Goal: Task Accomplishment & Management: Use online tool/utility

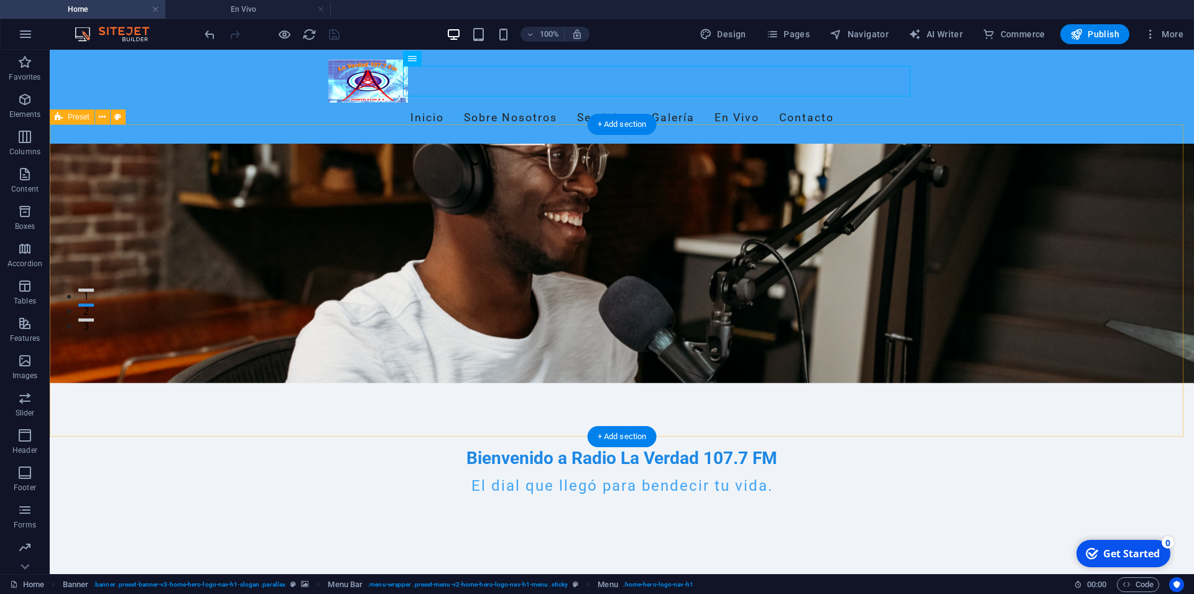
scroll to position [254, 0]
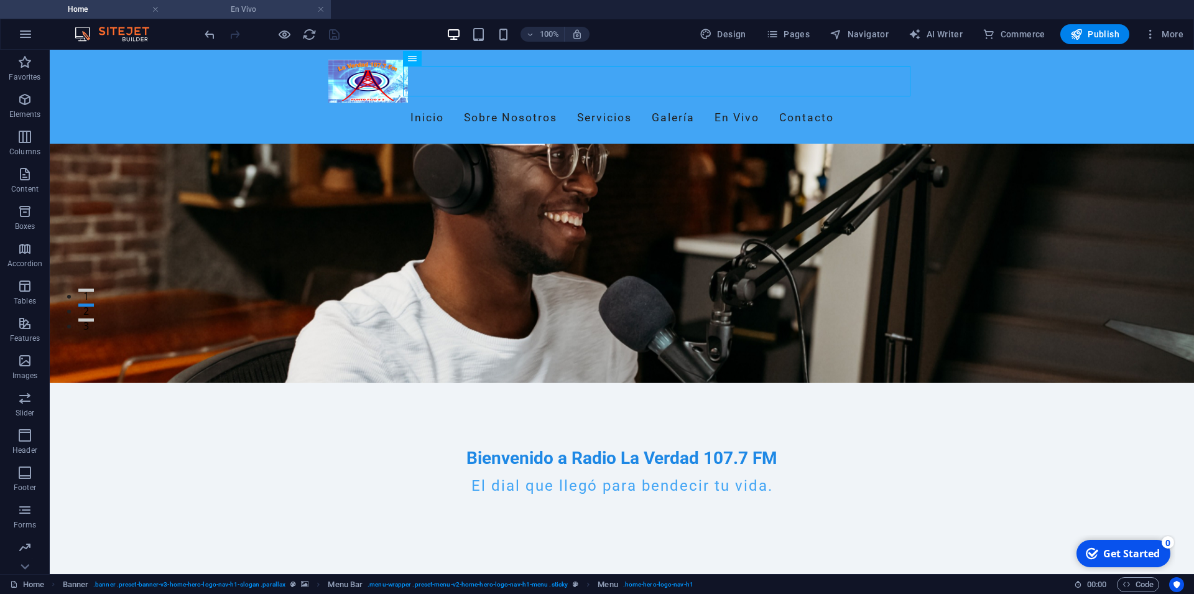
click at [262, 4] on h4 "En Vivo" at bounding box center [247, 9] width 165 height 14
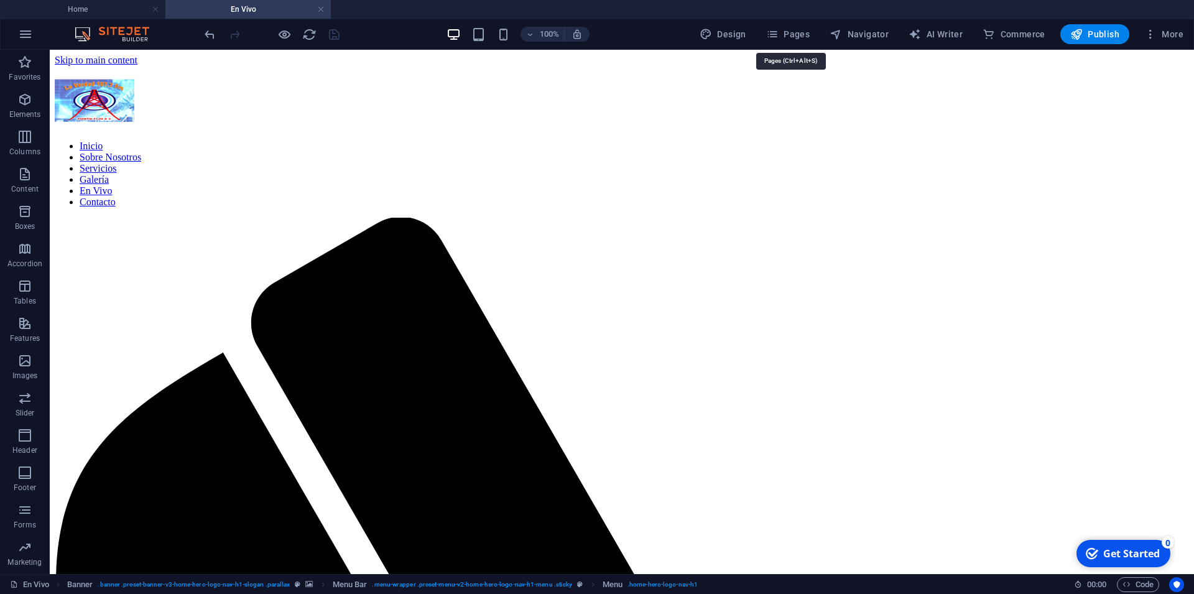
scroll to position [0, 0]
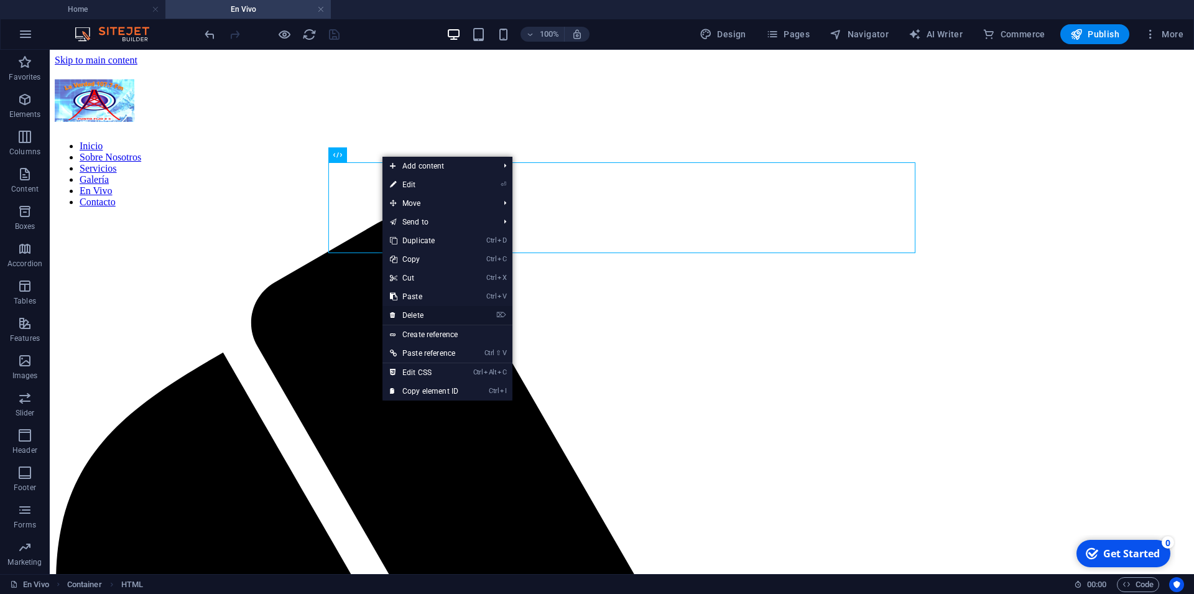
click at [424, 315] on link "⌦ Delete" at bounding box center [424, 315] width 83 height 19
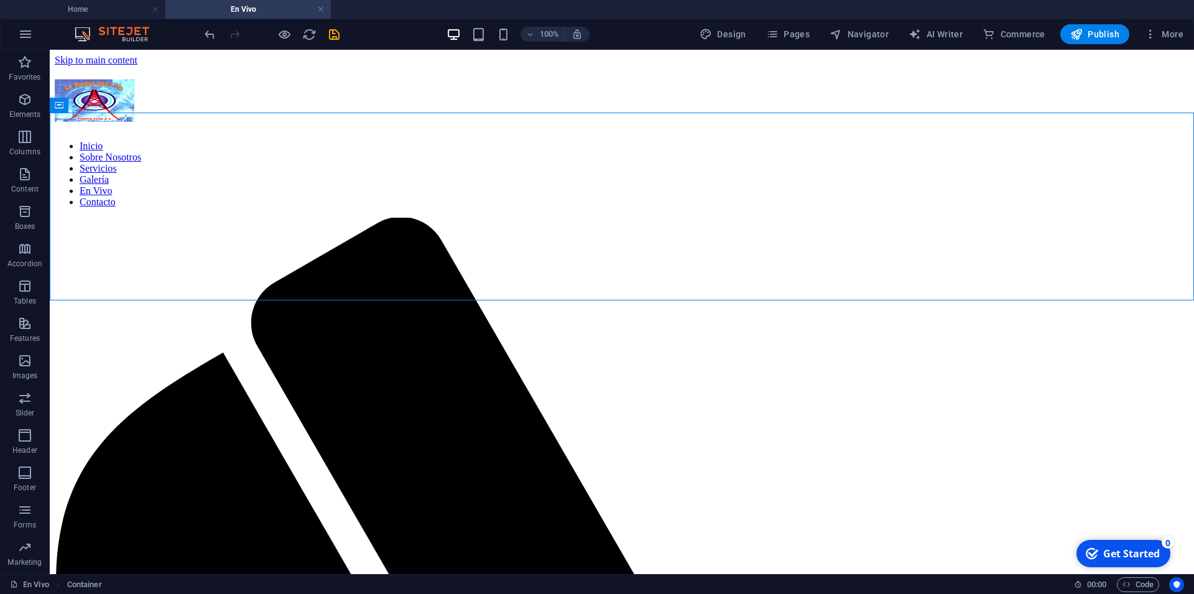
click at [661, 30] on div "100% Design Pages Navigator AI Writer Commerce Publish More" at bounding box center [695, 34] width 986 height 20
click at [407, 30] on div "100% Design Pages Navigator AI Writer Commerce Publish More" at bounding box center [695, 34] width 986 height 20
drag, startPoint x: 95, startPoint y: 6, endPoint x: 410, endPoint y: 118, distance: 334.8
click at [95, 6] on h4 "Home" at bounding box center [82, 9] width 165 height 14
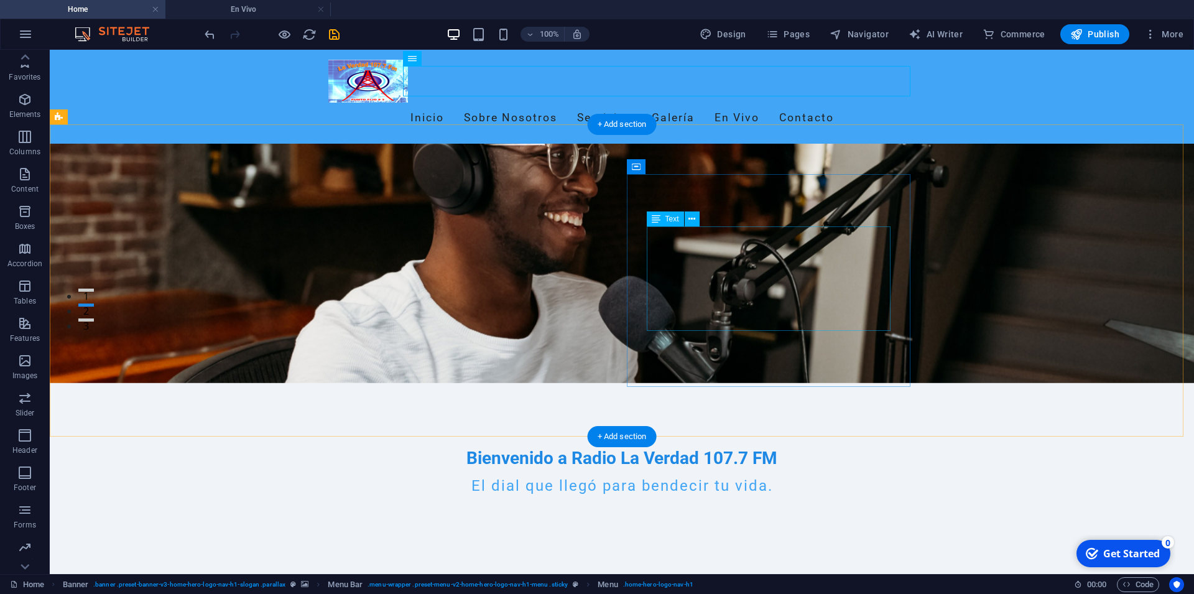
scroll to position [22, 0]
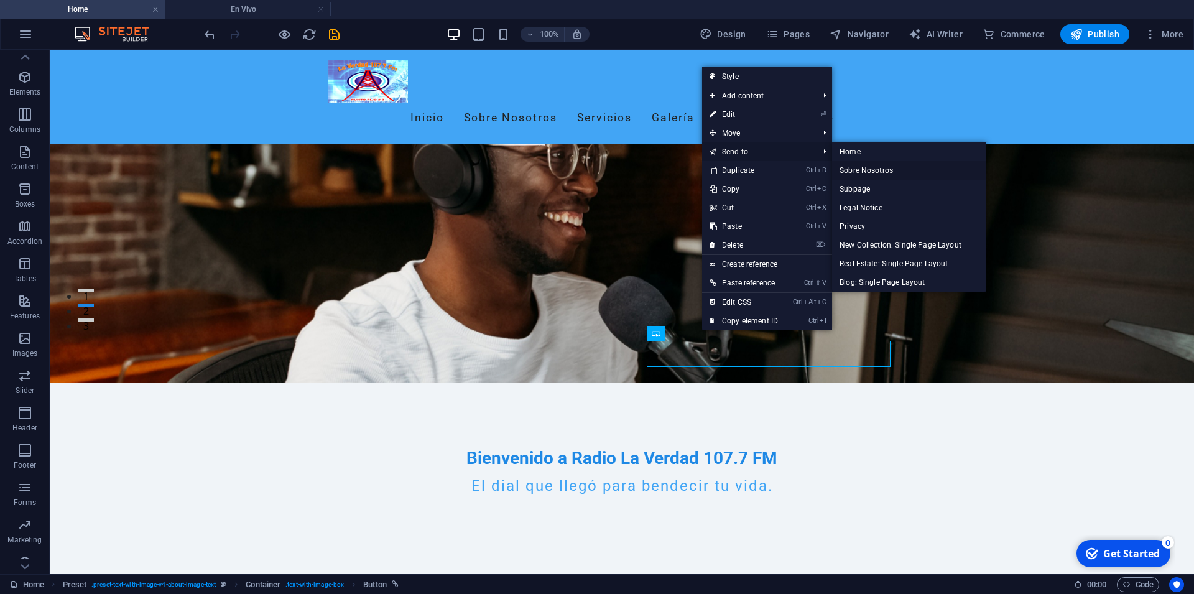
click at [875, 168] on link "Sobre Nosotros" at bounding box center [909, 170] width 154 height 19
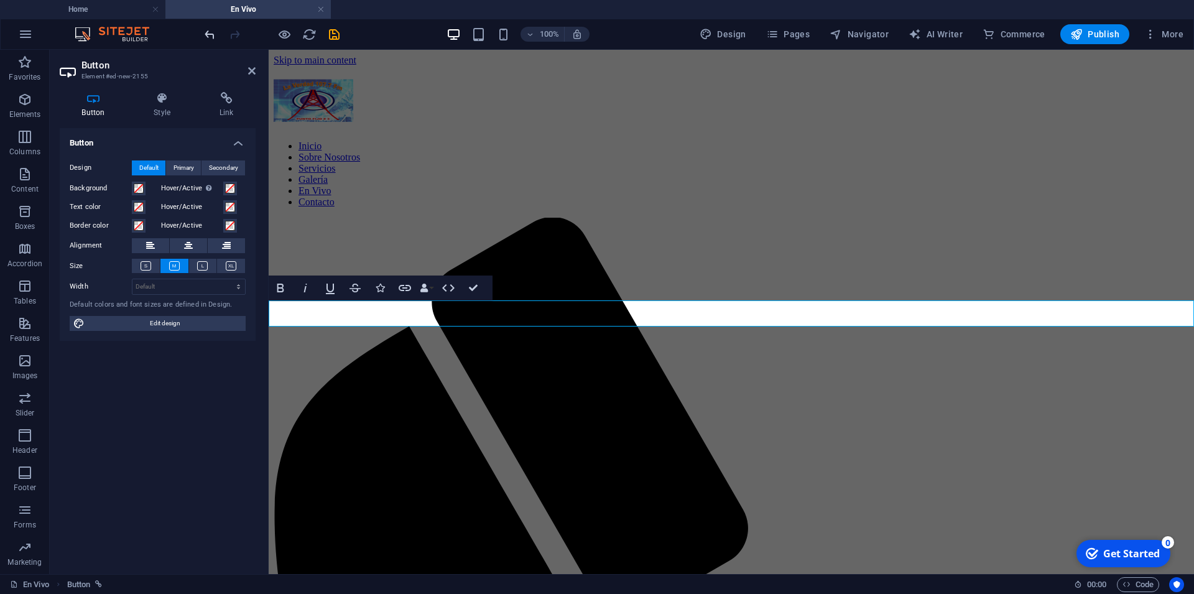
click at [213, 30] on icon "undo" at bounding box center [210, 34] width 14 height 14
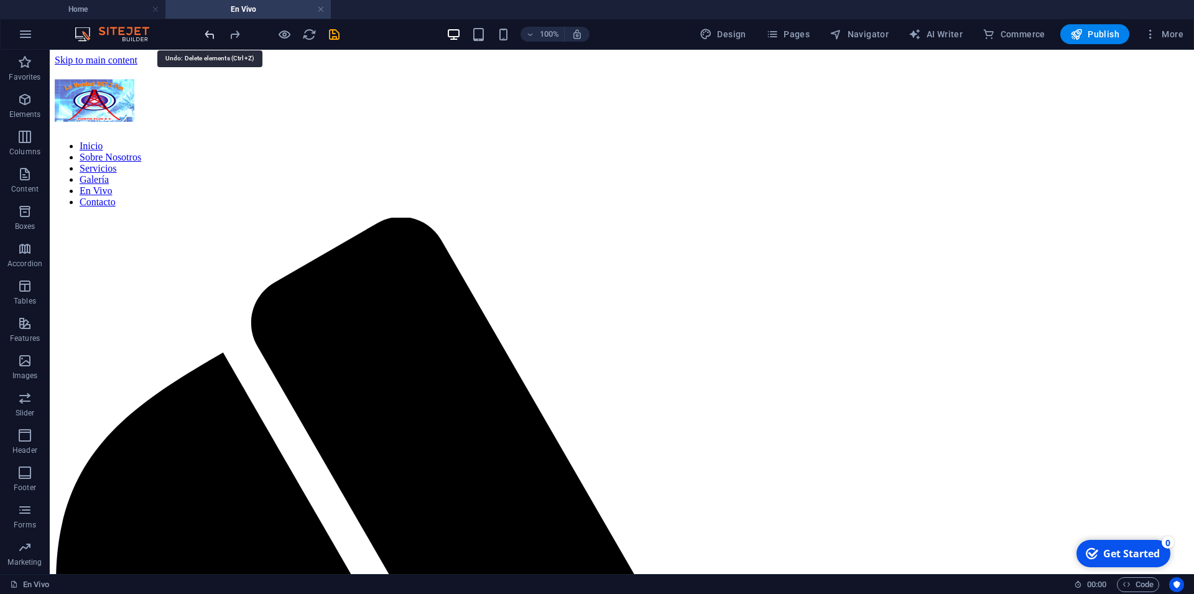
drag, startPoint x: 208, startPoint y: 33, endPoint x: 559, endPoint y: 95, distance: 356.2
click at [208, 33] on icon "undo" at bounding box center [210, 34] width 14 height 14
click at [234, 32] on icon "redo" at bounding box center [235, 34] width 14 height 14
click at [88, 8] on h4 "Home" at bounding box center [82, 9] width 165 height 14
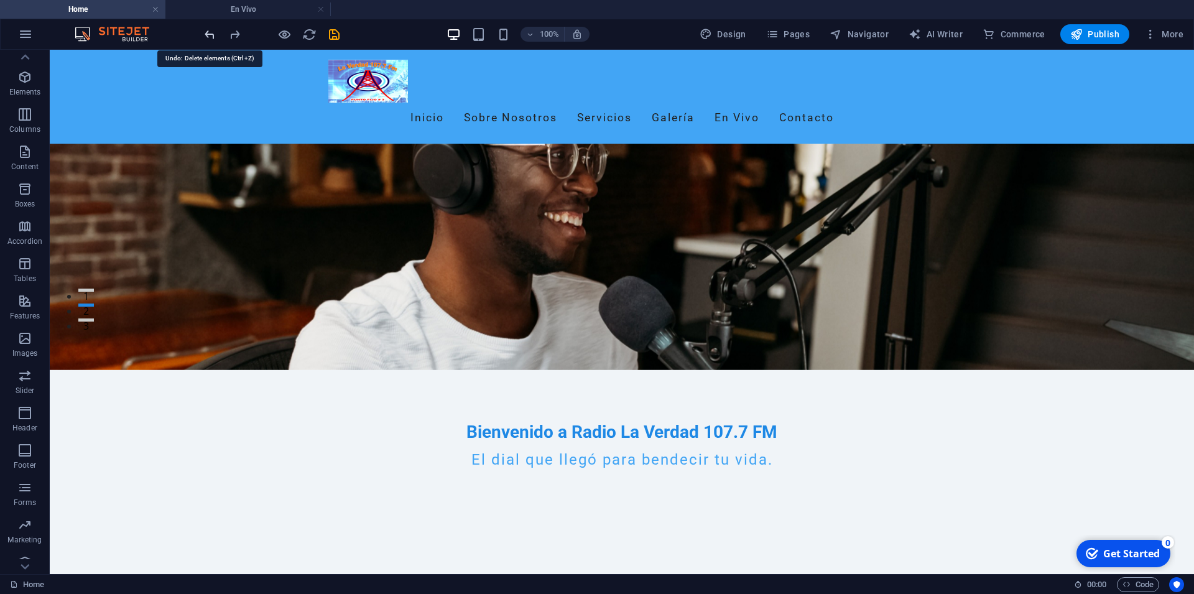
click at [211, 30] on icon "undo" at bounding box center [210, 34] width 14 height 14
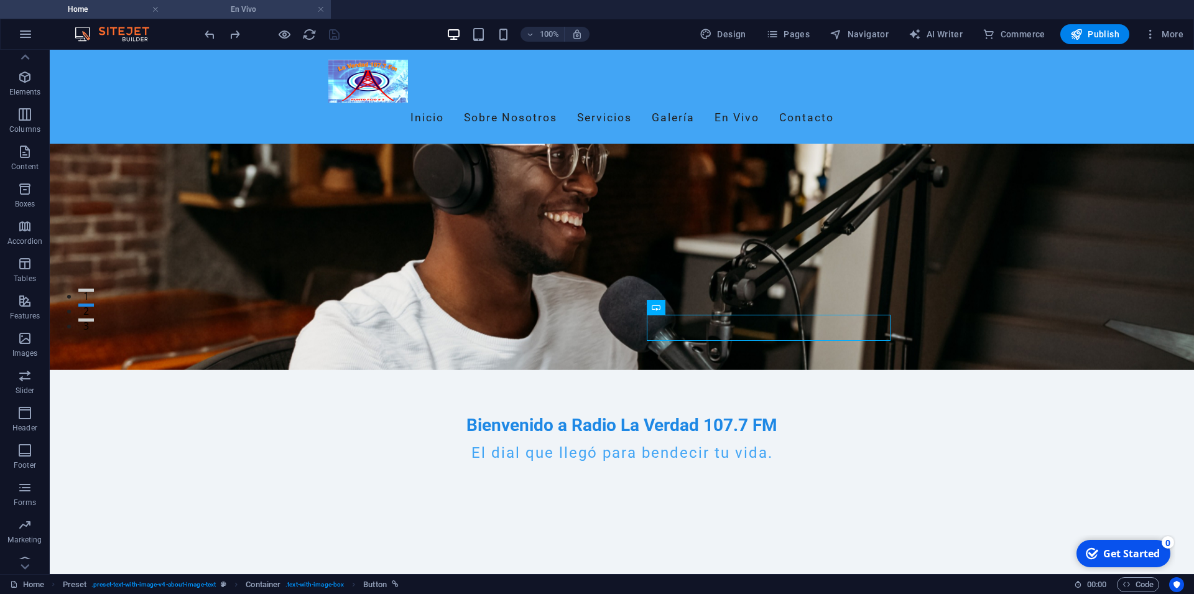
click at [256, 6] on h4 "En Vivo" at bounding box center [247, 9] width 165 height 14
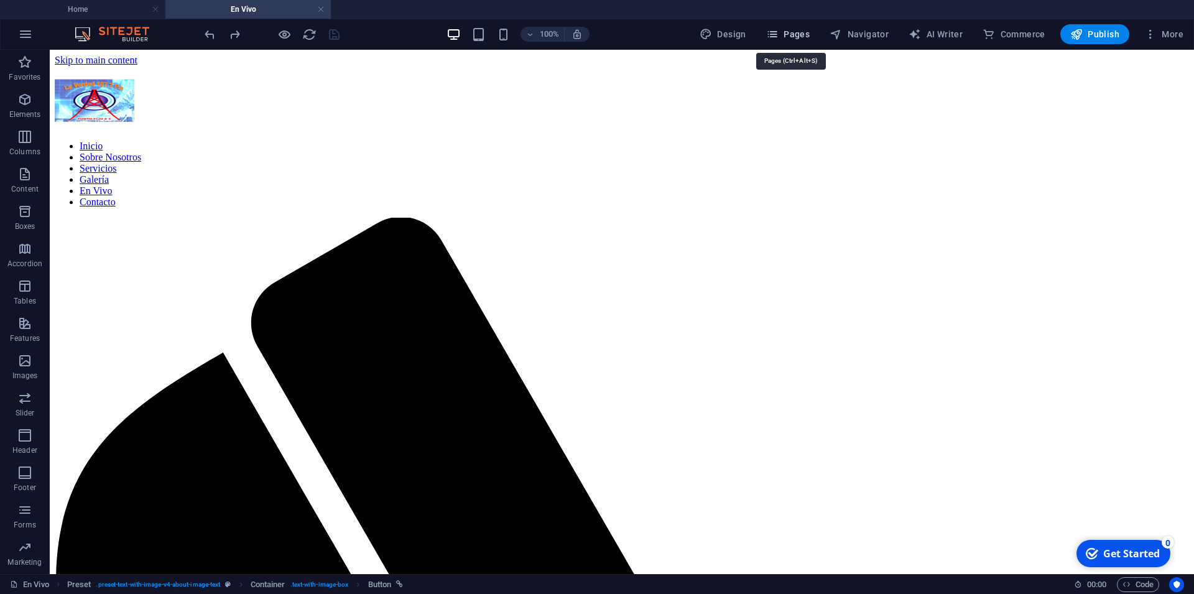
click at [810, 29] on span "Pages" at bounding box center [788, 34] width 44 height 12
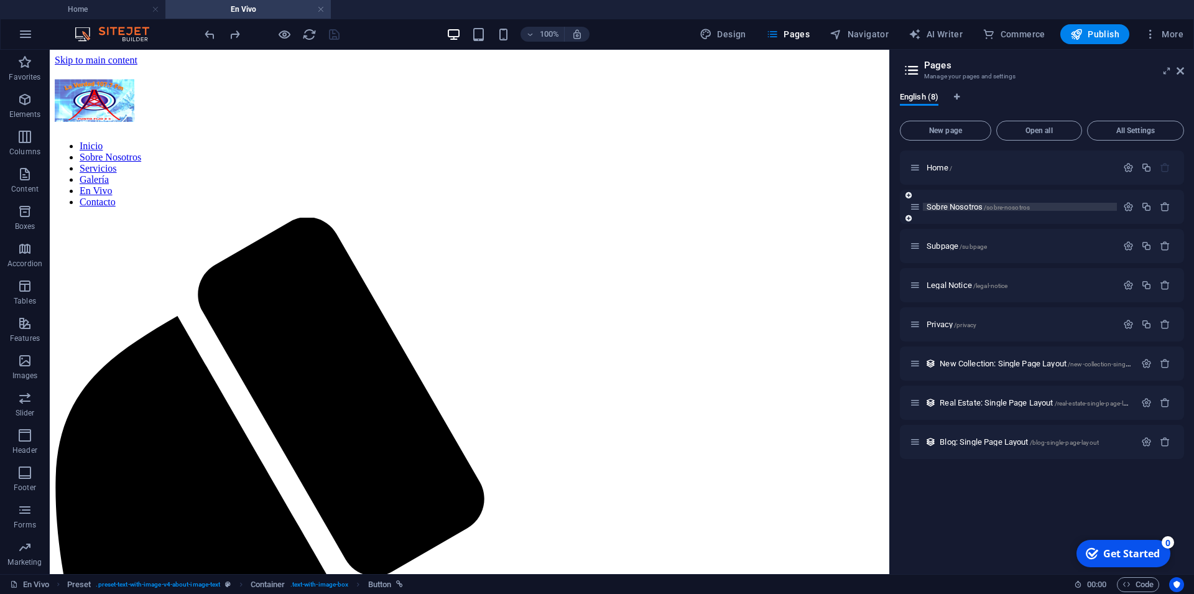
click at [1036, 206] on p "Sobre Nosotros /sobre-nosotros" at bounding box center [1020, 207] width 187 height 8
click at [1126, 205] on icon "button" at bounding box center [1128, 207] width 11 height 11
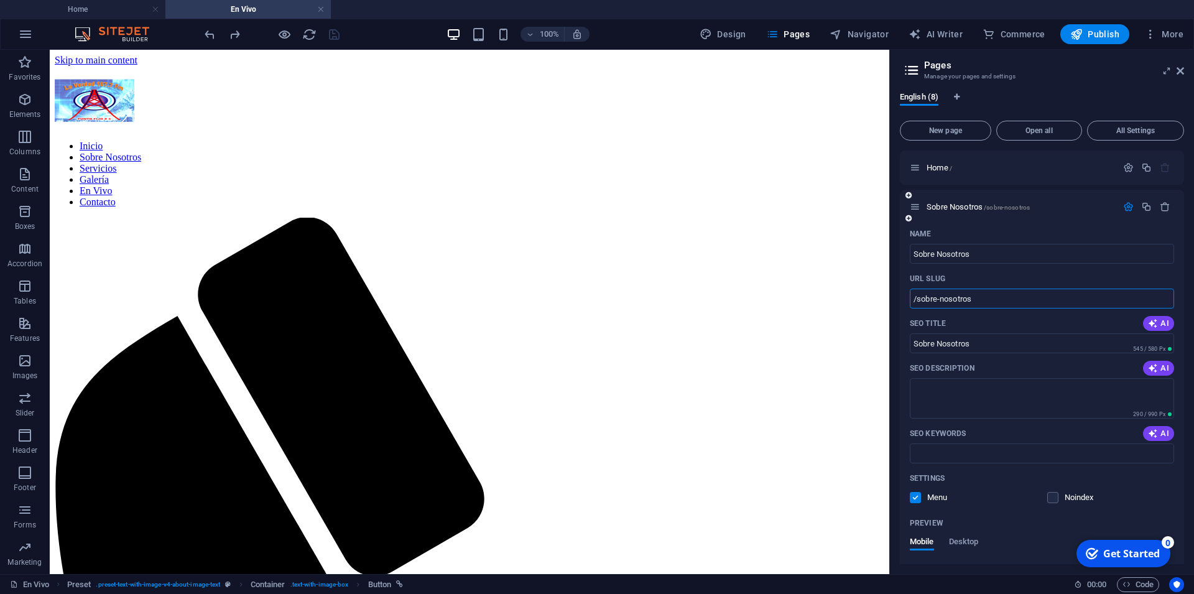
drag, startPoint x: 973, startPoint y: 295, endPoint x: 907, endPoint y: 299, distance: 66.0
click at [910, 299] on input "/sobre-nosotros" at bounding box center [1042, 299] width 264 height 20
click at [116, 3] on h4 "Home" at bounding box center [82, 9] width 165 height 14
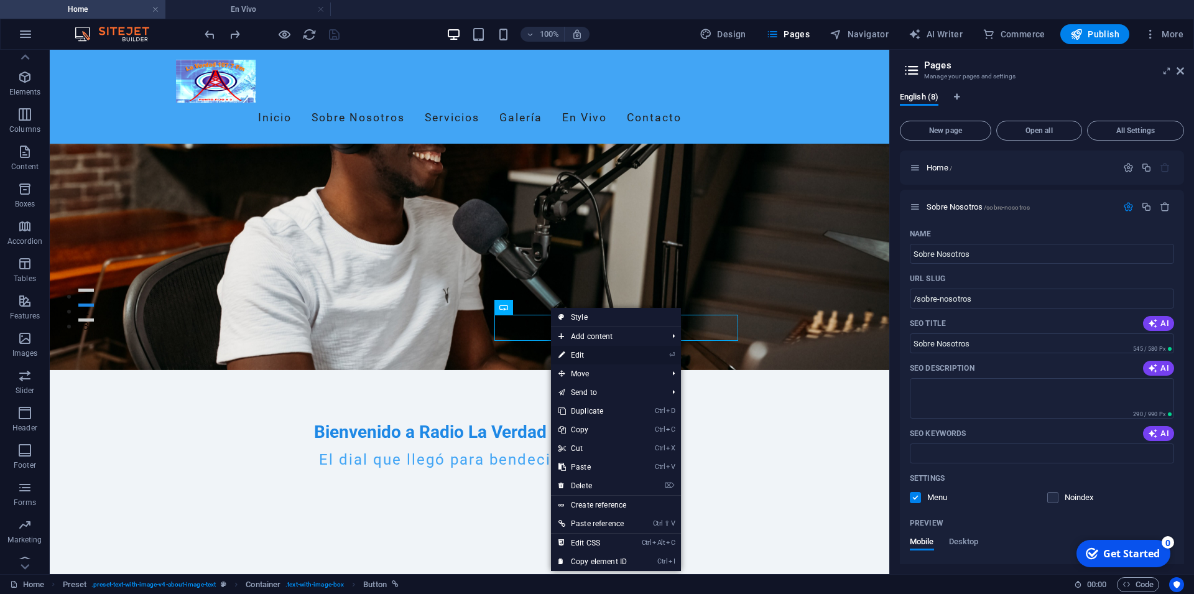
click at [604, 353] on link "⏎ Edit" at bounding box center [592, 355] width 83 height 19
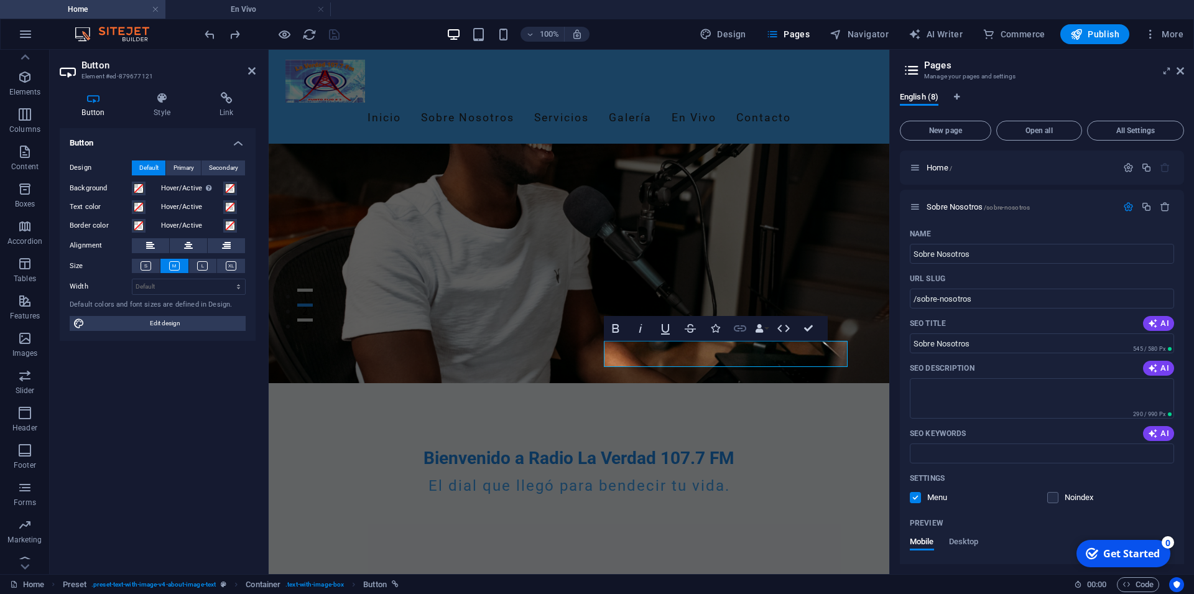
click at [742, 328] on icon "button" at bounding box center [740, 328] width 12 height 6
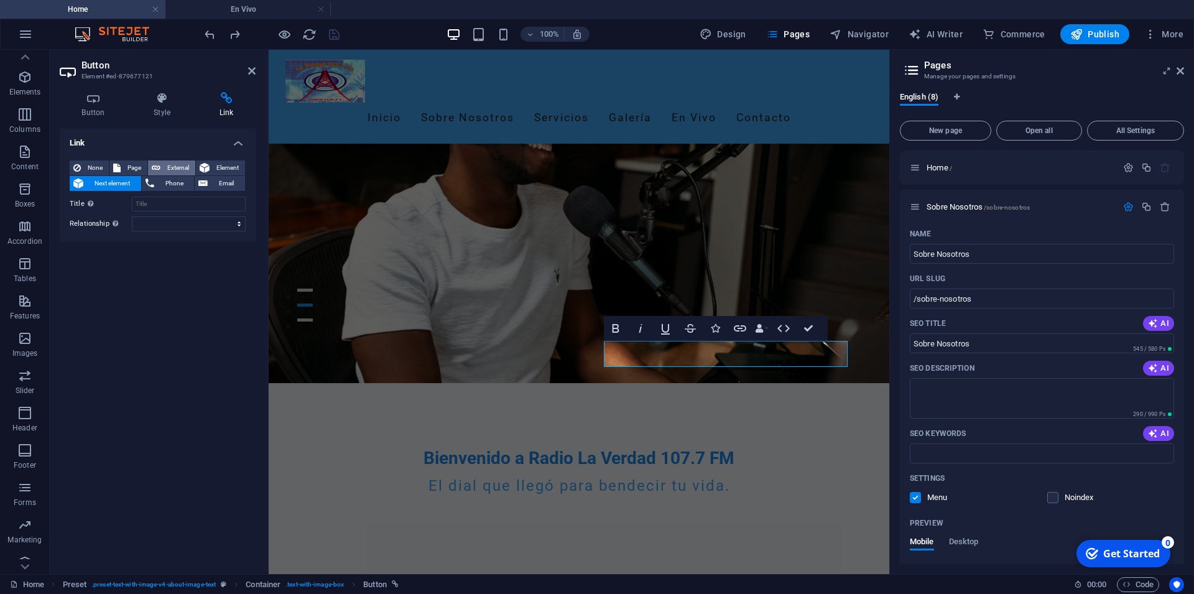
click at [179, 160] on span "External" at bounding box center [177, 167] width 27 height 15
select select "blank"
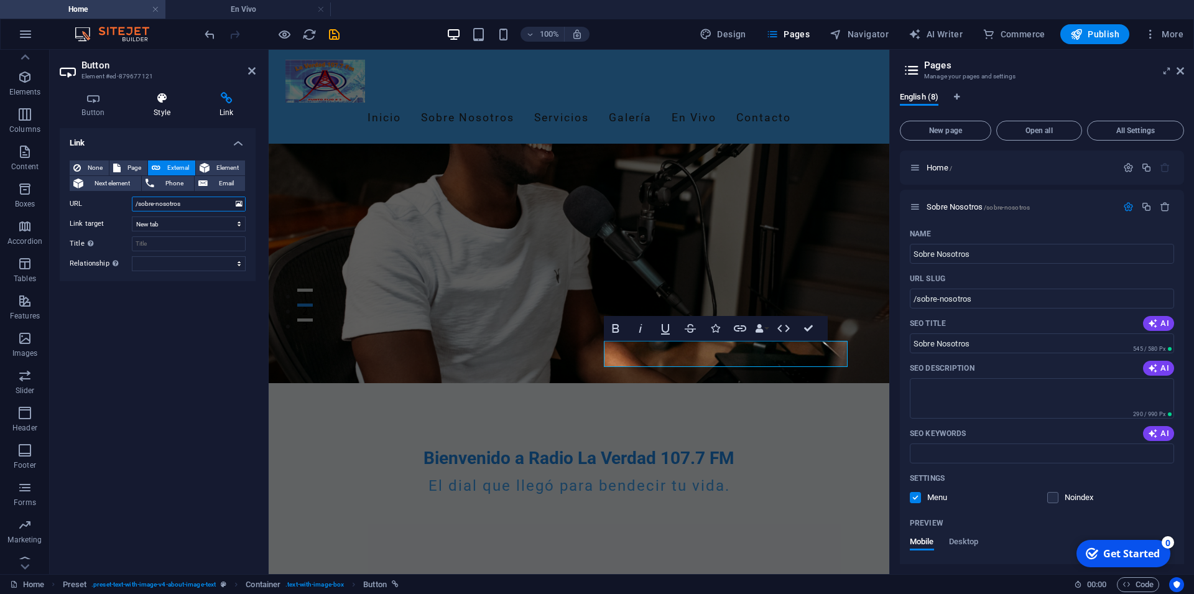
type input "/sobre-nosotros"
click at [163, 105] on h4 "Style" at bounding box center [165, 105] width 66 height 26
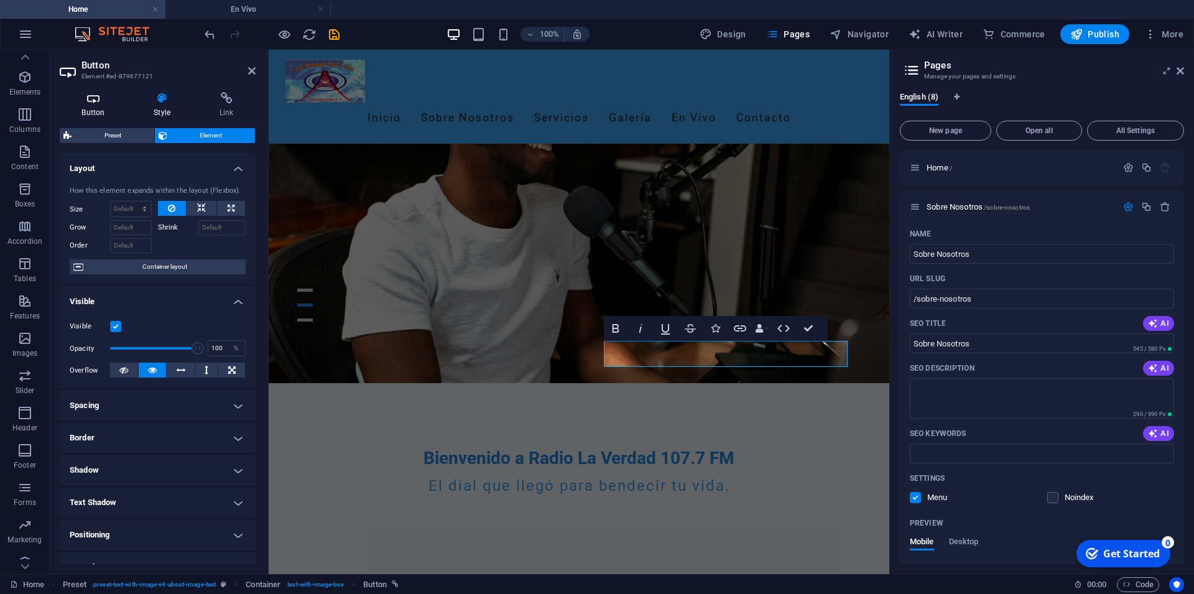
click at [83, 106] on h4 "Button" at bounding box center [96, 105] width 72 height 26
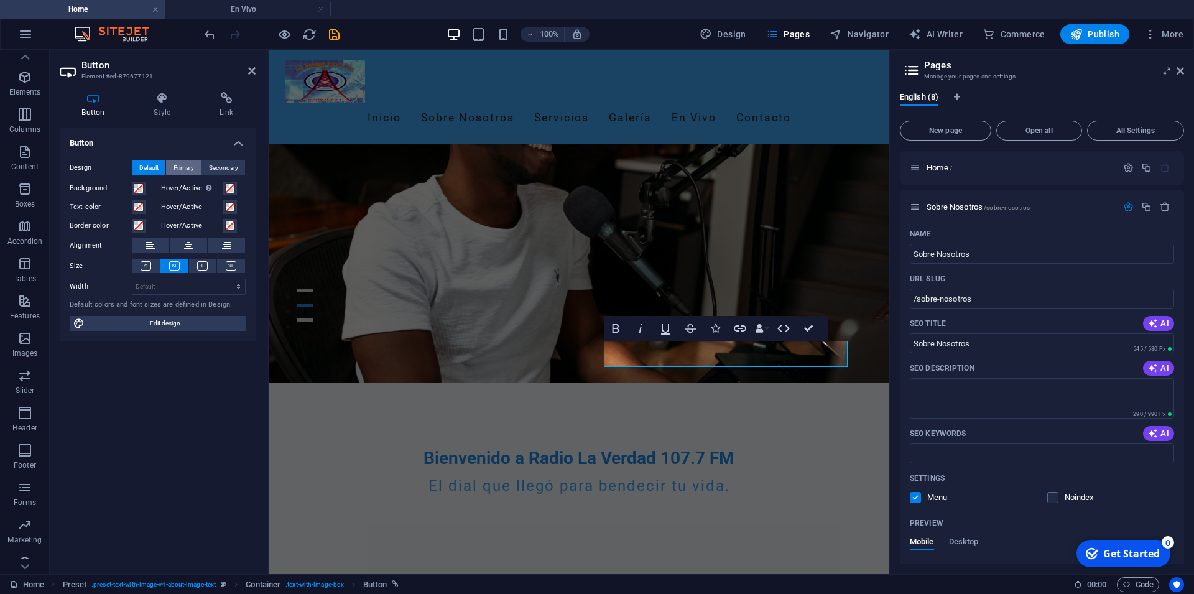
click at [188, 162] on span "Primary" at bounding box center [184, 167] width 21 height 15
drag, startPoint x: 241, startPoint y: 164, endPoint x: 216, endPoint y: 164, distance: 25.5
click at [241, 164] on button "Secondary" at bounding box center [224, 167] width 44 height 15
click at [171, 164] on button "Primary" at bounding box center [183, 167] width 35 height 15
click at [160, 162] on button "Default" at bounding box center [149, 167] width 34 height 15
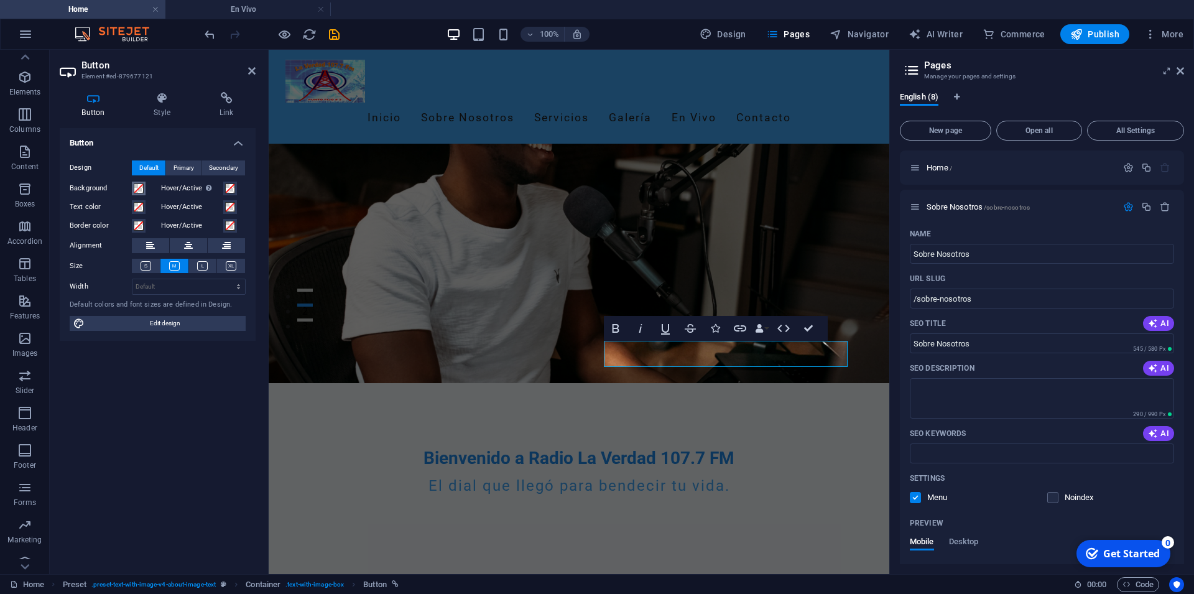
click at [139, 188] on span at bounding box center [139, 188] width 10 height 10
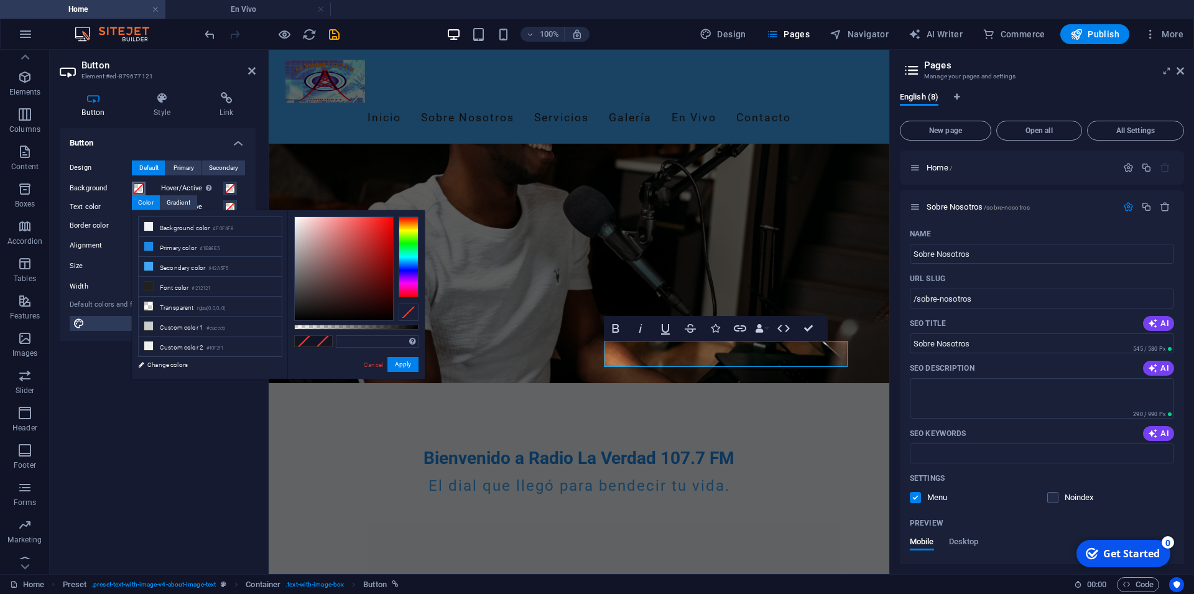
click at [137, 187] on span at bounding box center [139, 188] width 10 height 10
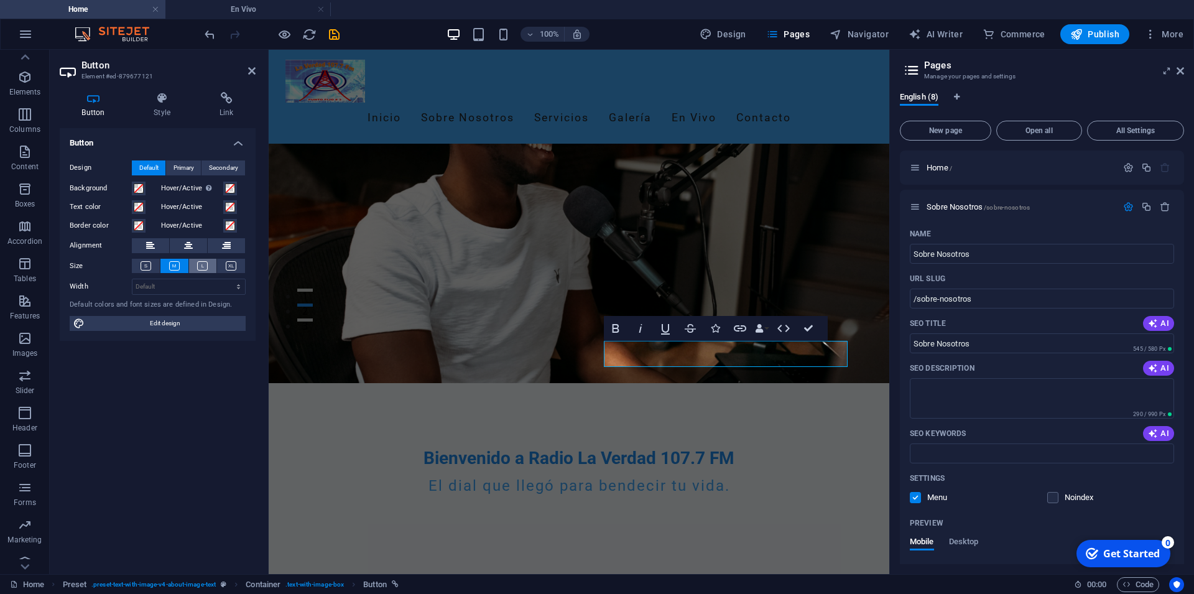
click at [208, 266] on icon at bounding box center [202, 265] width 11 height 9
click at [176, 264] on icon at bounding box center [174, 265] width 11 height 9
click at [155, 264] on button at bounding box center [146, 266] width 28 height 14
click at [173, 264] on icon at bounding box center [174, 265] width 11 height 9
click at [211, 266] on button at bounding box center [203, 266] width 28 height 14
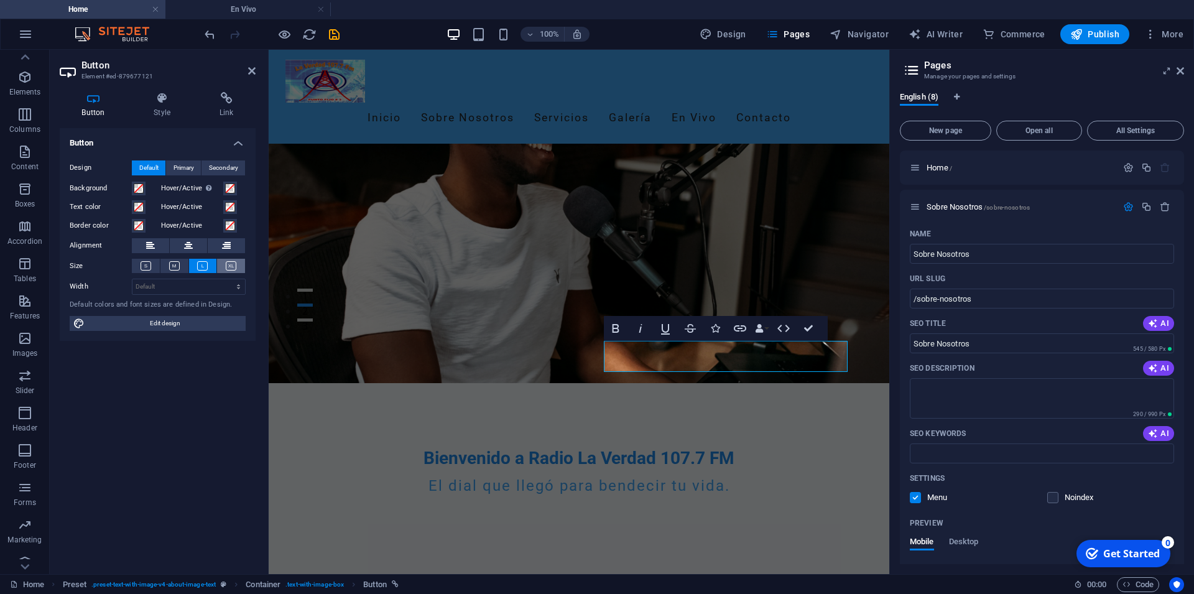
click at [227, 265] on icon at bounding box center [231, 265] width 11 height 9
click at [214, 269] on button at bounding box center [203, 266] width 28 height 14
click at [175, 269] on icon at bounding box center [174, 265] width 11 height 9
click at [228, 100] on icon at bounding box center [226, 98] width 58 height 12
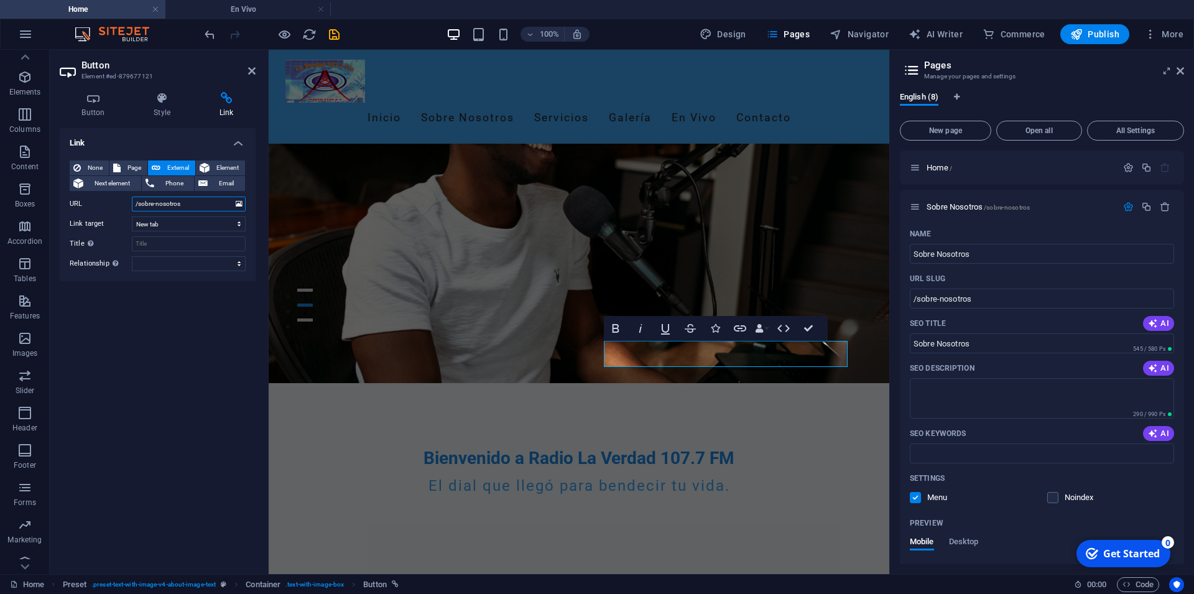
click at [198, 204] on input "/sobre-nosotros" at bounding box center [189, 204] width 114 height 15
click at [236, 261] on select "alternate author bookmark external help license next nofollow noreferrer noopen…" at bounding box center [189, 263] width 114 height 15
click at [132, 256] on select "alternate author bookmark external help license next nofollow noreferrer noopen…" at bounding box center [189, 263] width 114 height 15
click at [236, 261] on select "alternate author bookmark external help license next nofollow noreferrer noopen…" at bounding box center [189, 263] width 114 height 15
click at [372, 30] on div "100% Design Pages Navigator AI Writer Commerce Publish More" at bounding box center [695, 34] width 986 height 20
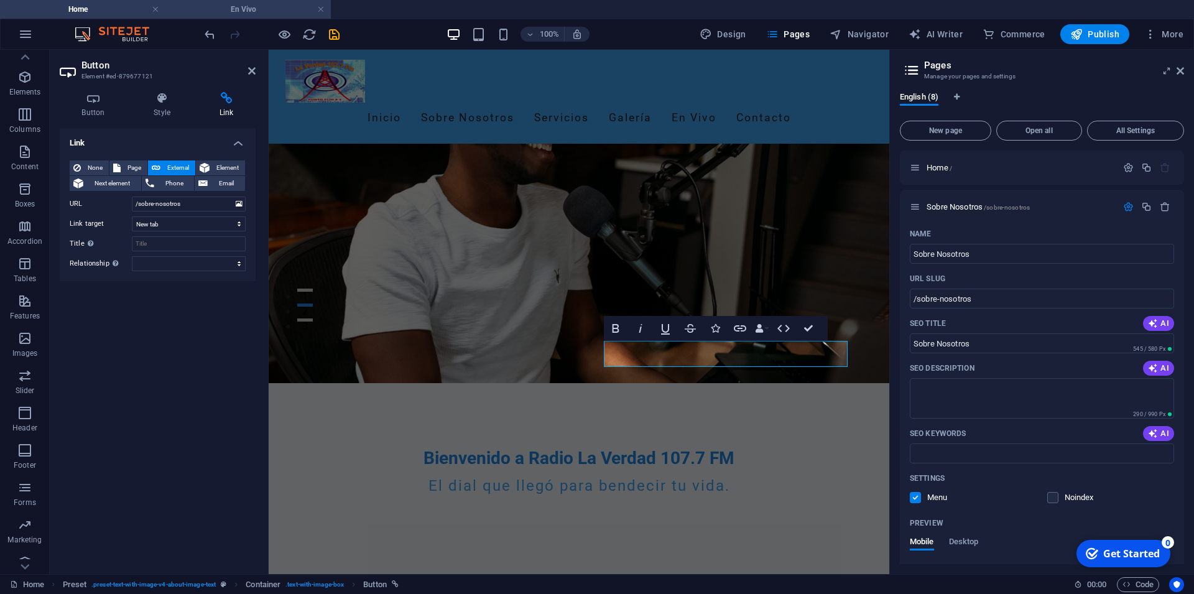
click at [264, 8] on h4 "En Vivo" at bounding box center [247, 9] width 165 height 14
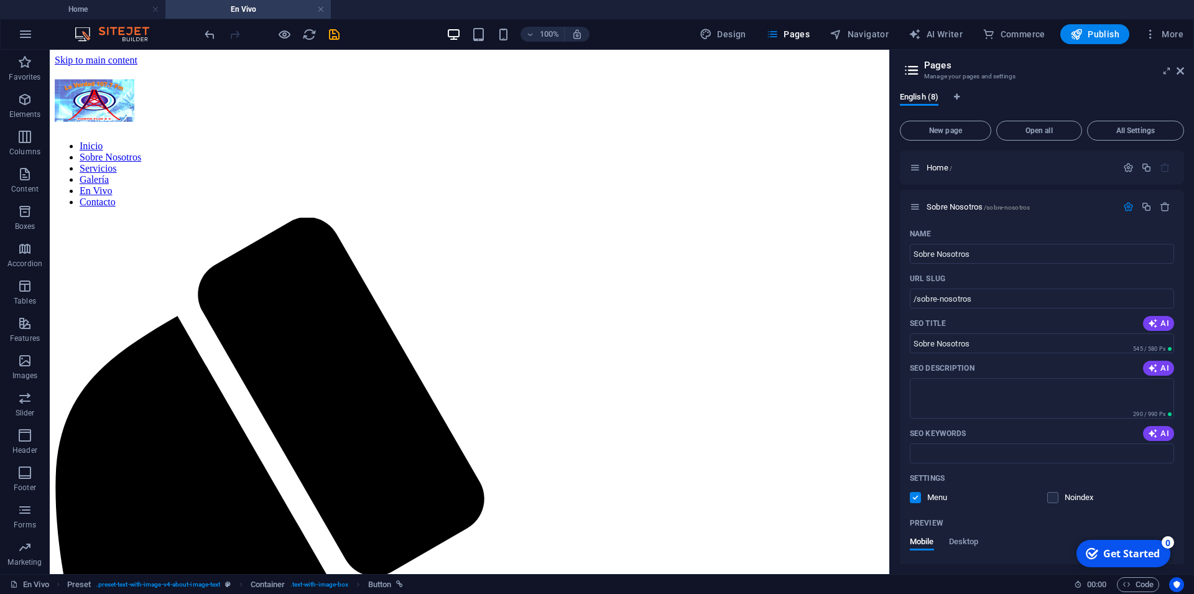
click at [112, 11] on h4 "Home" at bounding box center [82, 9] width 165 height 14
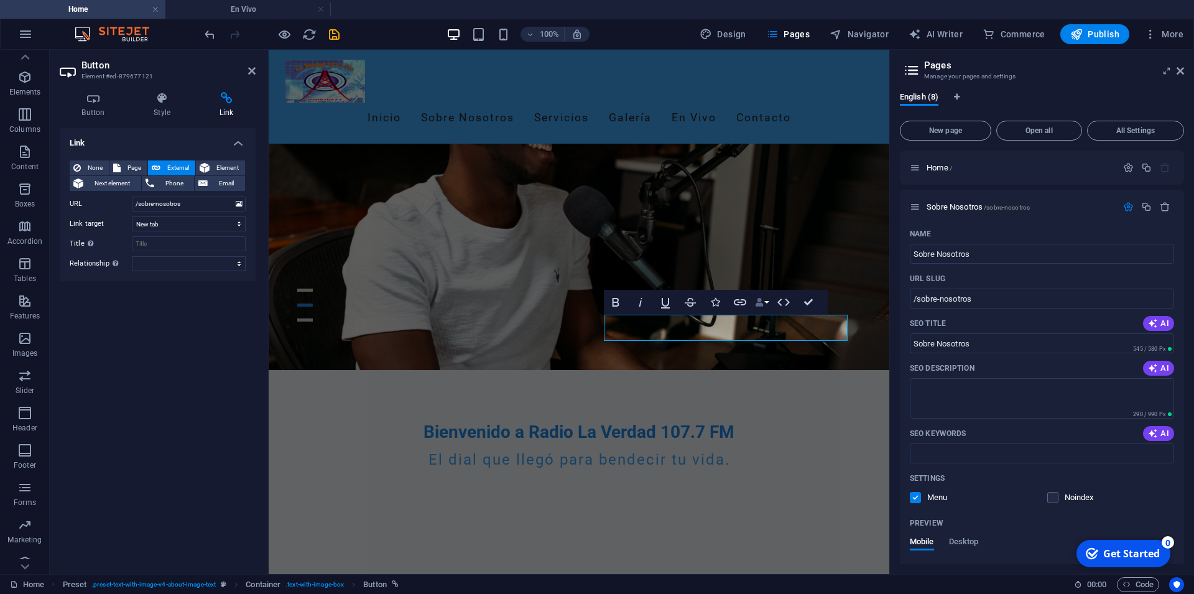
click at [768, 306] on button "Data Bindings" at bounding box center [761, 302] width 17 height 25
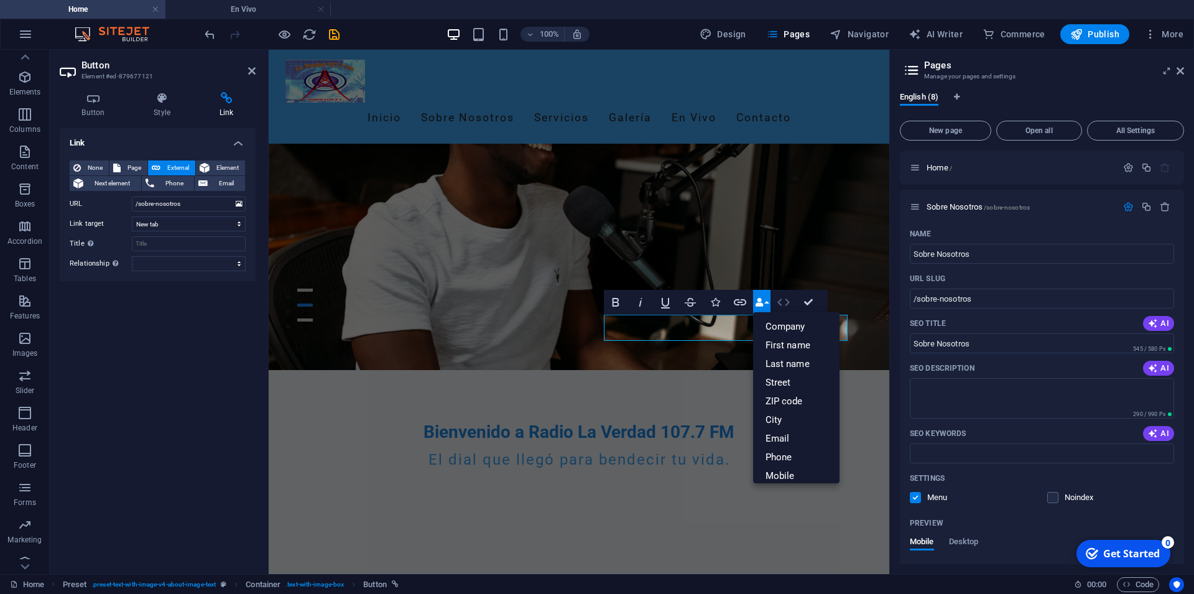
click at [786, 301] on icon "button" at bounding box center [783, 302] width 15 height 15
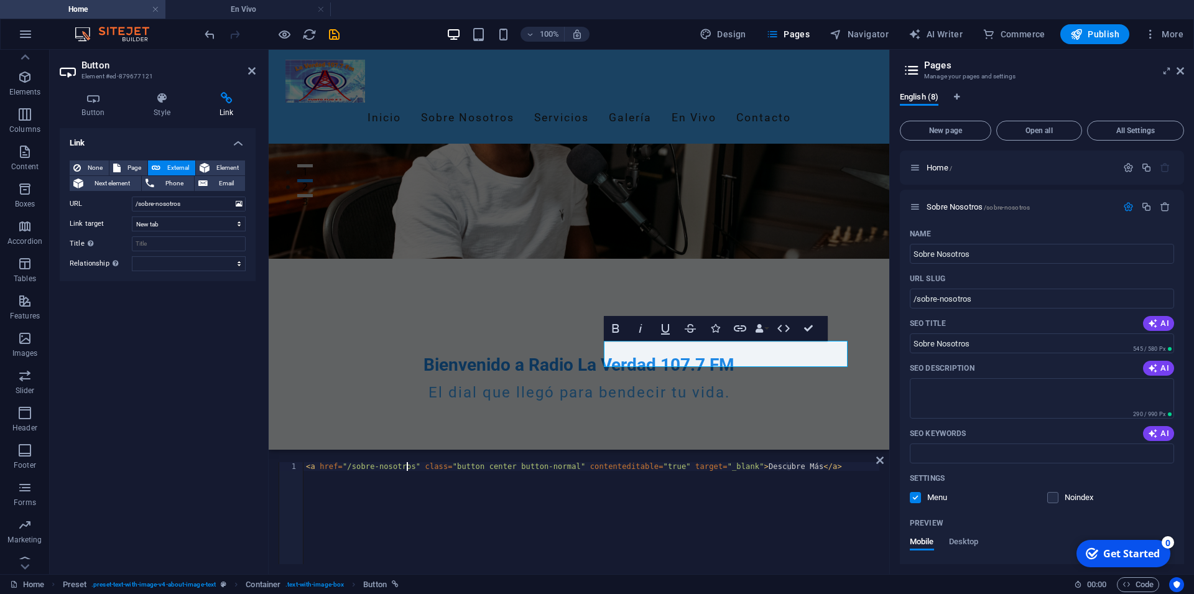
type textarea "<a href="/sobre-nosotros" class="button center button-normal" contenteditable="…"
click at [406, 466] on div "< a href = "/sobre-nosotros" class = "button center button-normal" contentedita…" at bounding box center [592, 521] width 576 height 119
click at [812, 462] on div "< a href = "/sobre-nosotros" class = "button center button-normal" contentedita…" at bounding box center [592, 521] width 576 height 119
click at [707, 466] on div "< a href = "/sobre-nosotros" class = "button center button-normal" contentedita…" at bounding box center [592, 521] width 576 height 119
click at [784, 470] on div "< a href = "/sobre-nosotros" class = "button center button-normal" contentedita…" at bounding box center [592, 521] width 576 height 119
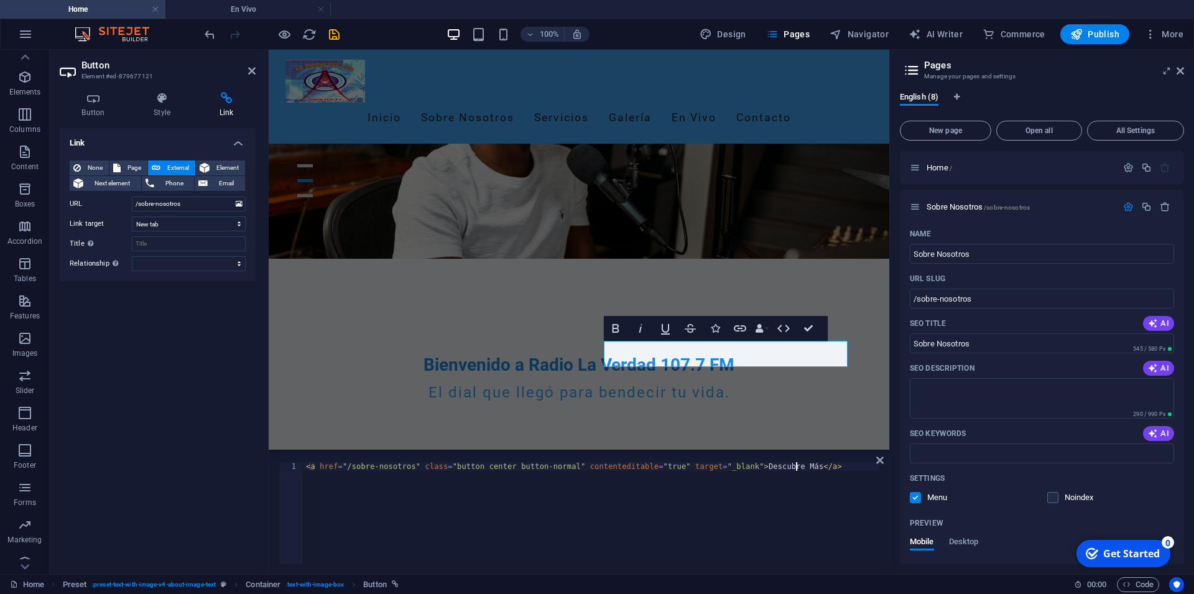
click at [805, 467] on div "< a href = "/sobre-nosotros" class = "button center button-normal" contentedita…" at bounding box center [592, 521] width 576 height 119
click at [760, 465] on div "< a href = "/sobre-nosotros" class = "button center button-normal" contentedita…" at bounding box center [592, 521] width 576 height 119
click at [408, 468] on div "< a href = "/sobre-nosotros" class = "button center button-normal" contentedita…" at bounding box center [592, 521] width 576 height 119
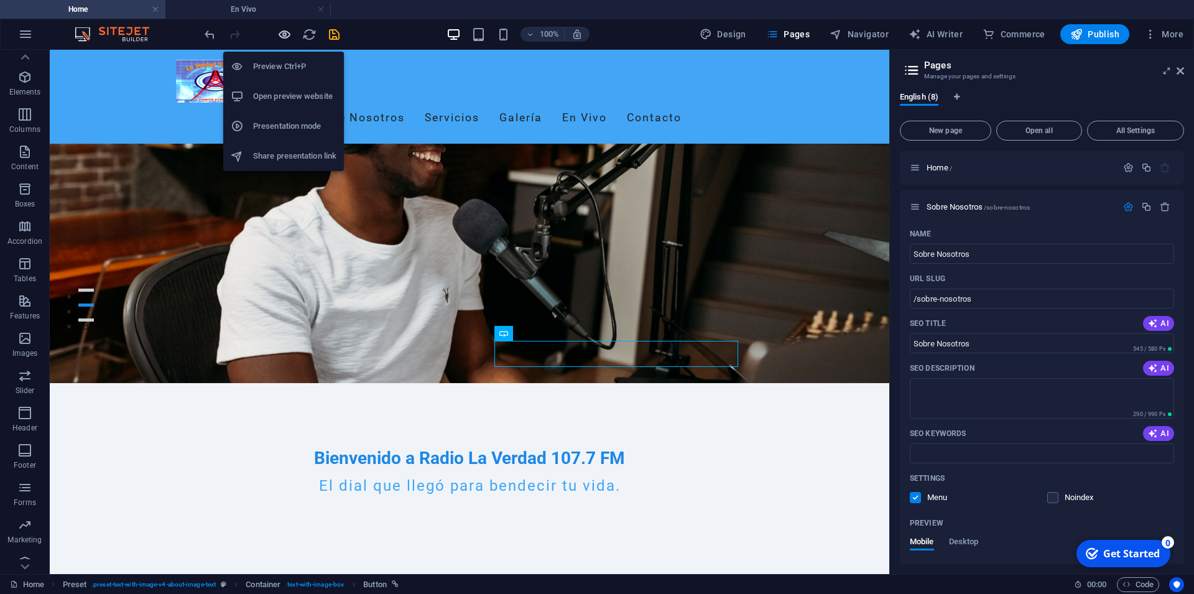
click at [285, 38] on icon "button" at bounding box center [284, 34] width 14 height 14
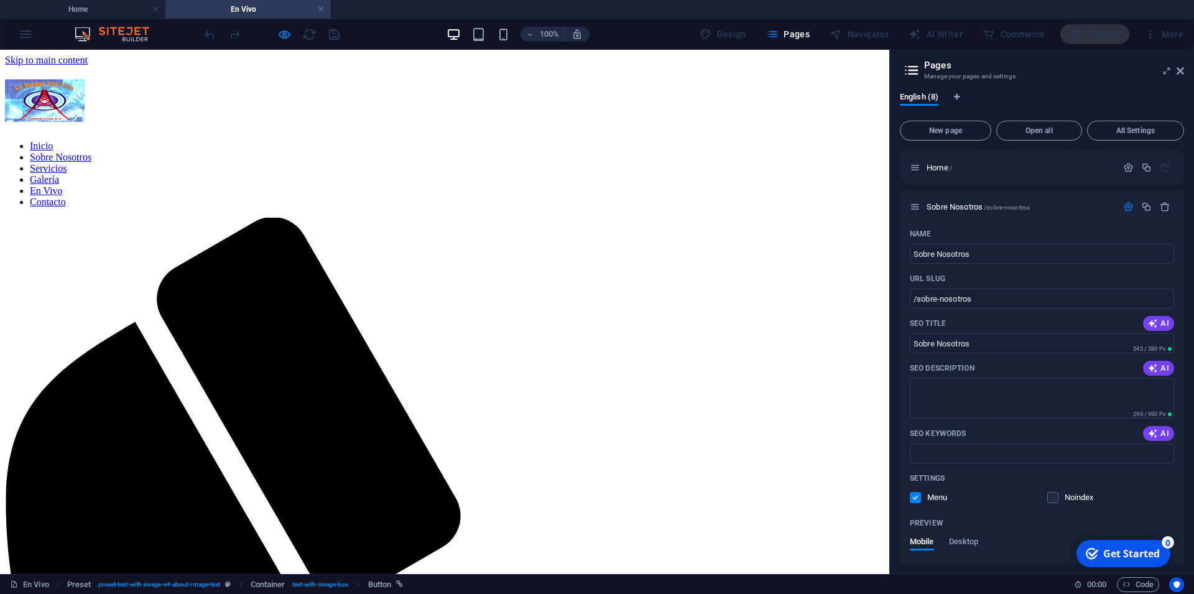
click at [1064, 70] on h2 "Pages" at bounding box center [1054, 65] width 260 height 11
click at [380, 30] on div "100% Design Pages Navigator AI Writer Commerce Publish More" at bounding box center [695, 34] width 986 height 20
click at [286, 37] on icon "button" at bounding box center [284, 34] width 14 height 14
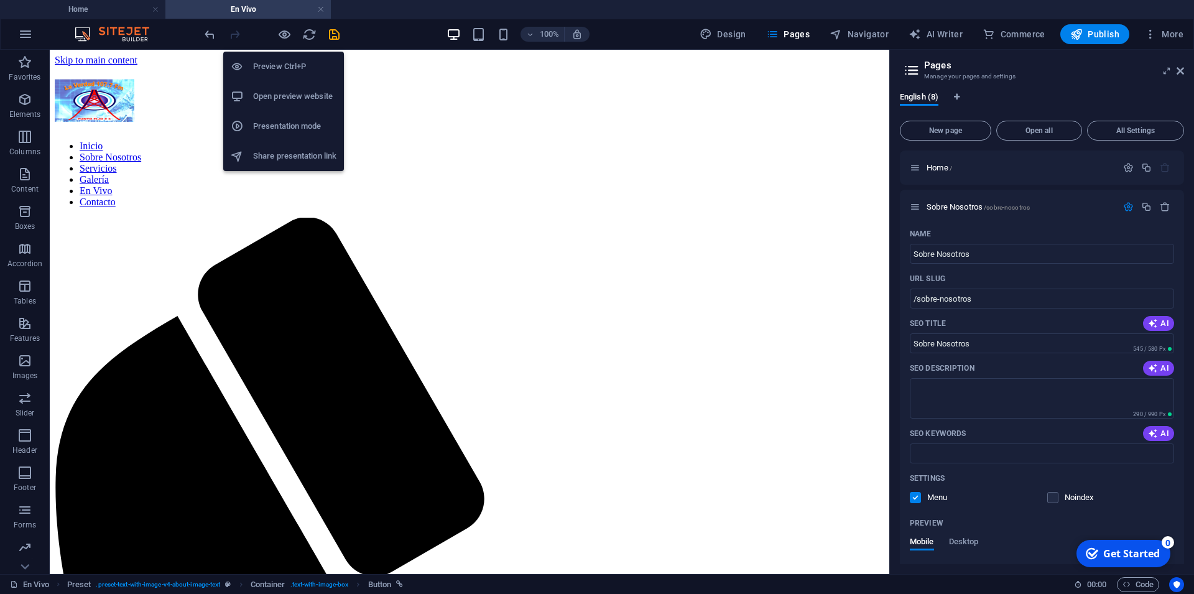
click at [394, 30] on div "100% Design Pages Navigator AI Writer Commerce Publish More" at bounding box center [695, 34] width 986 height 20
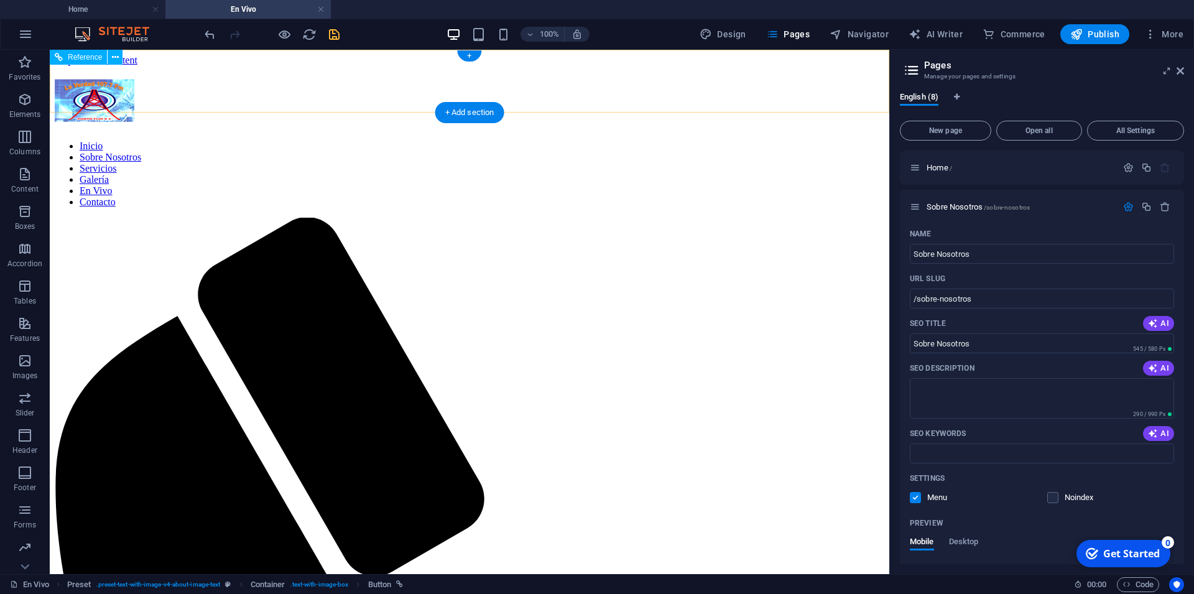
click at [335, 35] on icon "save" at bounding box center [334, 34] width 14 height 14
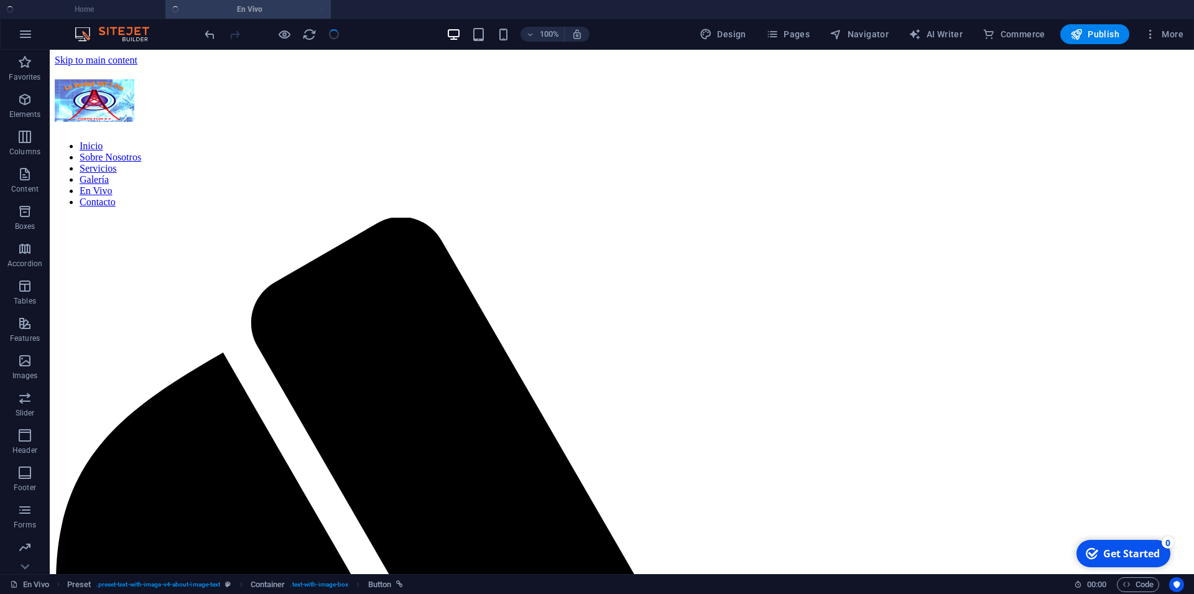
click at [629, 28] on div "100% Design Pages Navigator AI Writer Commerce Publish More" at bounding box center [695, 34] width 986 height 20
click at [387, 27] on div "100% Design Pages Navigator AI Writer Commerce Publish More" at bounding box center [695, 34] width 986 height 20
click at [640, 26] on div "100% Design Pages Navigator AI Writer Commerce Publish More" at bounding box center [695, 34] width 986 height 20
click at [84, 12] on h4 "Home" at bounding box center [82, 9] width 165 height 14
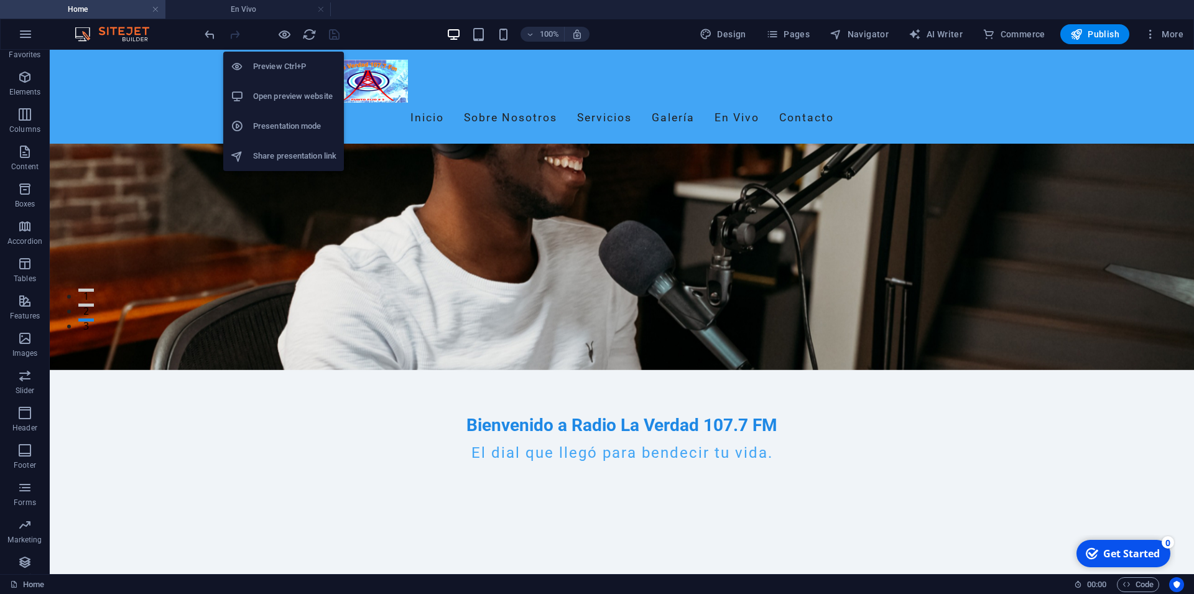
click at [281, 43] on div "Preview Ctrl+P Open preview website Presentation mode Share presentation link" at bounding box center [283, 106] width 121 height 129
click at [280, 34] on icon "button" at bounding box center [284, 34] width 14 height 14
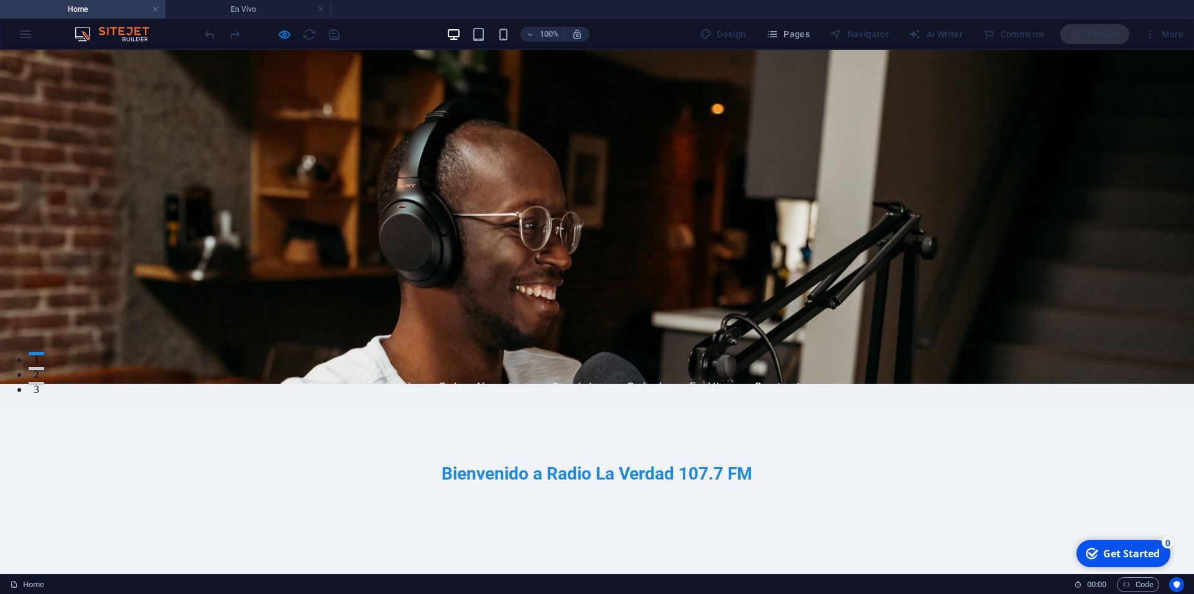
scroll to position [0, 0]
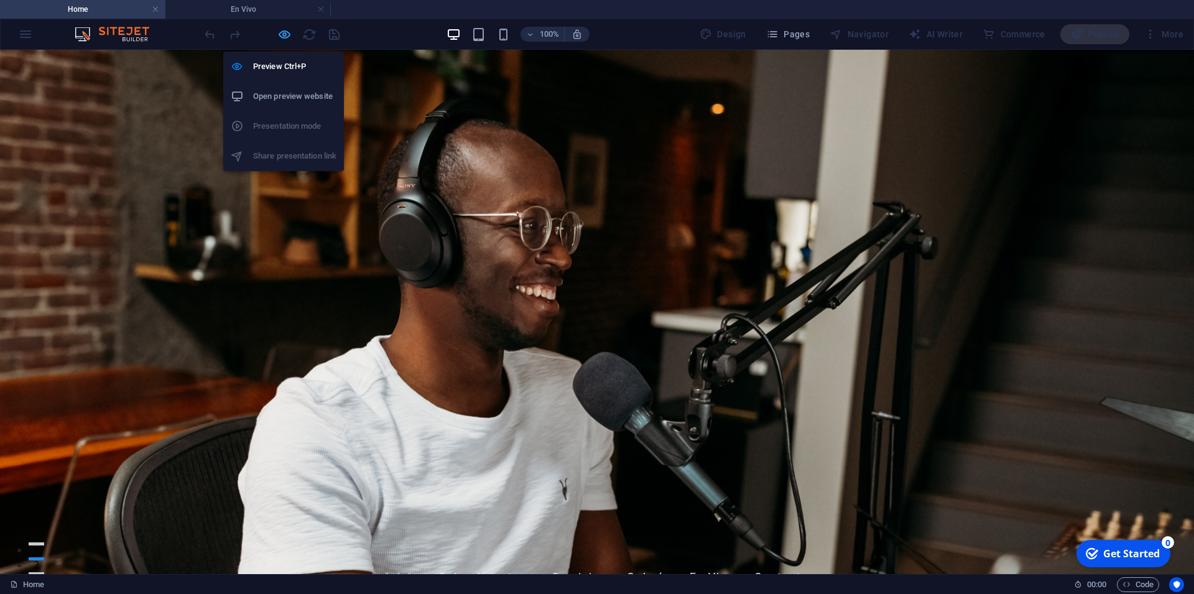
click at [281, 32] on icon "button" at bounding box center [284, 34] width 14 height 14
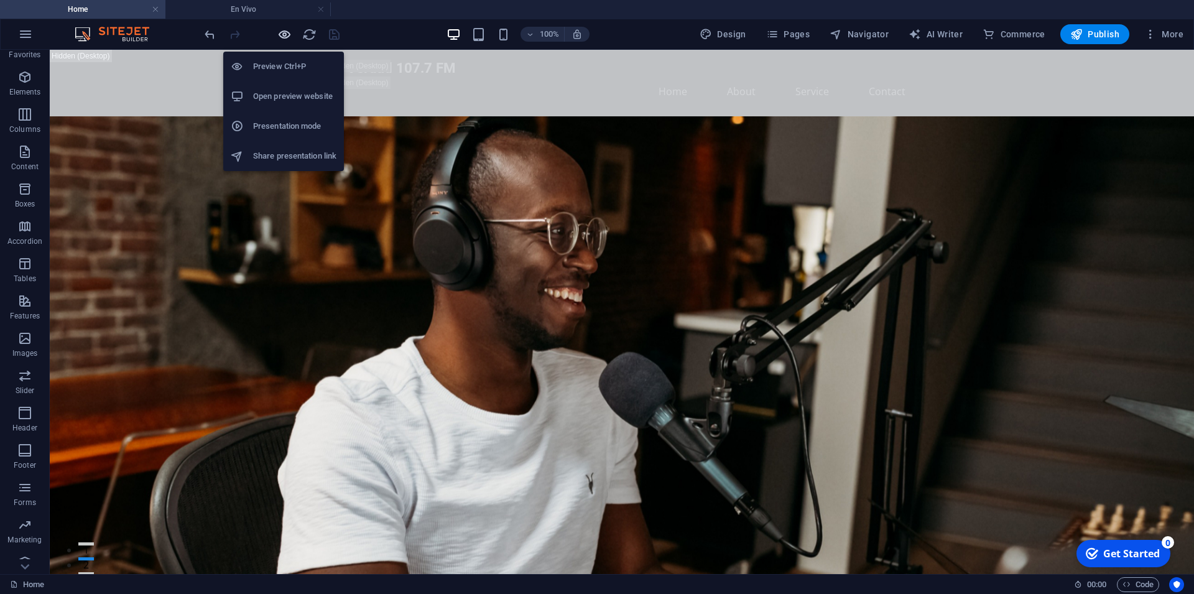
click at [284, 31] on icon "button" at bounding box center [284, 34] width 14 height 14
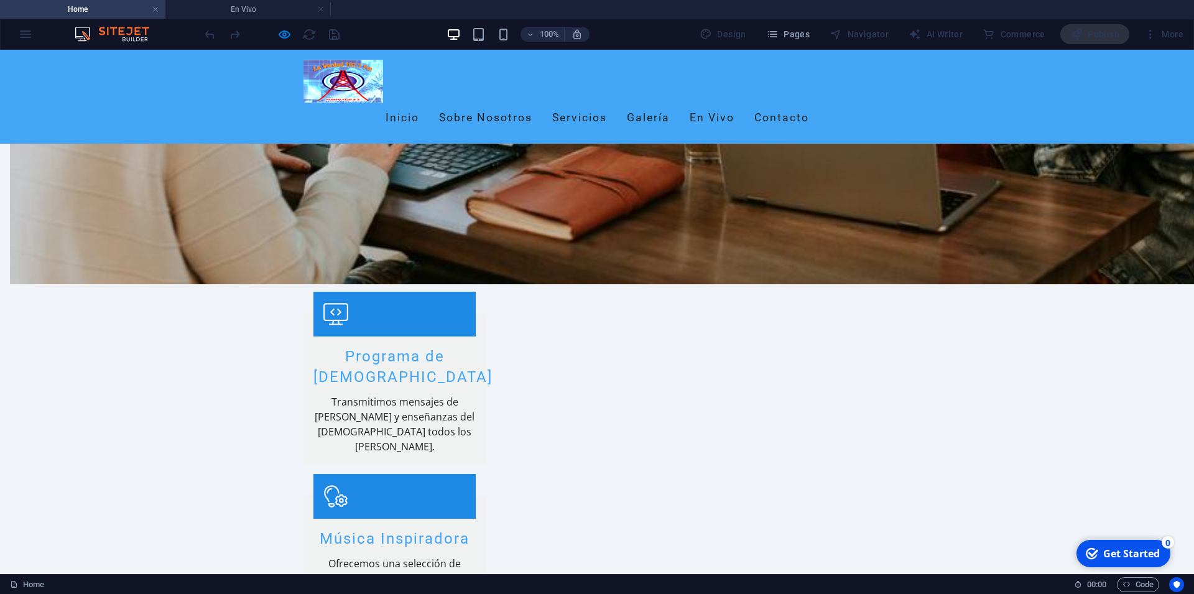
scroll to position [953, 0]
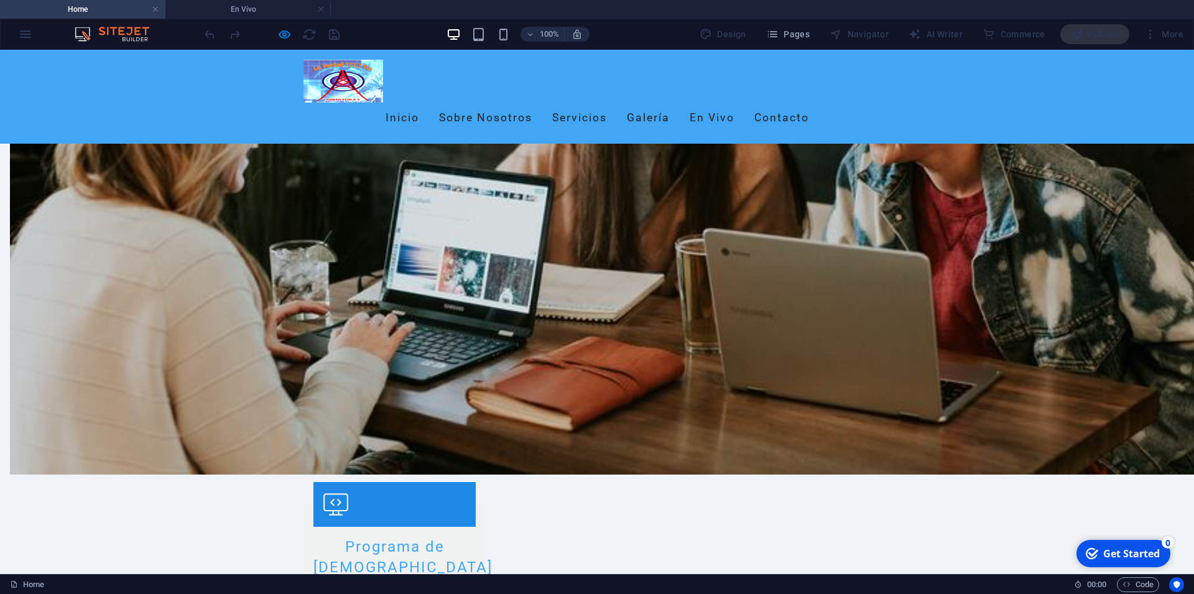
click at [383, 29] on div "100% Design Pages Navigator AI Writer Commerce Publish More" at bounding box center [695, 34] width 986 height 20
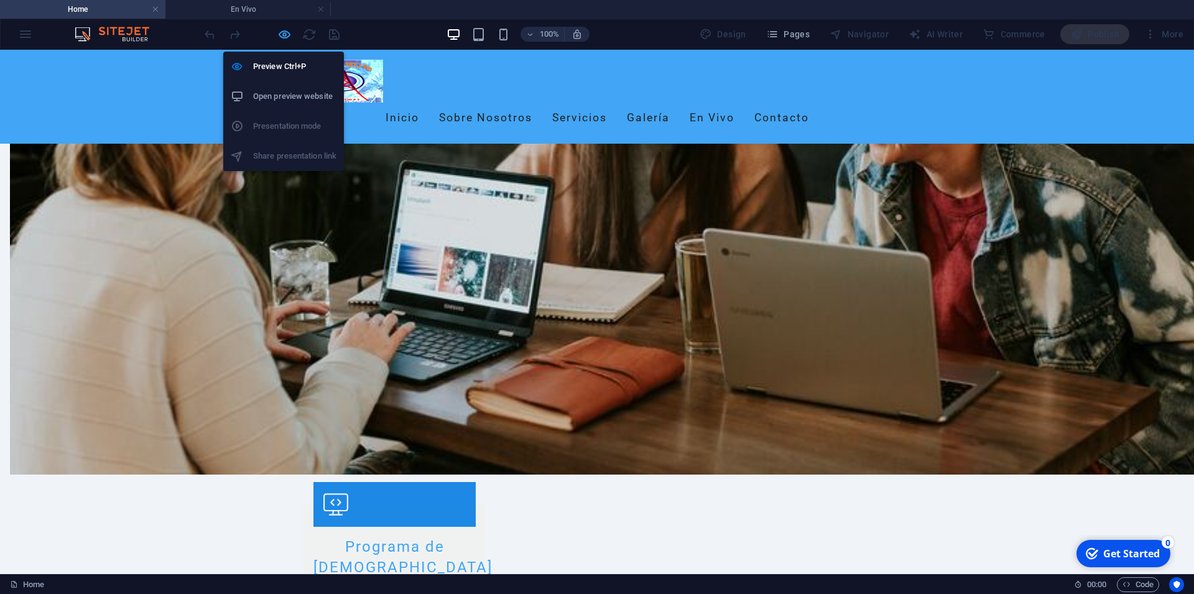
click at [284, 35] on icon "button" at bounding box center [284, 34] width 14 height 14
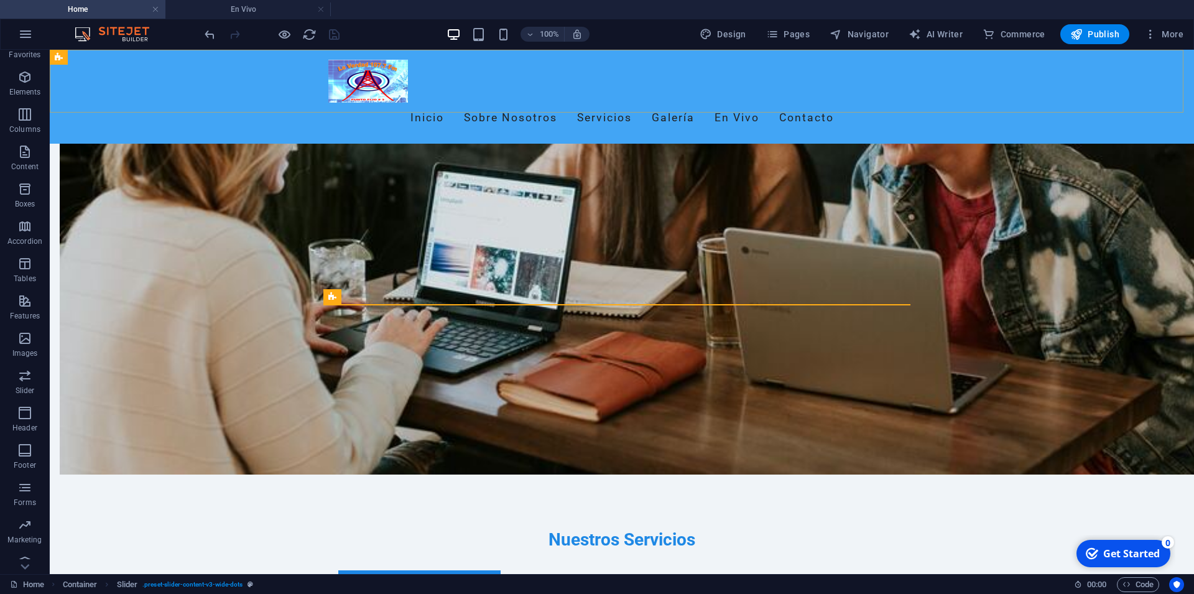
click at [945, 75] on div "Inicio Sobre Nosotros Servicios Galería En Vivo Contacto" at bounding box center [622, 97] width 1144 height 94
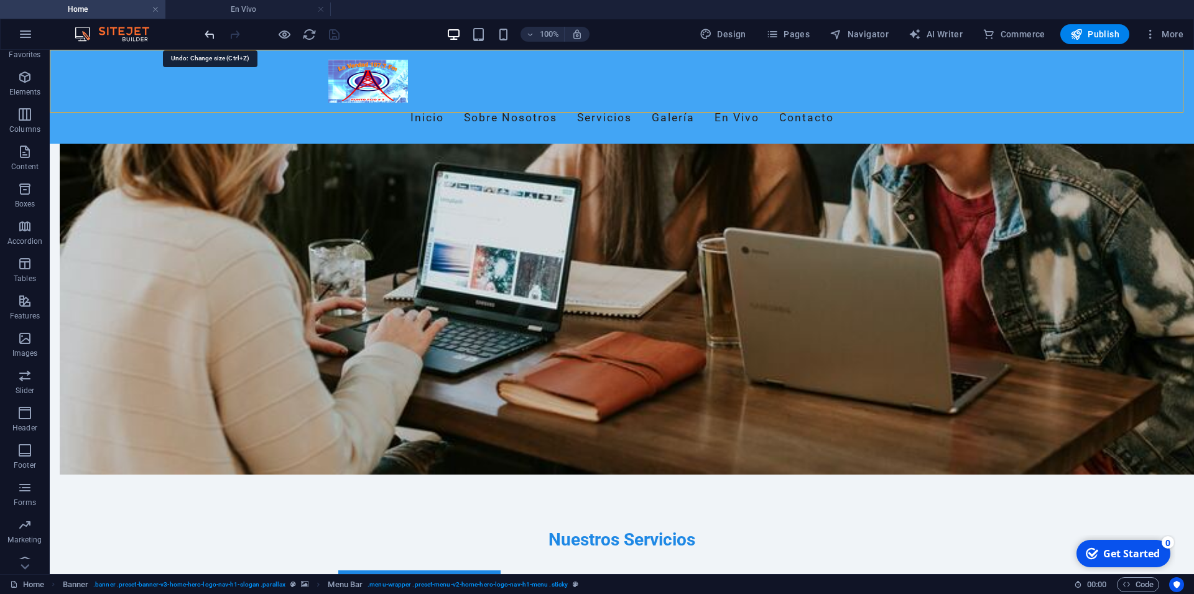
click at [207, 33] on icon "undo" at bounding box center [210, 34] width 14 height 14
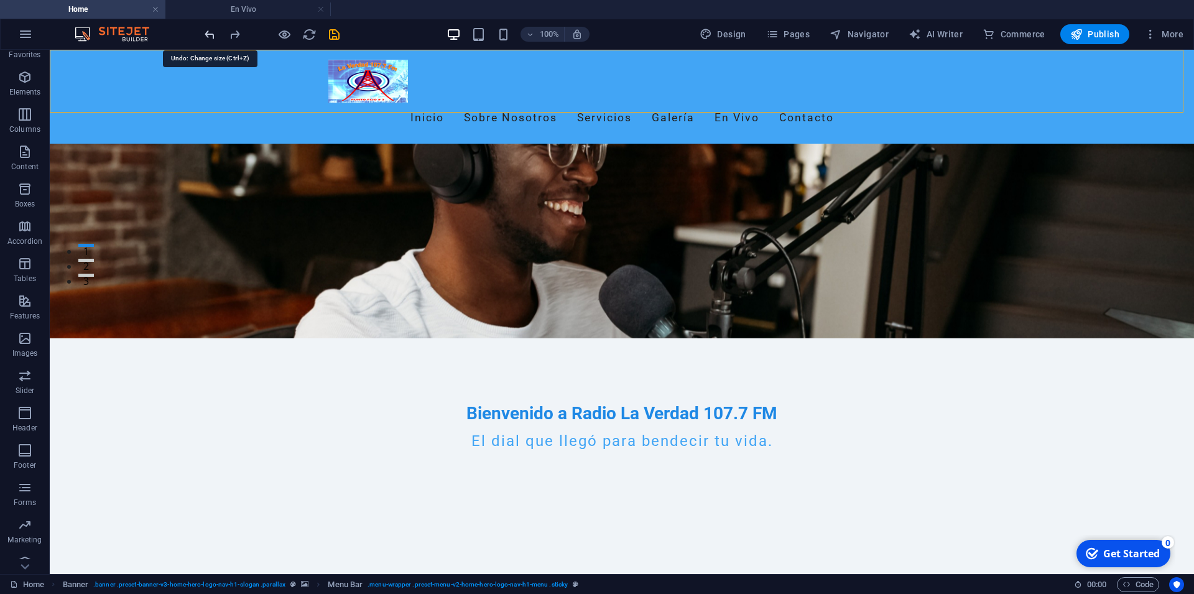
click at [207, 33] on icon "undo" at bounding box center [210, 34] width 14 height 14
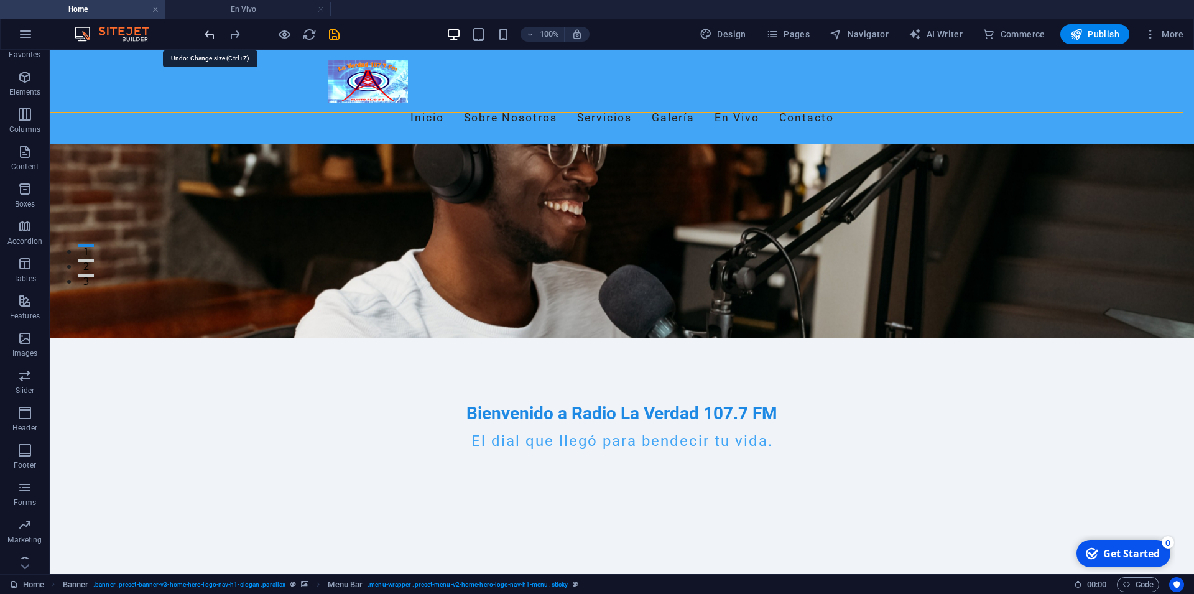
click at [207, 33] on icon "undo" at bounding box center [210, 34] width 14 height 14
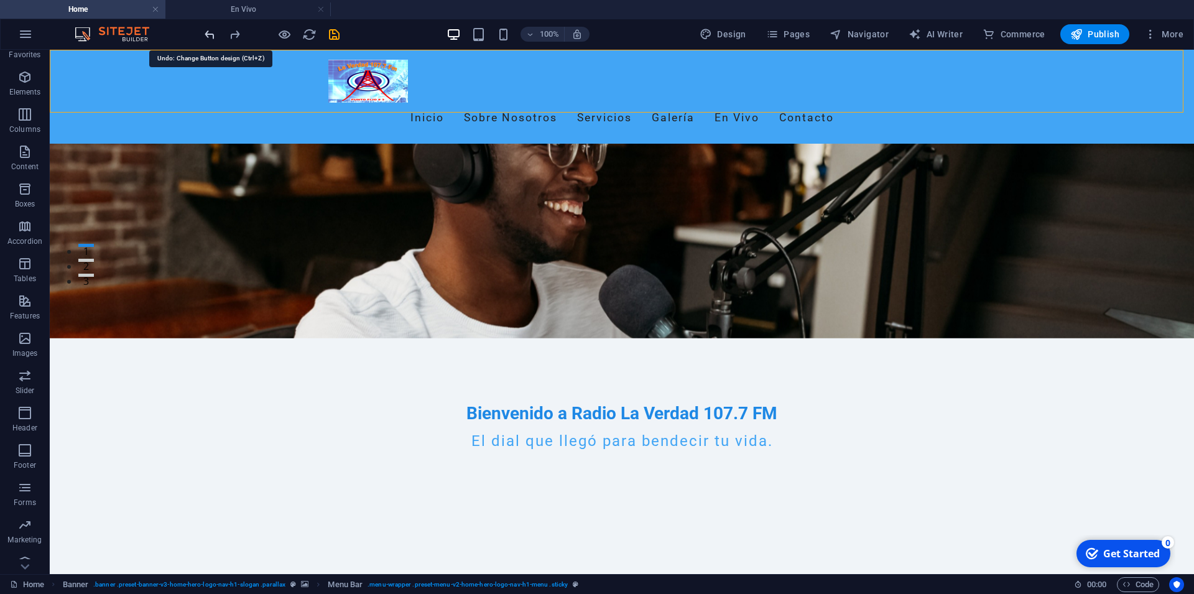
click at [207, 33] on icon "undo" at bounding box center [210, 34] width 14 height 14
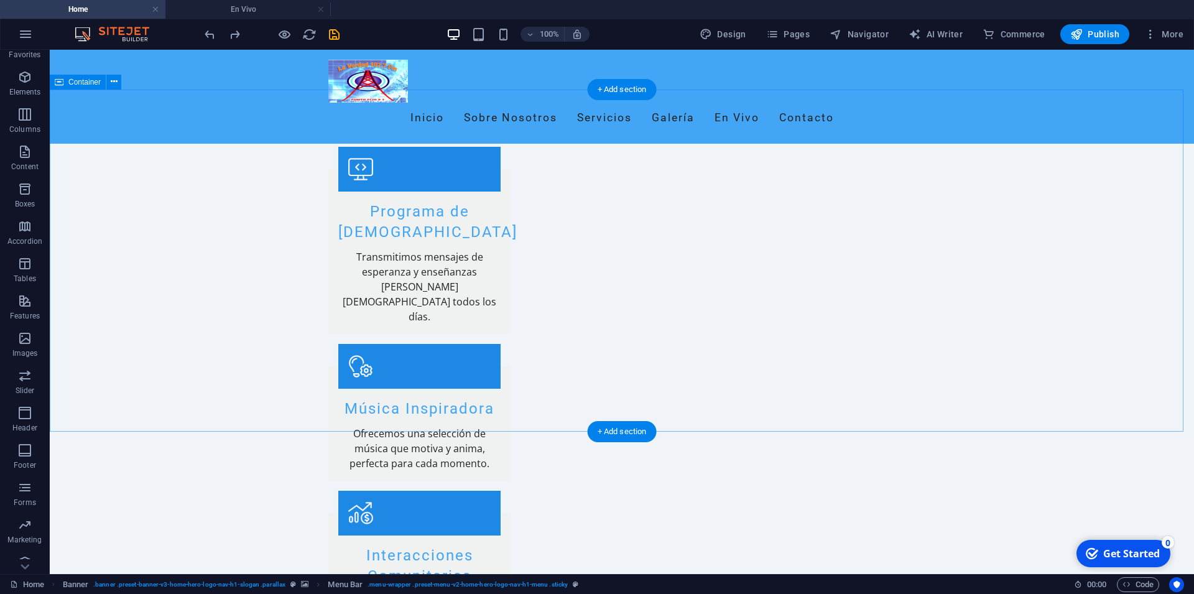
scroll to position [1631, 0]
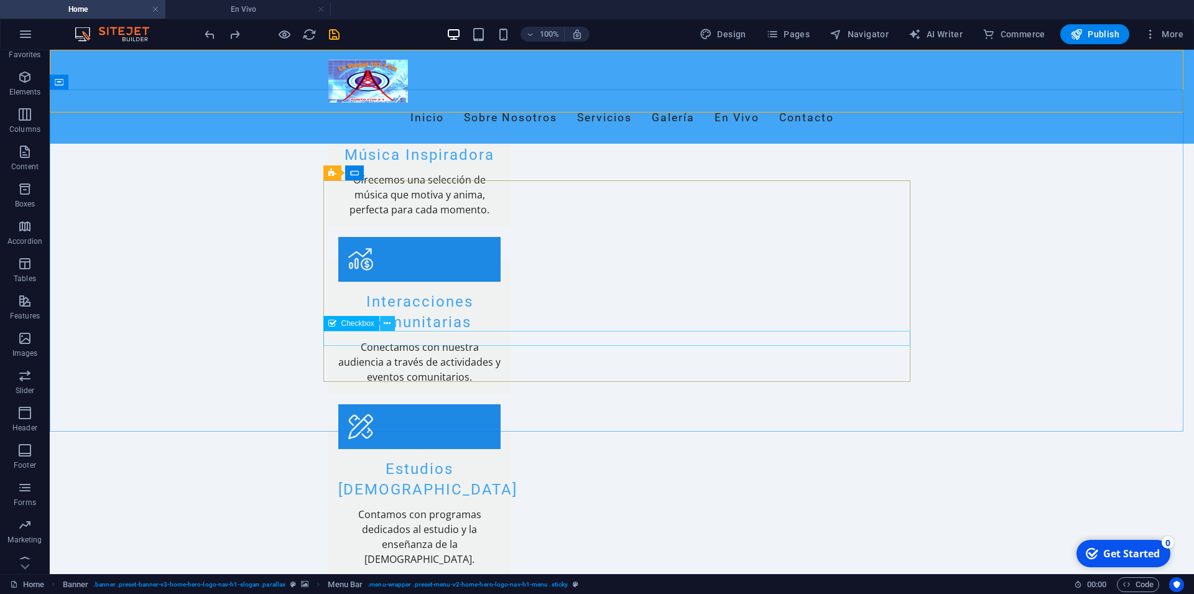
click at [389, 324] on icon at bounding box center [387, 323] width 7 height 13
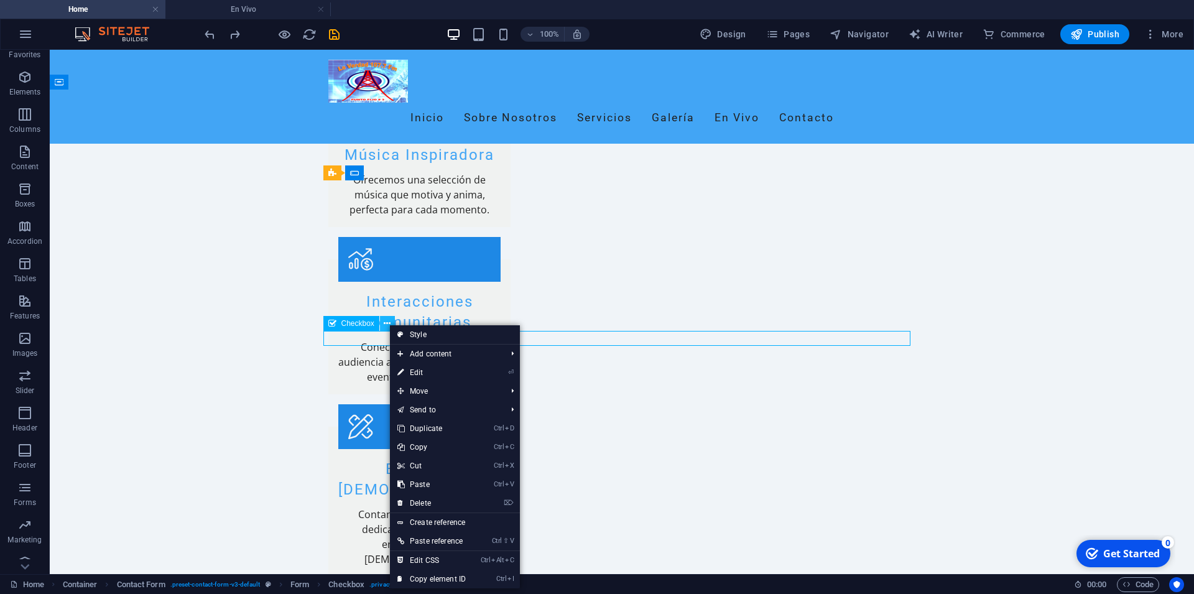
click at [389, 324] on icon at bounding box center [387, 323] width 7 height 13
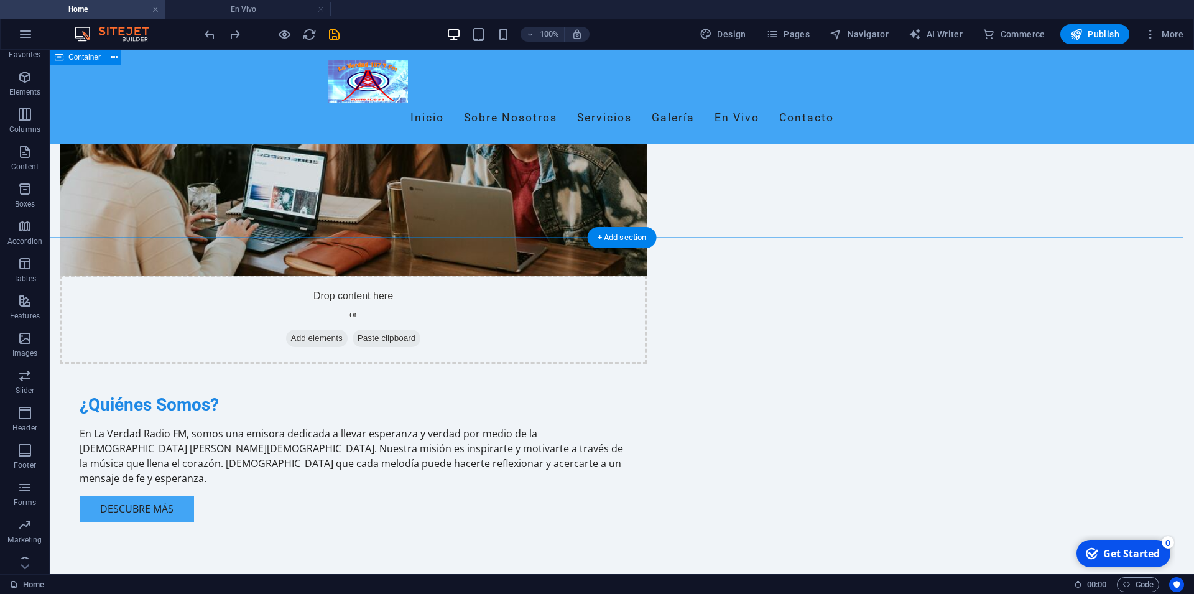
scroll to position [1079, 0]
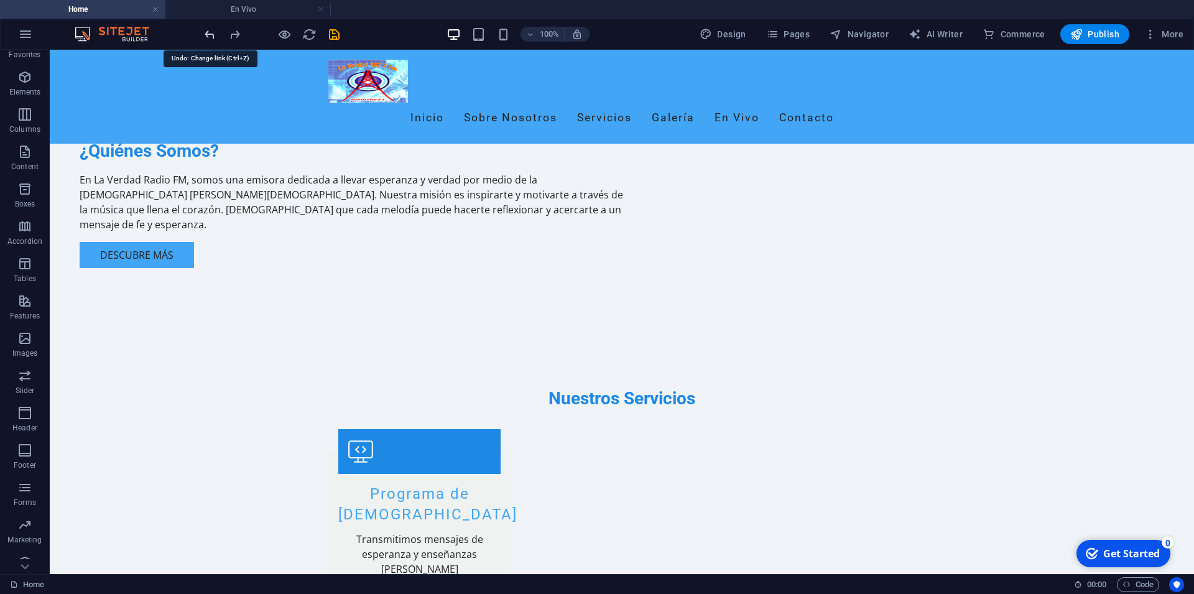
click at [210, 37] on icon "undo" at bounding box center [210, 34] width 14 height 14
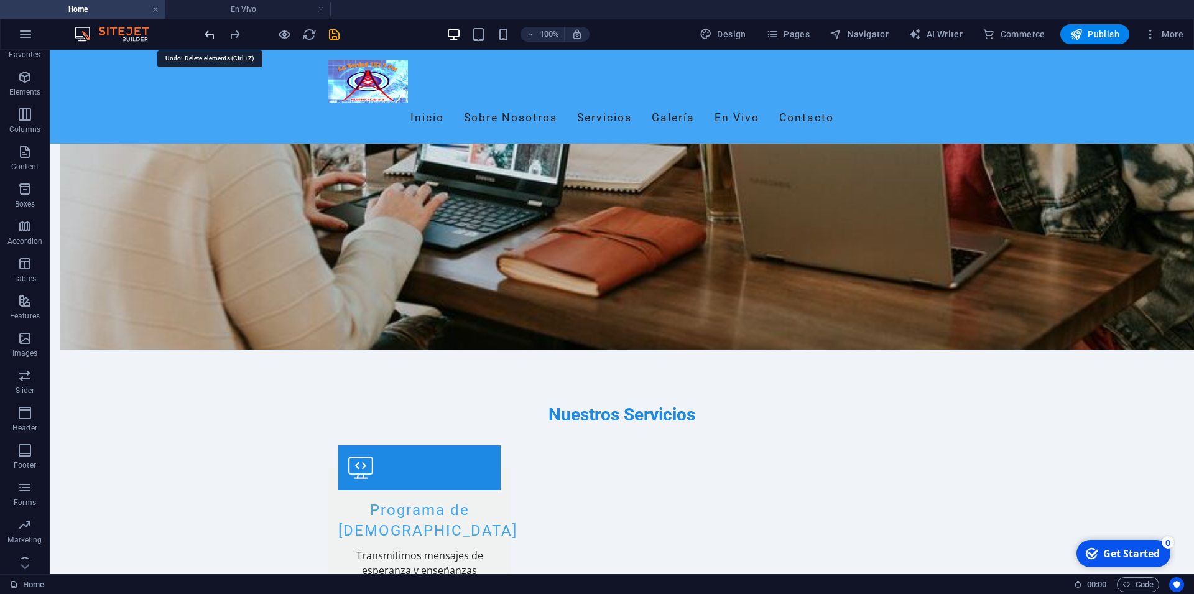
scroll to position [296, 0]
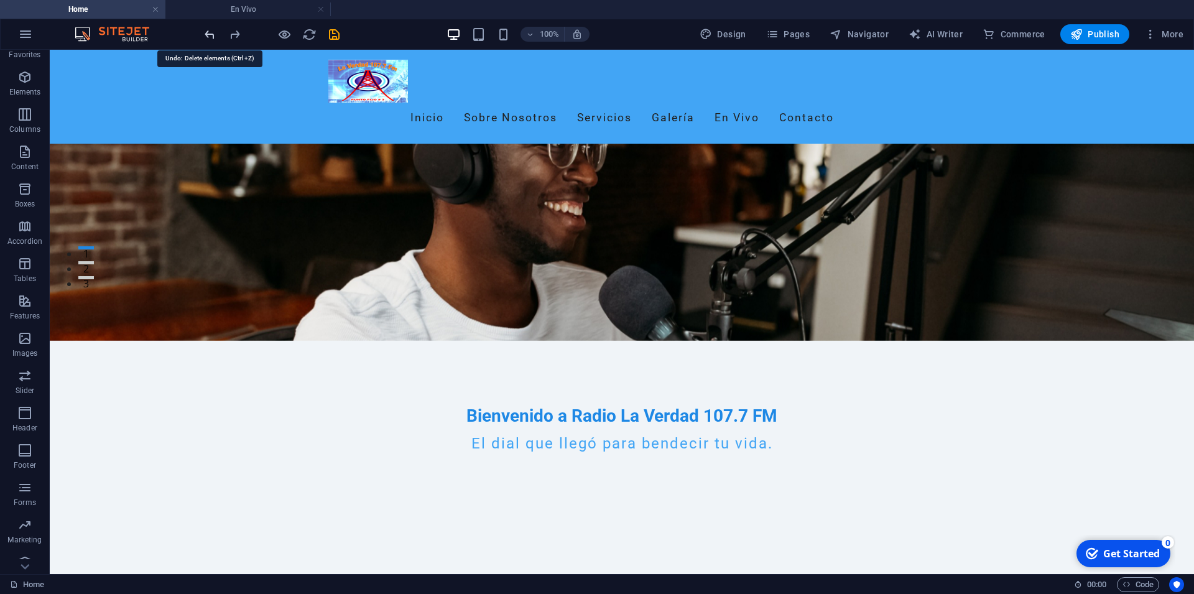
click at [210, 37] on icon "undo" at bounding box center [210, 34] width 14 height 14
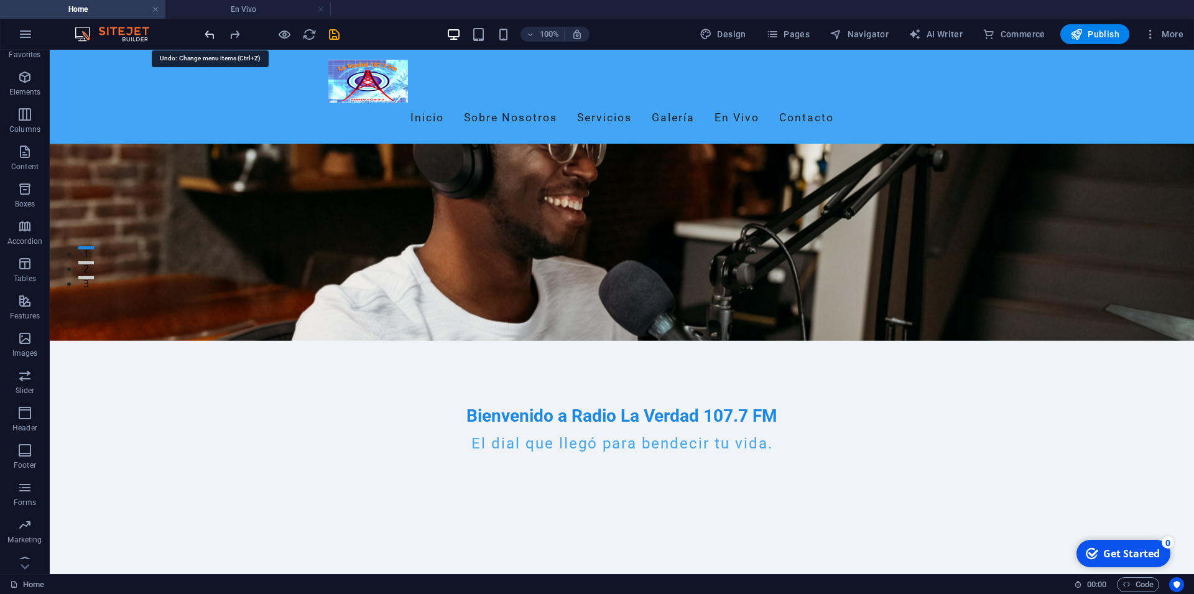
scroll to position [1503, 0]
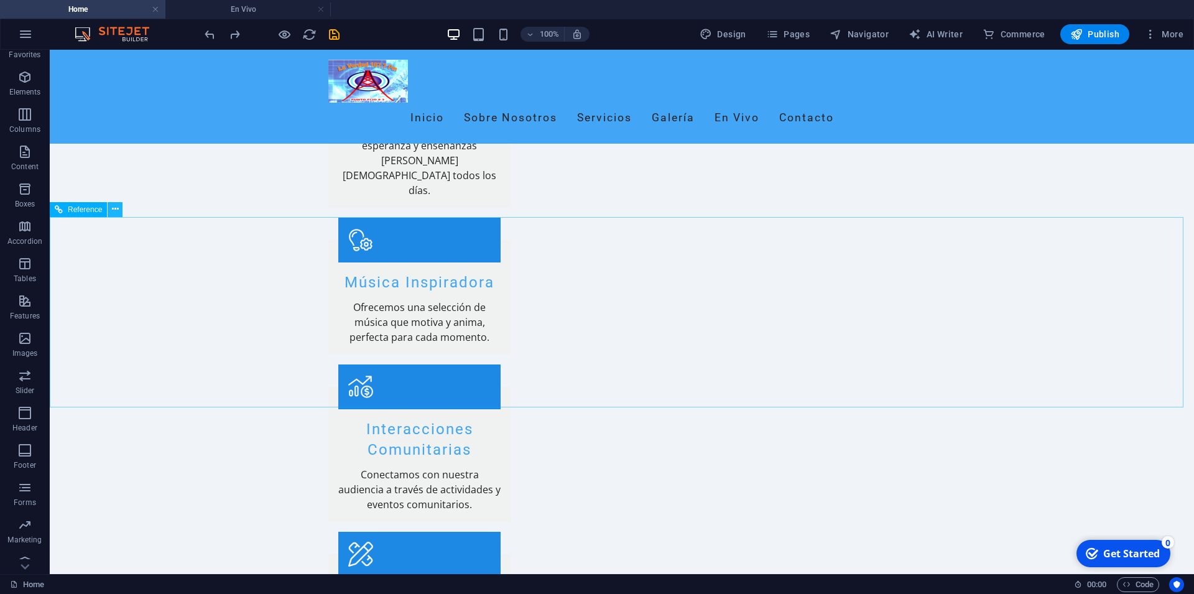
click at [114, 206] on icon at bounding box center [115, 209] width 7 height 13
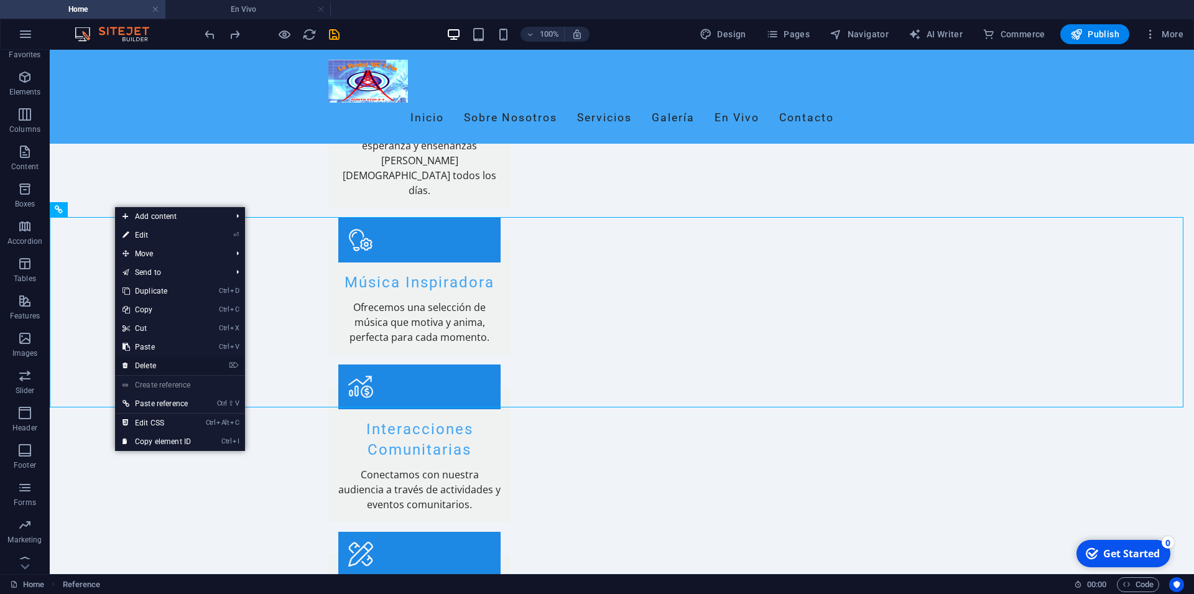
click at [157, 364] on link "⌦ Delete" at bounding box center [156, 365] width 83 height 19
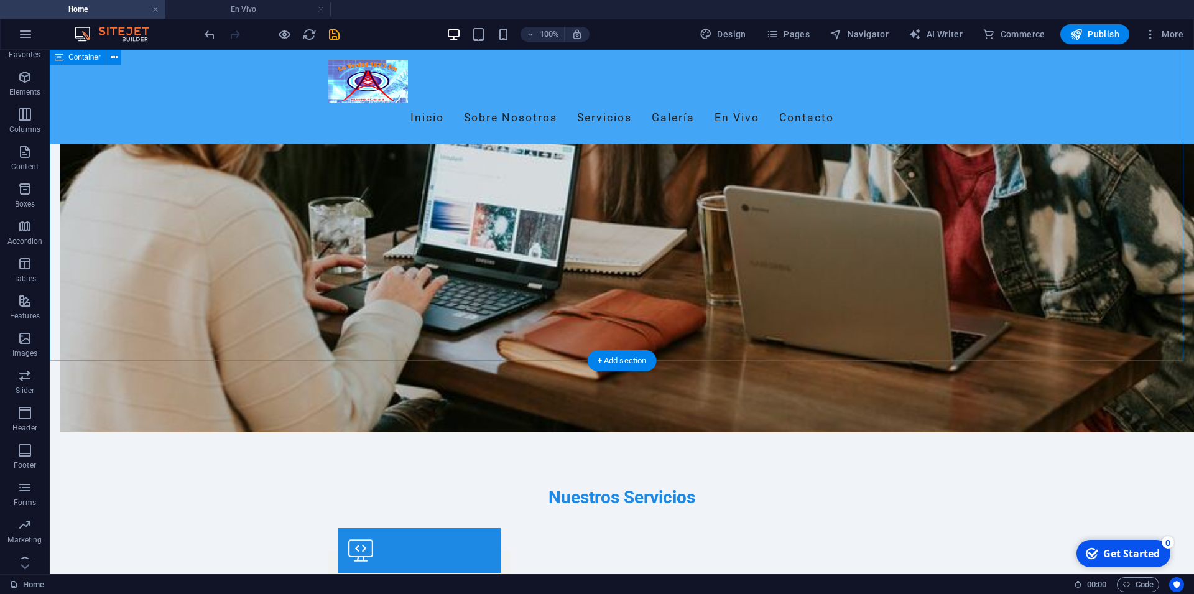
scroll to position [805, 0]
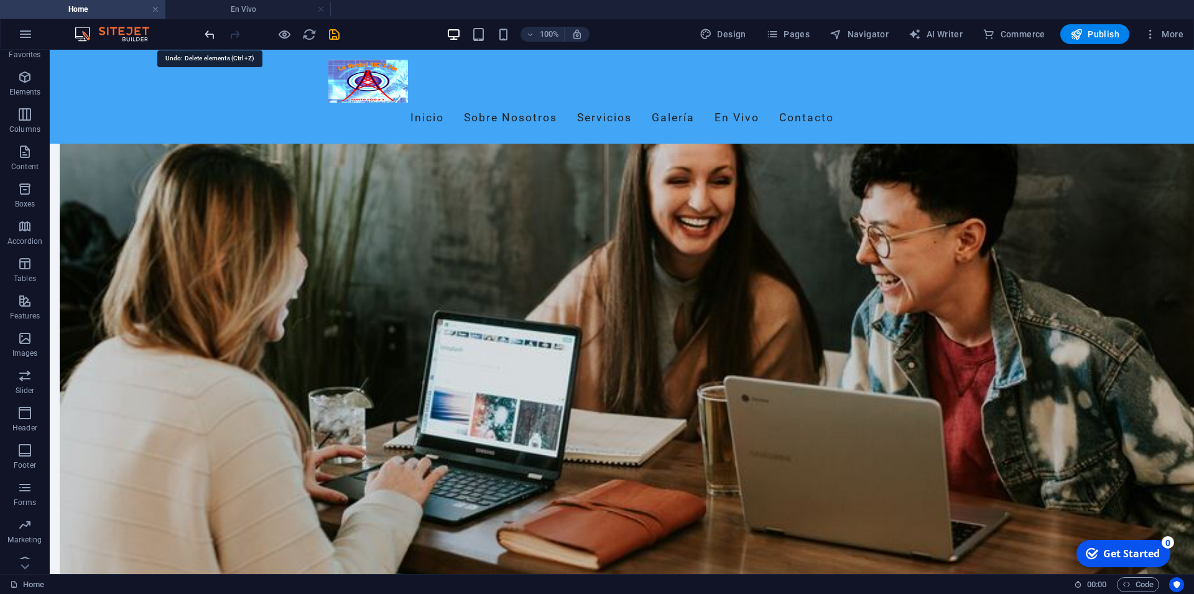
click at [216, 40] on icon "undo" at bounding box center [210, 34] width 14 height 14
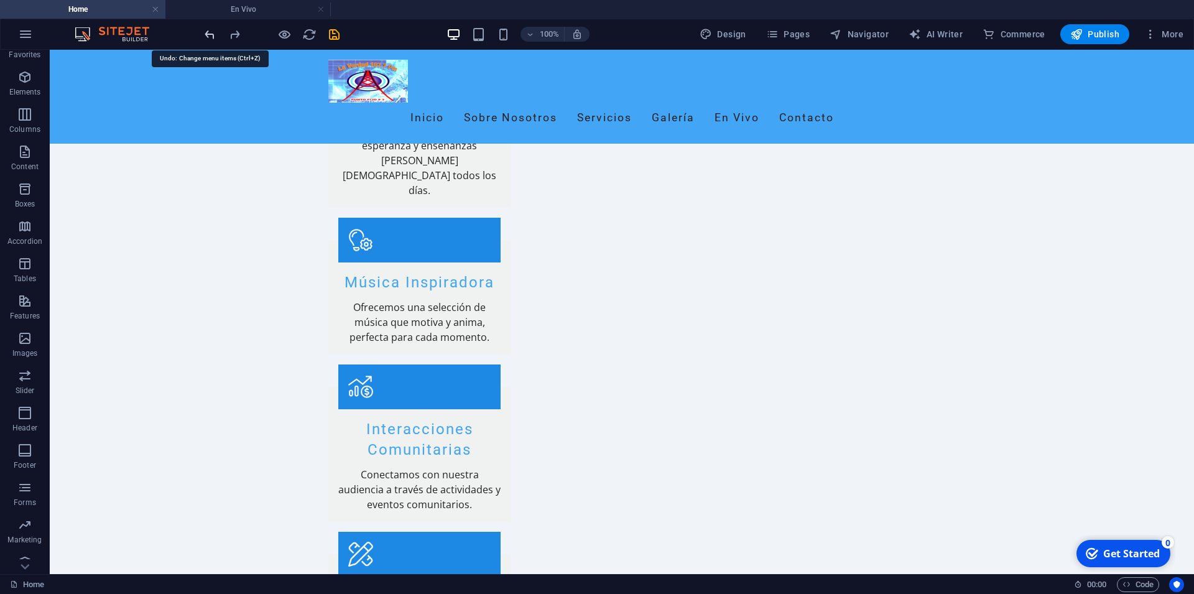
click at [216, 39] on icon "undo" at bounding box center [210, 34] width 14 height 14
click at [207, 32] on icon "undo" at bounding box center [210, 34] width 14 height 14
drag, startPoint x: 210, startPoint y: 33, endPoint x: 175, endPoint y: 6, distance: 43.4
click at [210, 33] on icon "undo" at bounding box center [210, 34] width 14 height 14
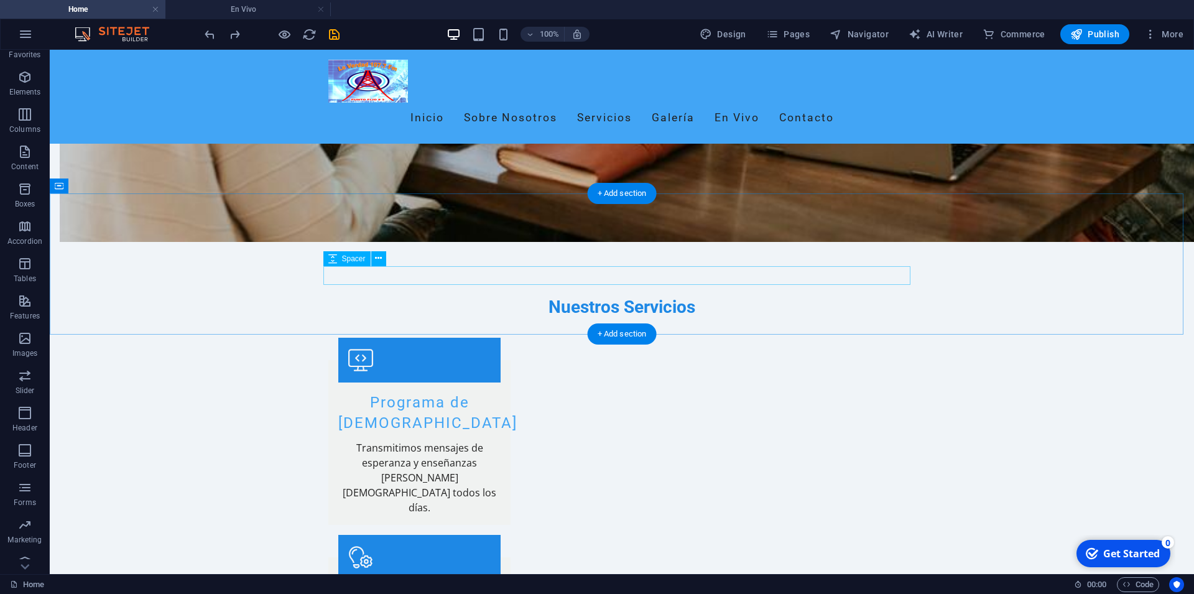
scroll to position [932, 0]
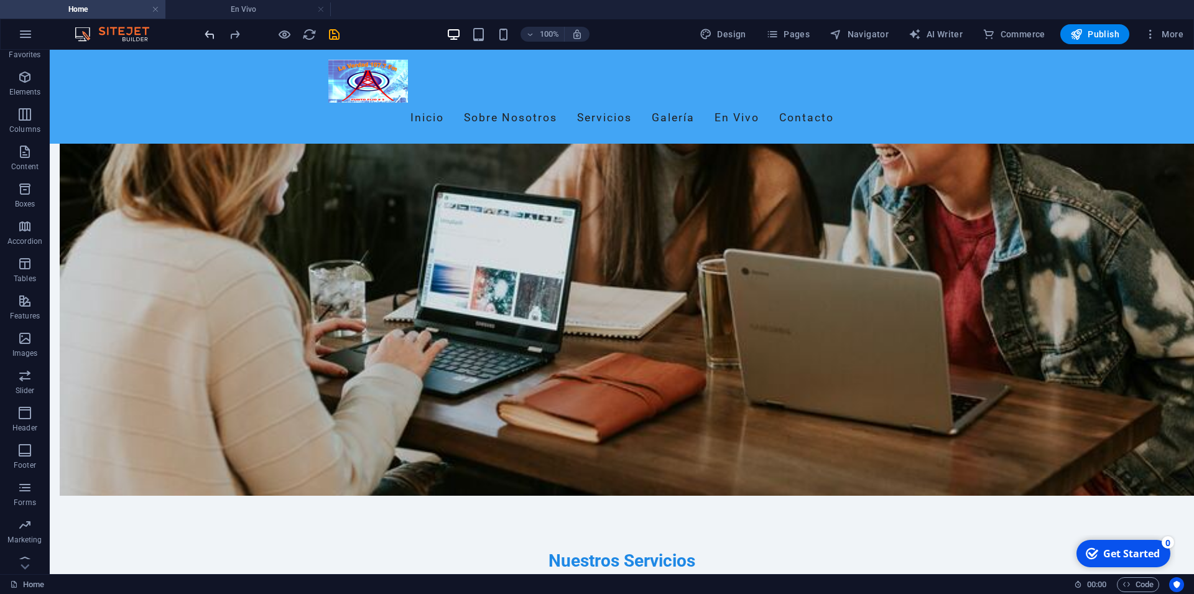
click at [210, 34] on icon "undo" at bounding box center [210, 34] width 14 height 14
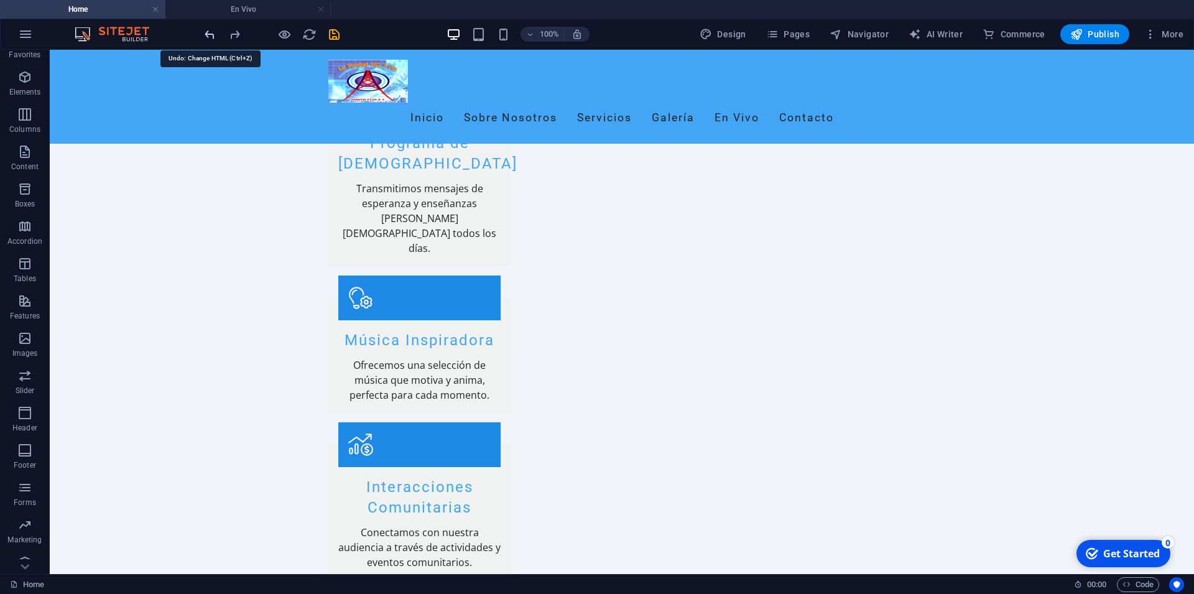
scroll to position [1503, 0]
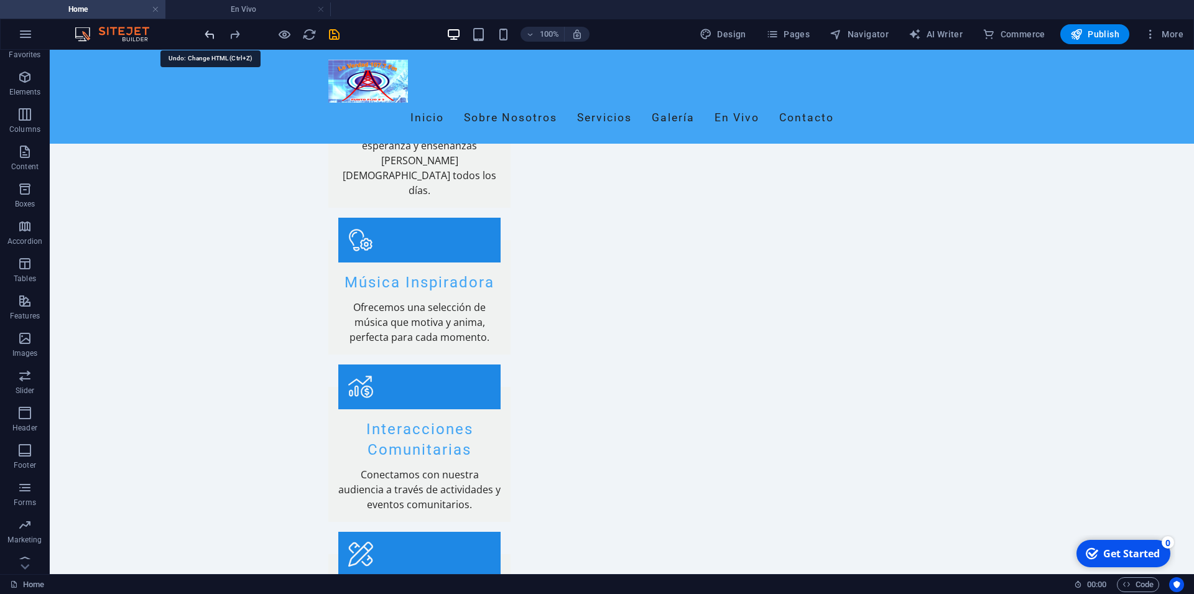
click at [210, 34] on icon "undo" at bounding box center [210, 34] width 14 height 14
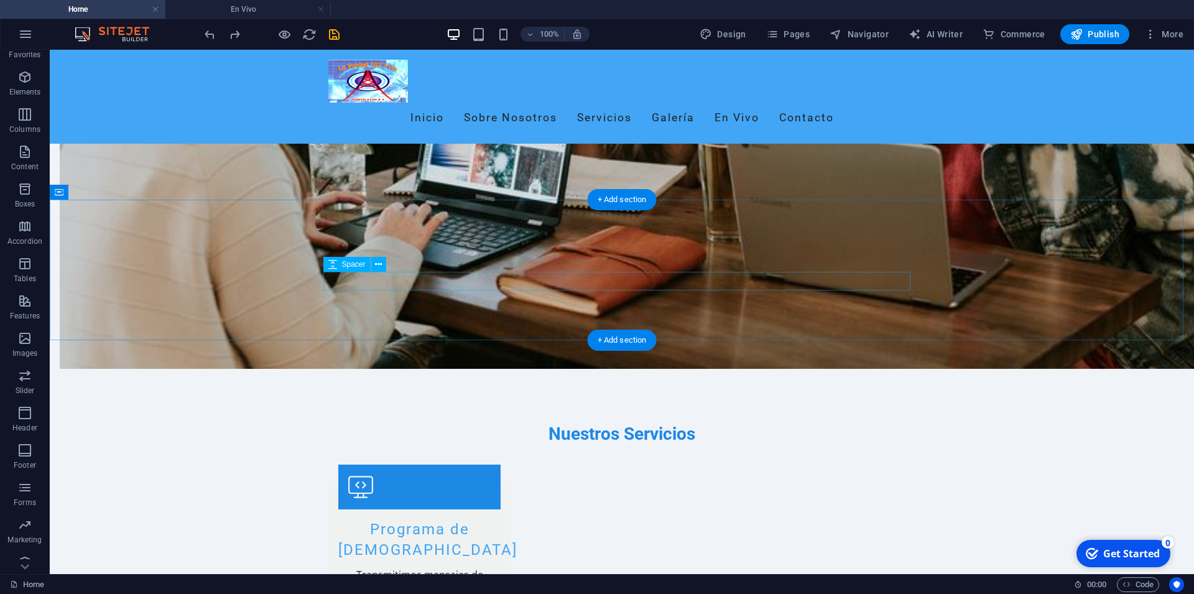
scroll to position [805, 0]
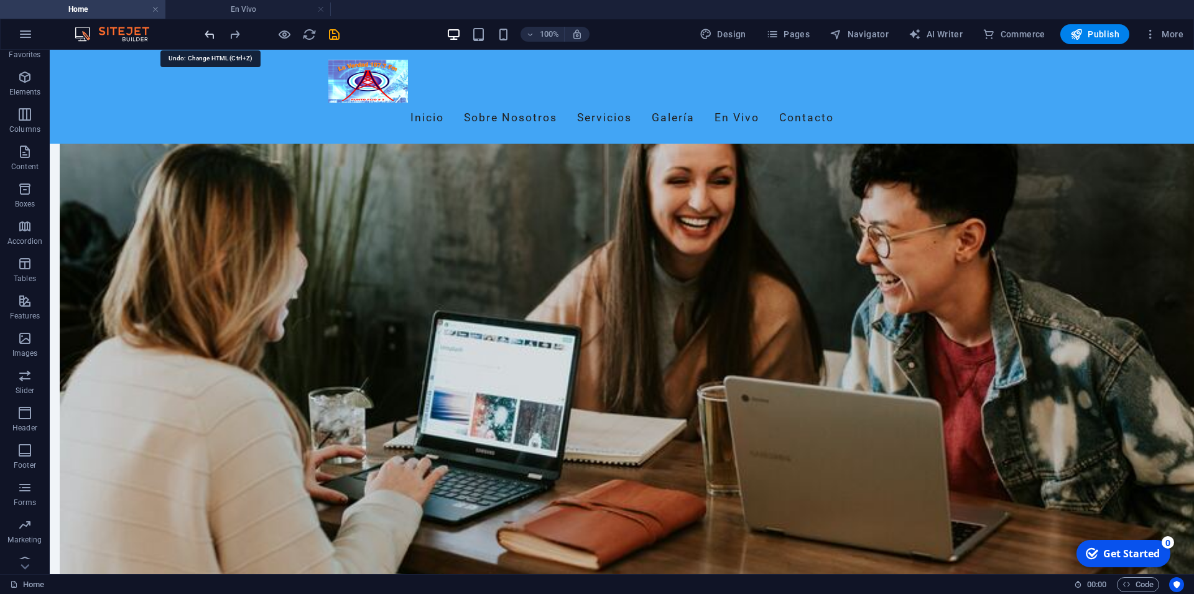
click at [206, 33] on icon "undo" at bounding box center [210, 34] width 14 height 14
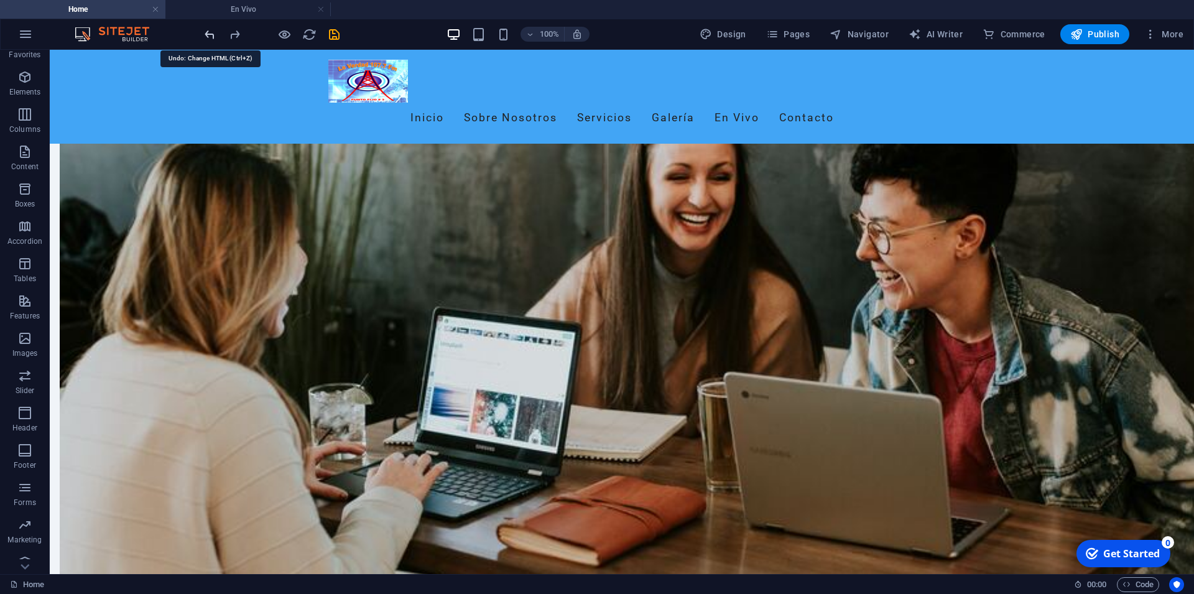
scroll to position [1313, 0]
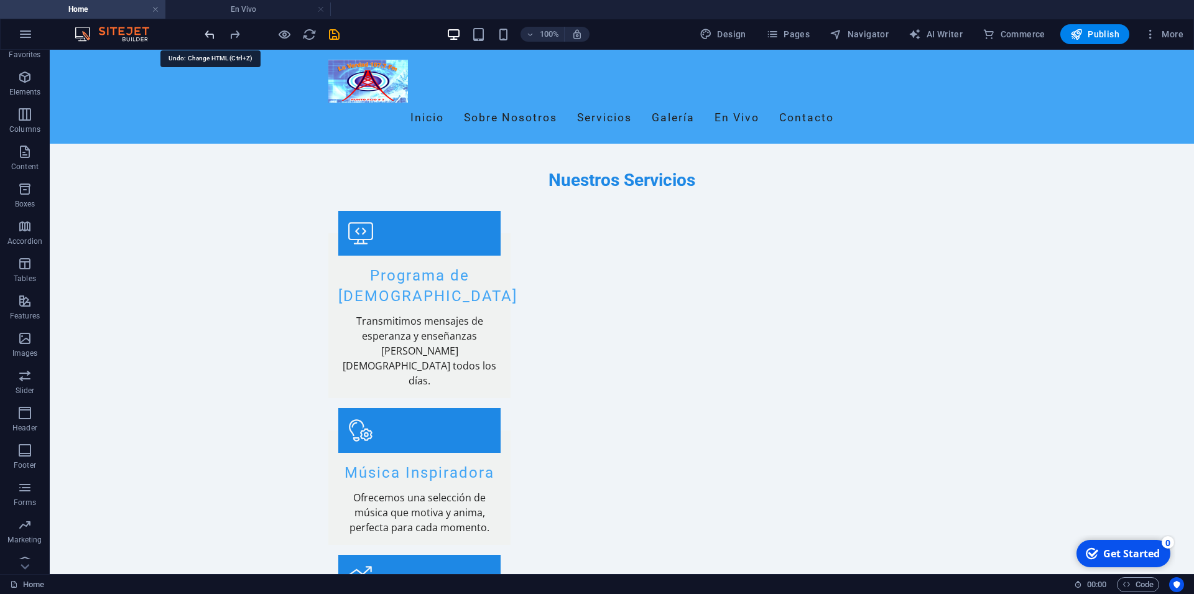
click at [206, 33] on icon "undo" at bounding box center [210, 34] width 14 height 14
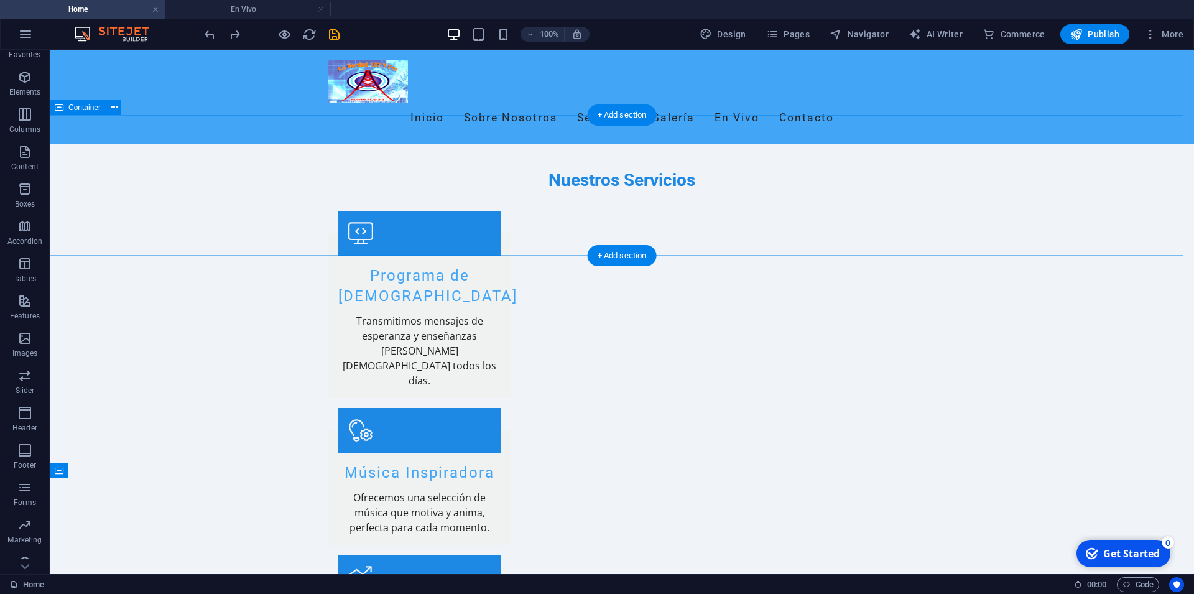
scroll to position [996, 0]
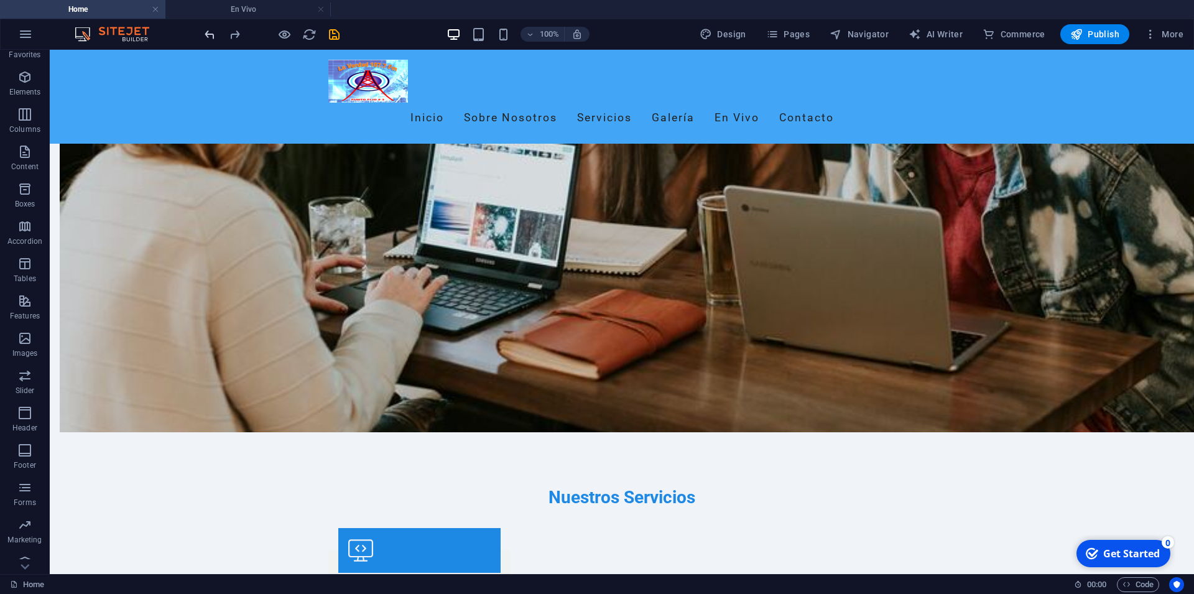
click at [207, 34] on icon "undo" at bounding box center [210, 34] width 14 height 14
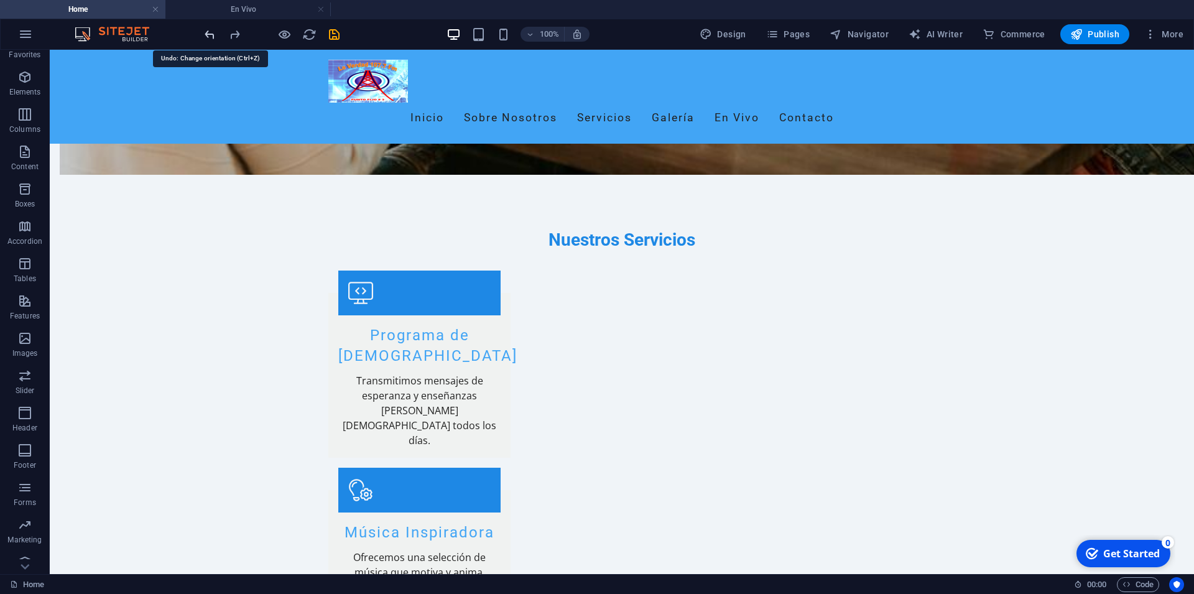
scroll to position [1392, 0]
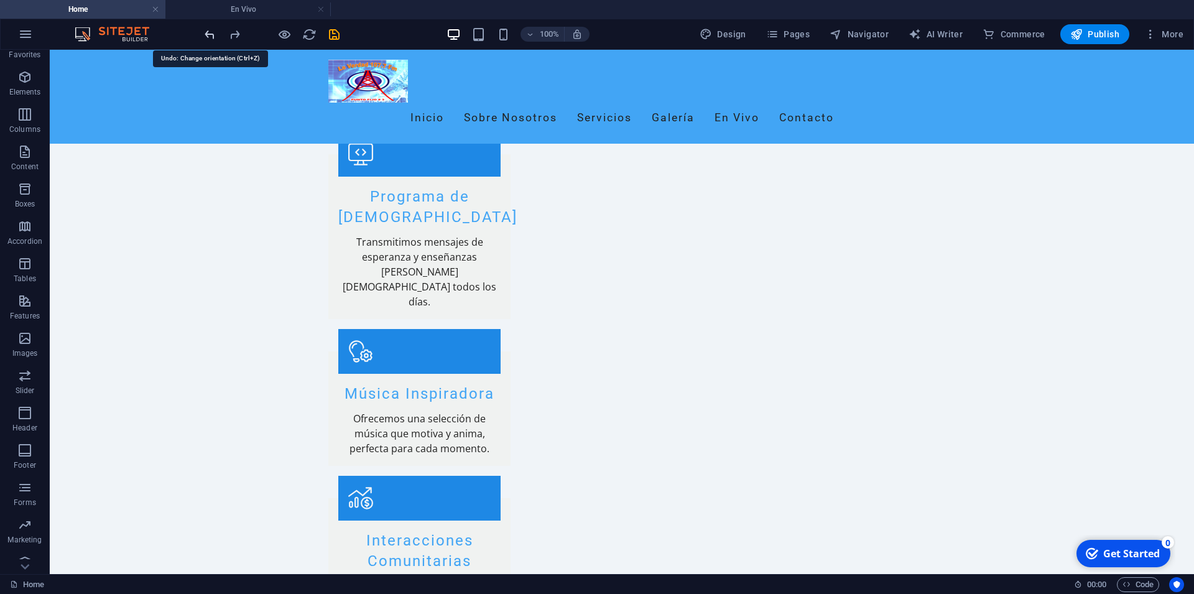
click at [207, 34] on icon "undo" at bounding box center [210, 34] width 14 height 14
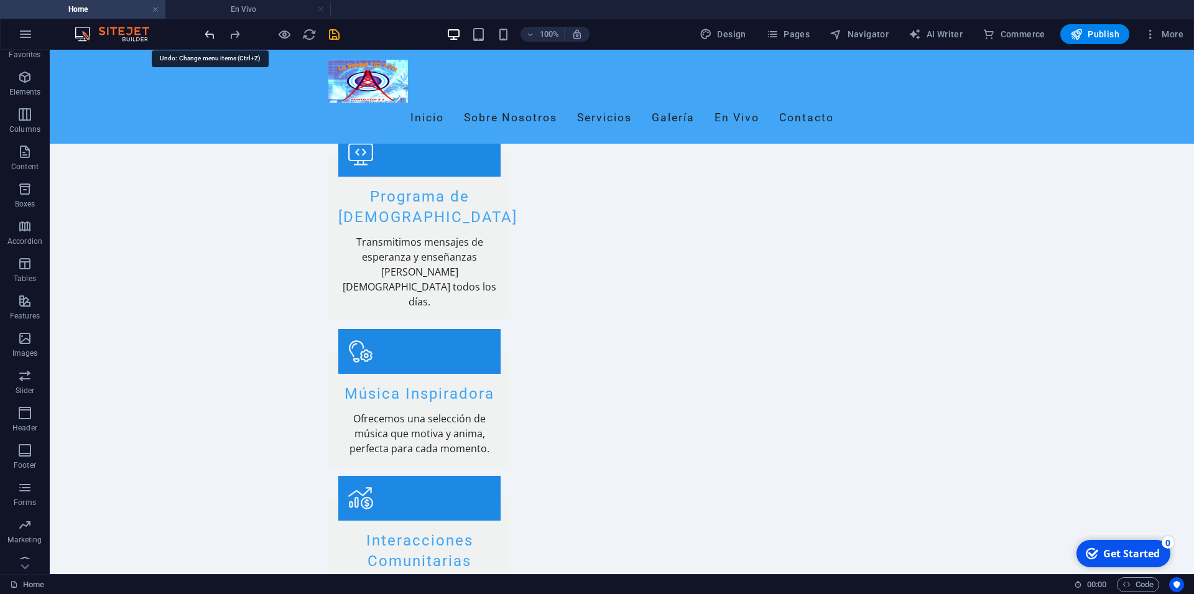
click at [207, 34] on icon "undo" at bounding box center [210, 34] width 14 height 14
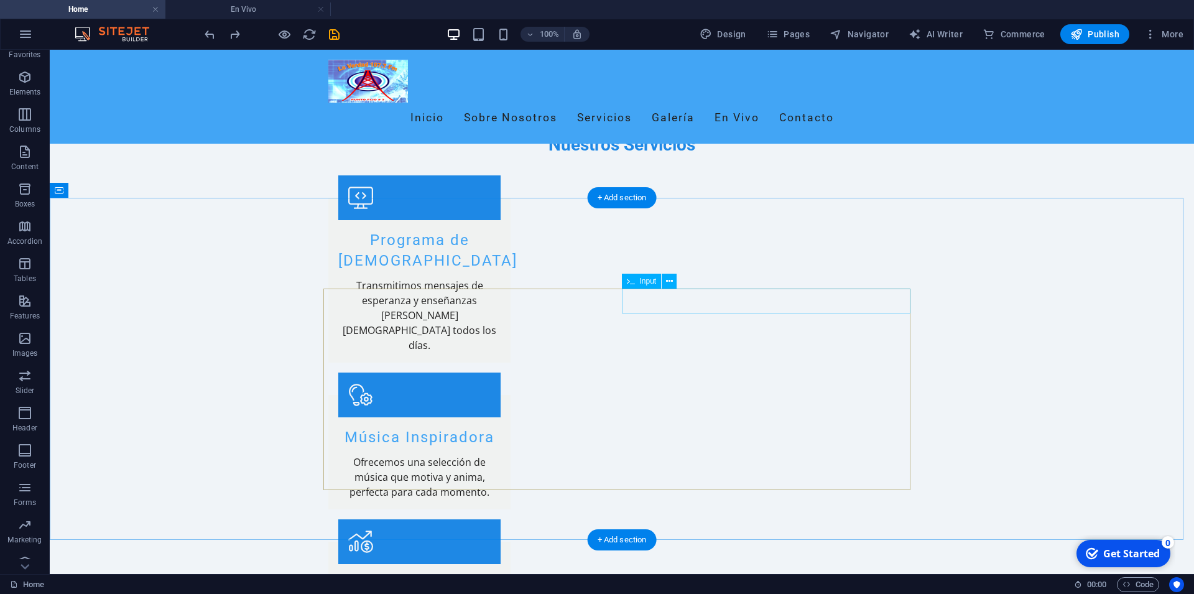
scroll to position [1610, 0]
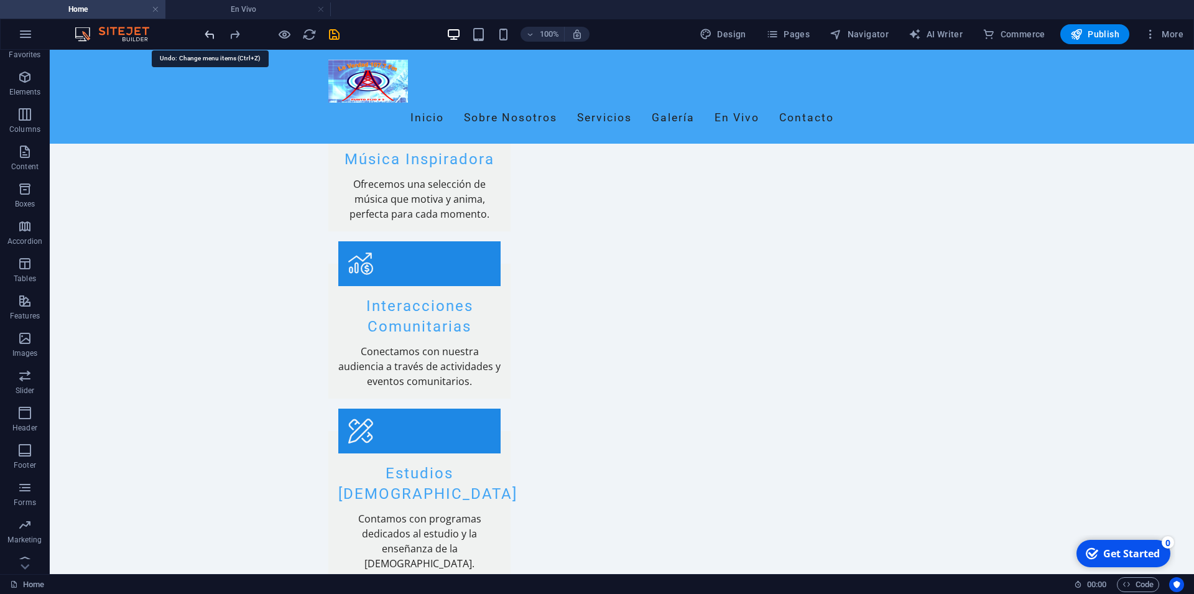
click at [203, 30] on icon "undo" at bounding box center [210, 34] width 14 height 14
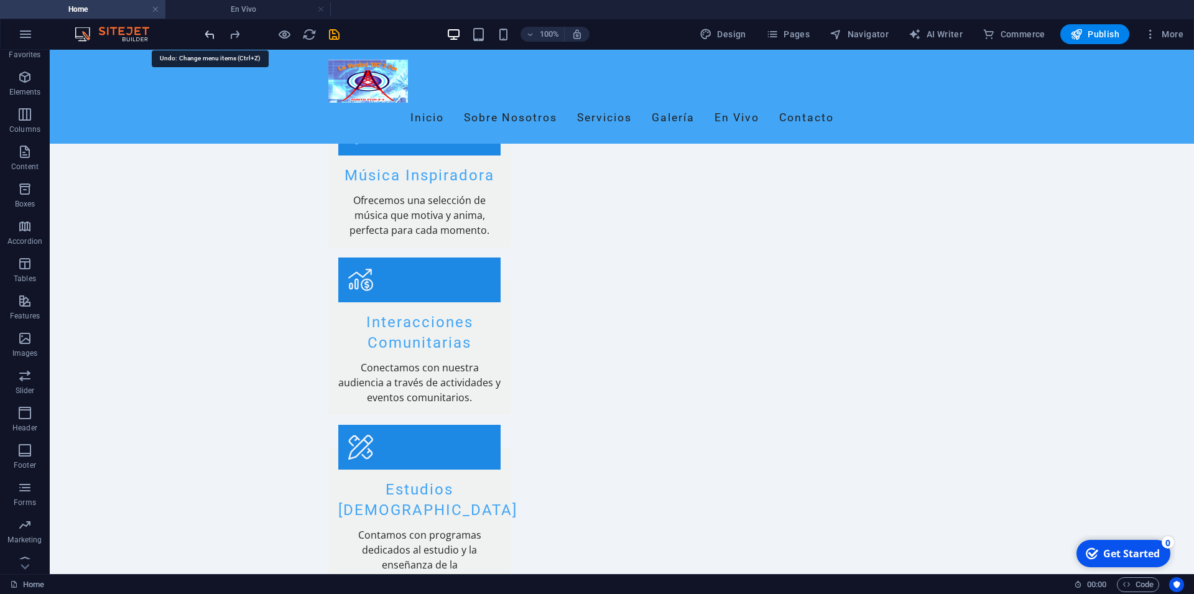
click at [204, 34] on icon "undo" at bounding box center [210, 34] width 14 height 14
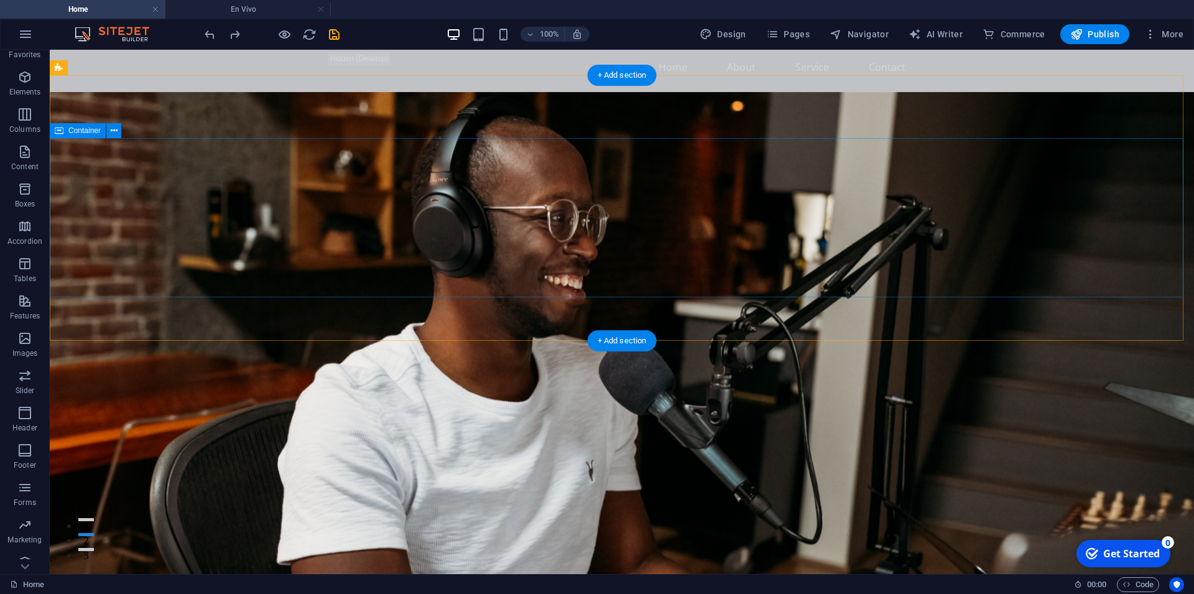
scroll to position [0, 0]
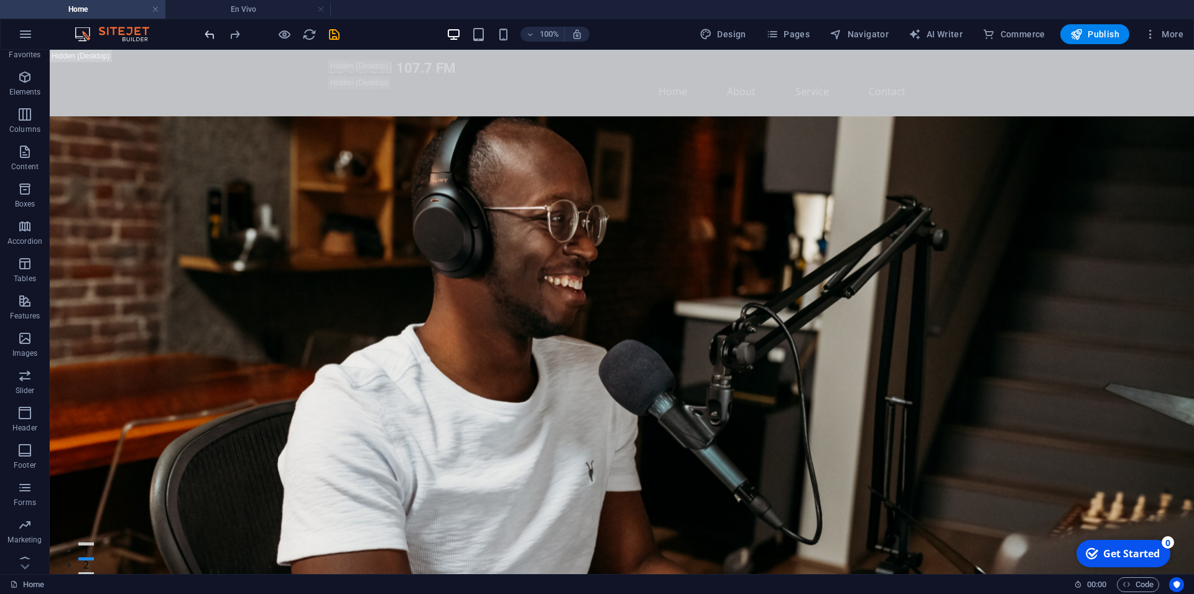
click at [209, 33] on icon "undo" at bounding box center [210, 34] width 14 height 14
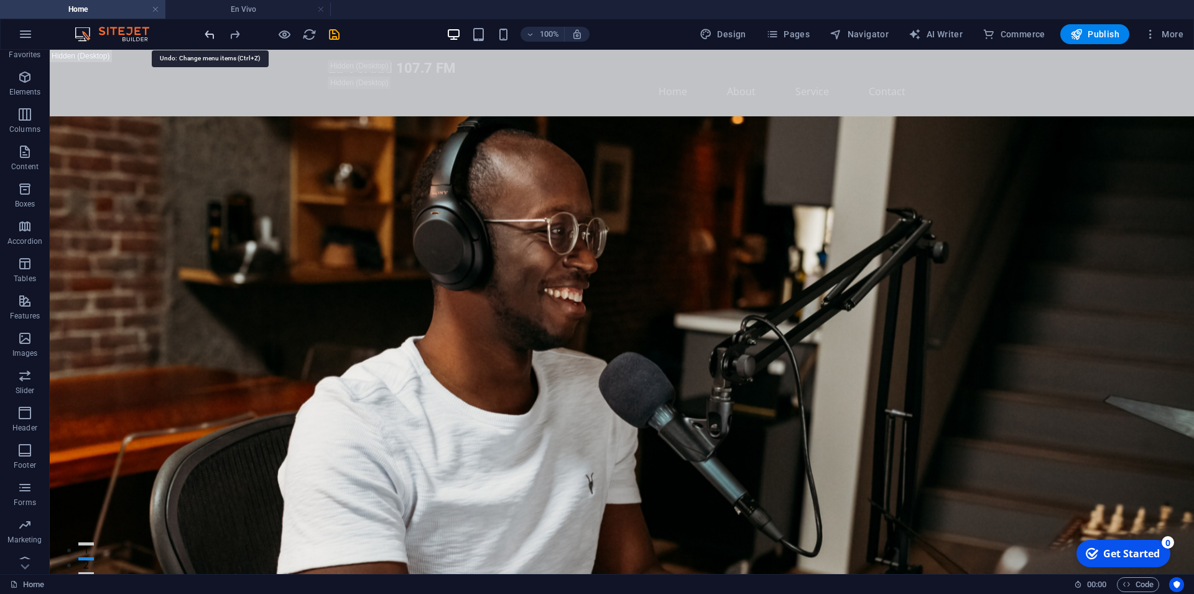
click at [209, 33] on icon "undo" at bounding box center [210, 34] width 14 height 14
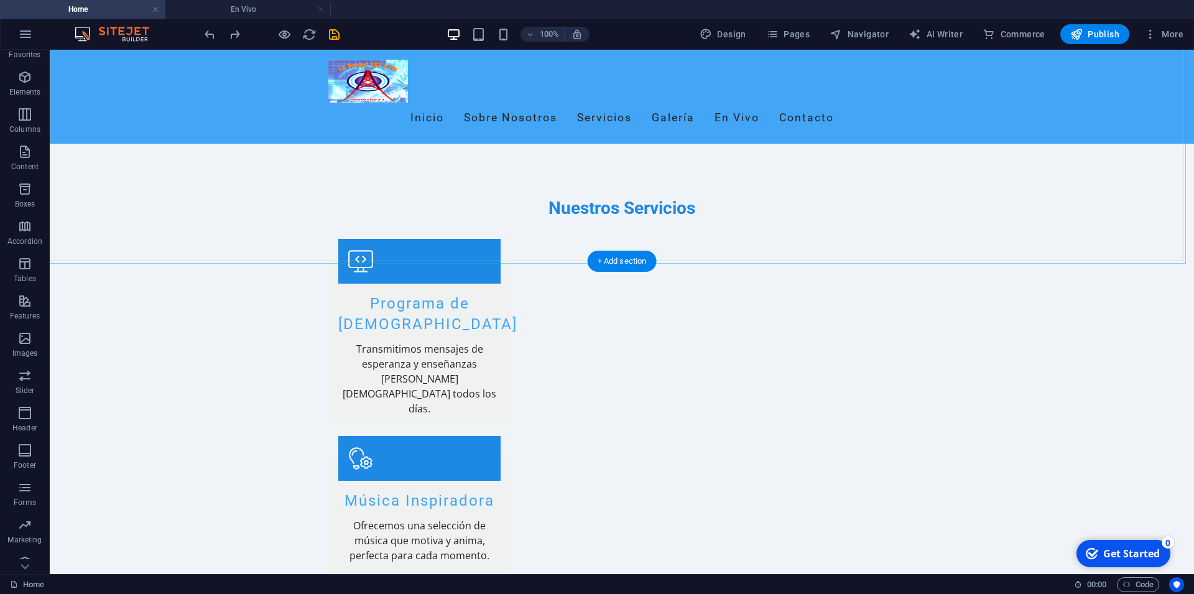
scroll to position [1586, 0]
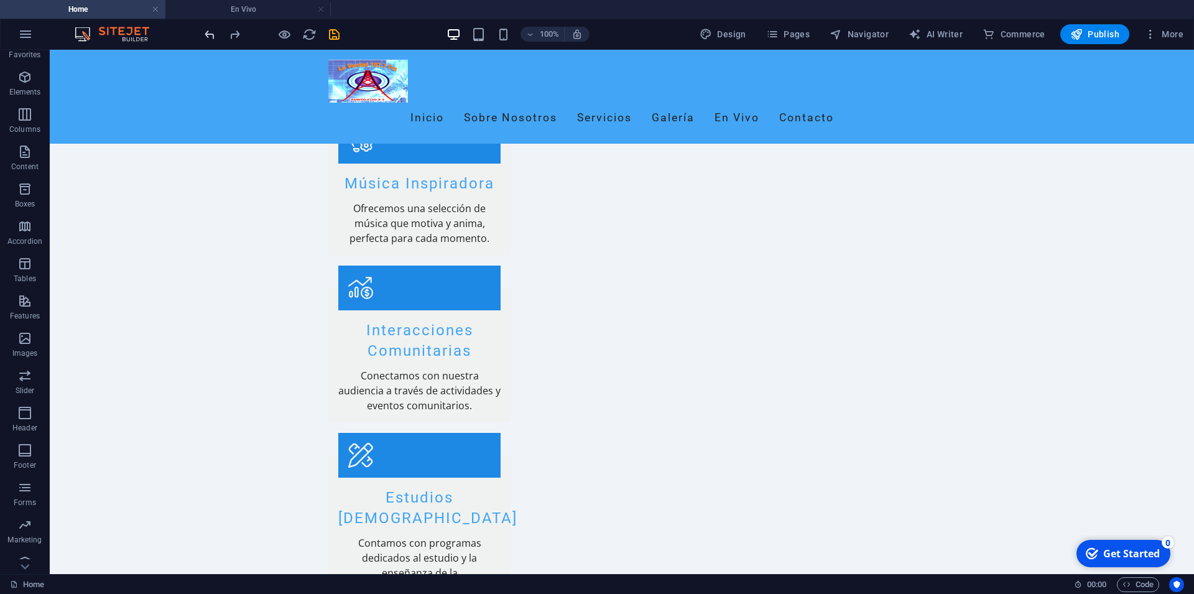
click at [205, 29] on icon "undo" at bounding box center [210, 34] width 14 height 14
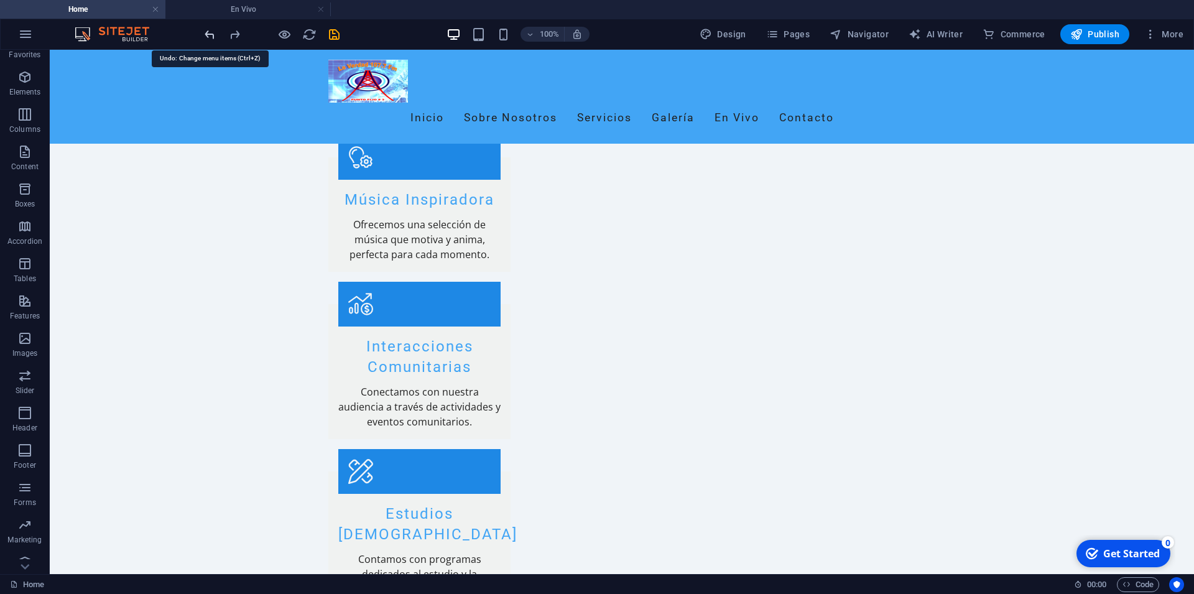
click at [205, 29] on icon "undo" at bounding box center [210, 34] width 14 height 14
click at [205, 33] on icon "undo" at bounding box center [210, 34] width 14 height 14
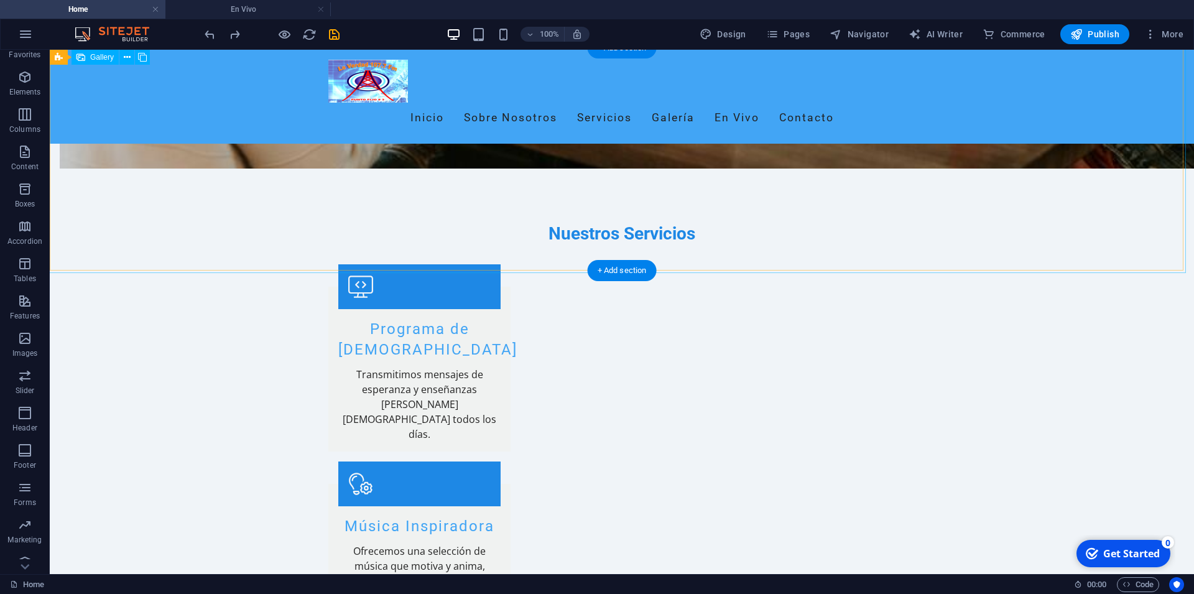
scroll to position [1069, 0]
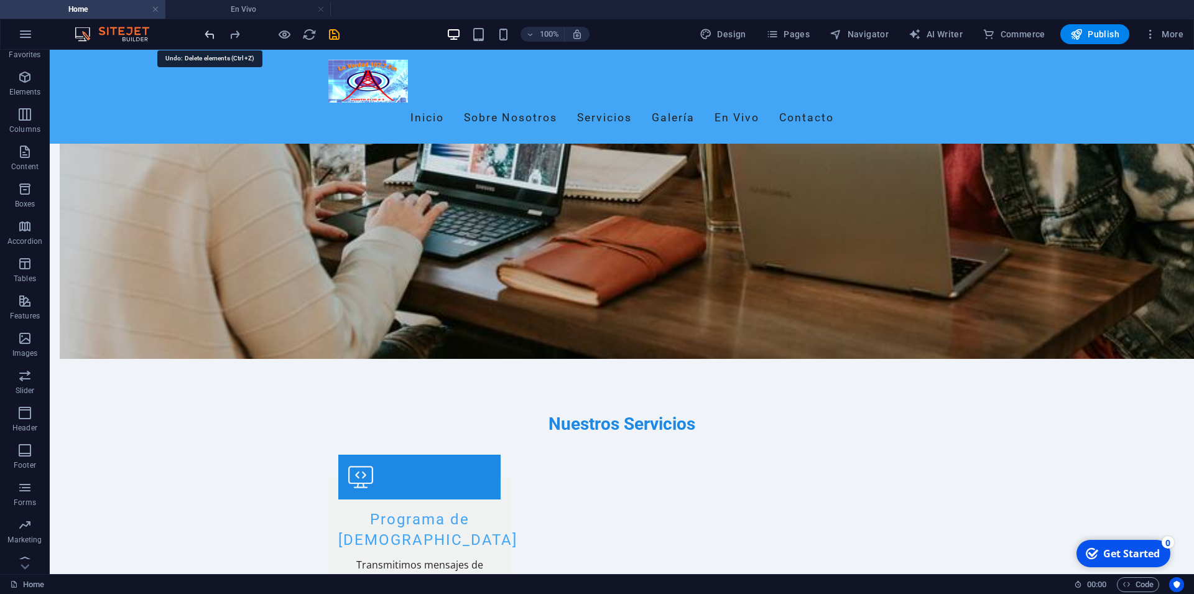
click at [205, 34] on icon "undo" at bounding box center [210, 34] width 14 height 14
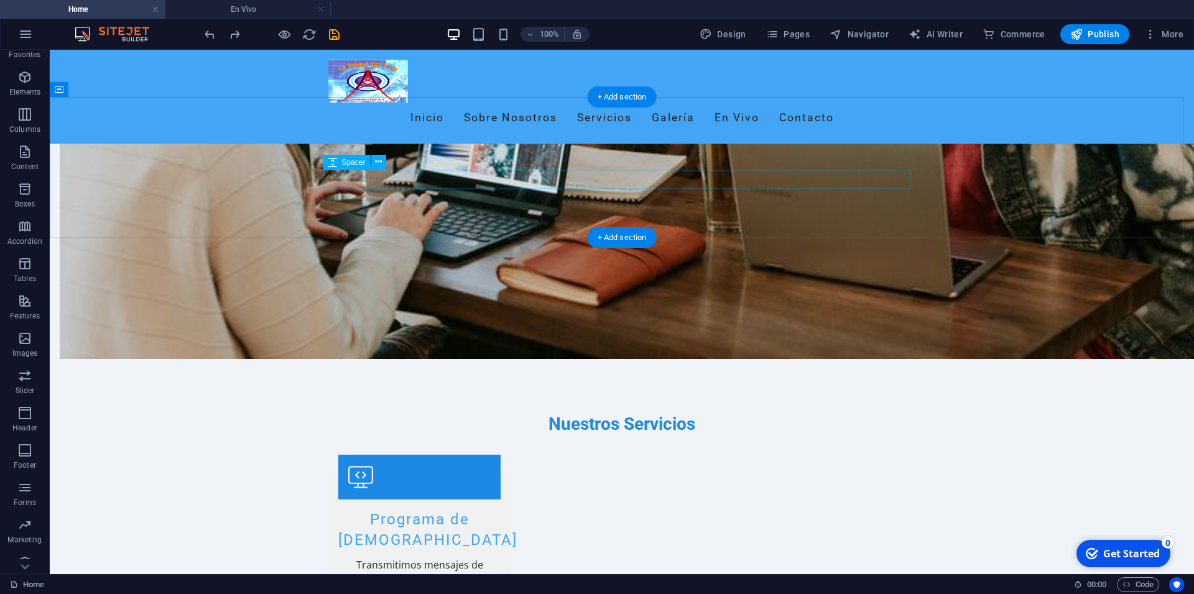
click at [379, 162] on icon at bounding box center [378, 161] width 7 height 13
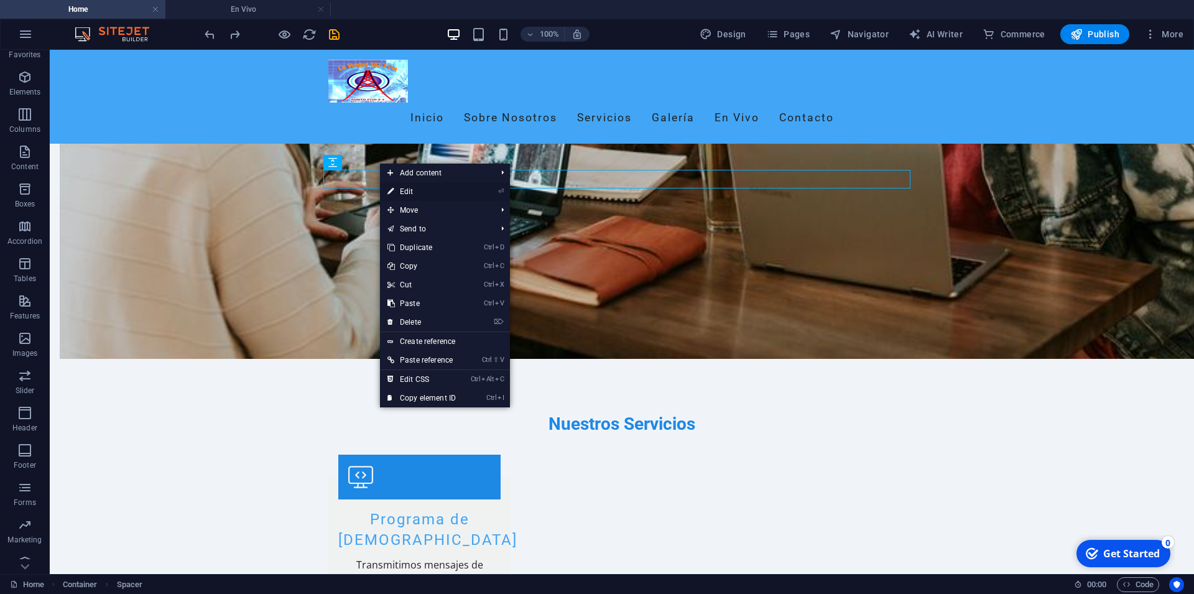
drag, startPoint x: 420, startPoint y: 190, endPoint x: 327, endPoint y: 147, distance: 103.3
click at [420, 190] on link "⏎ Edit" at bounding box center [421, 191] width 83 height 19
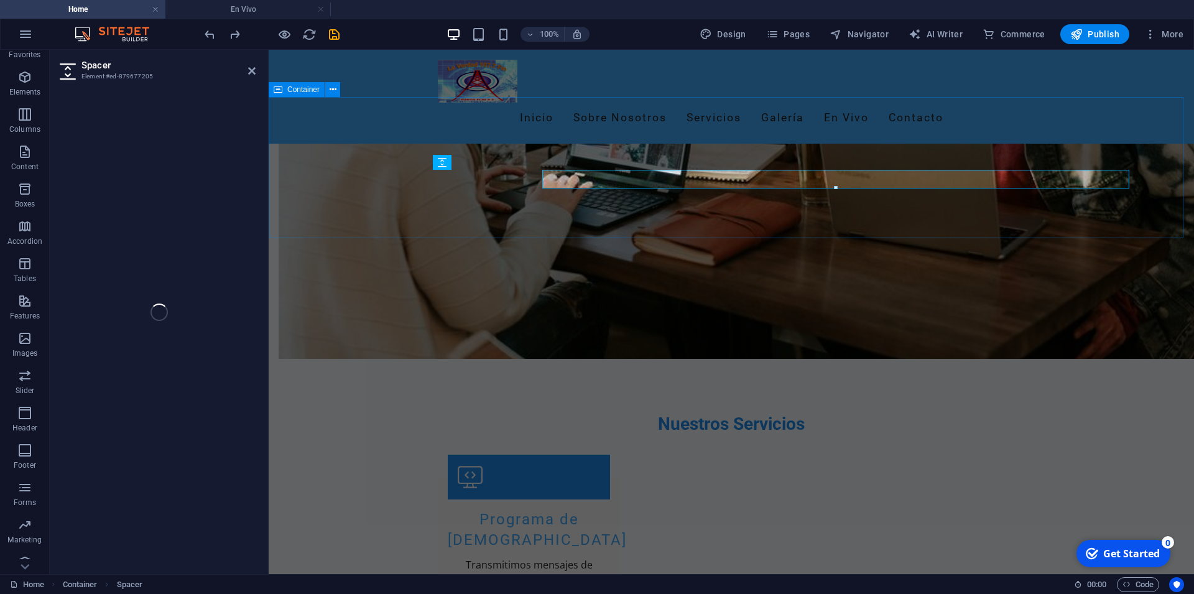
select select "px"
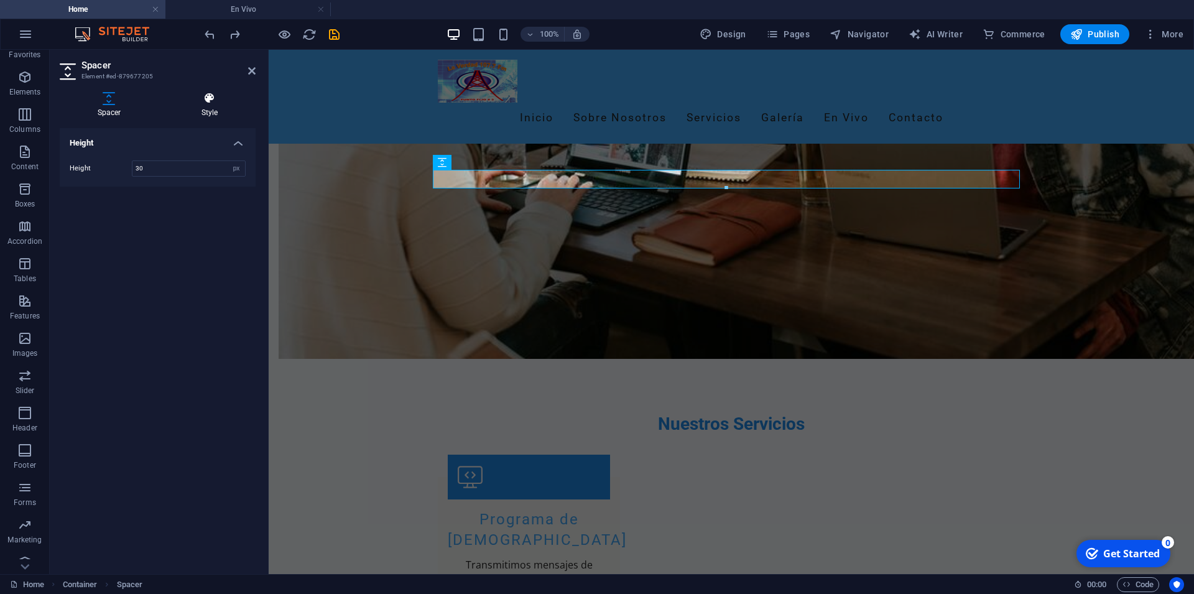
click at [212, 95] on icon at bounding box center [210, 98] width 92 height 12
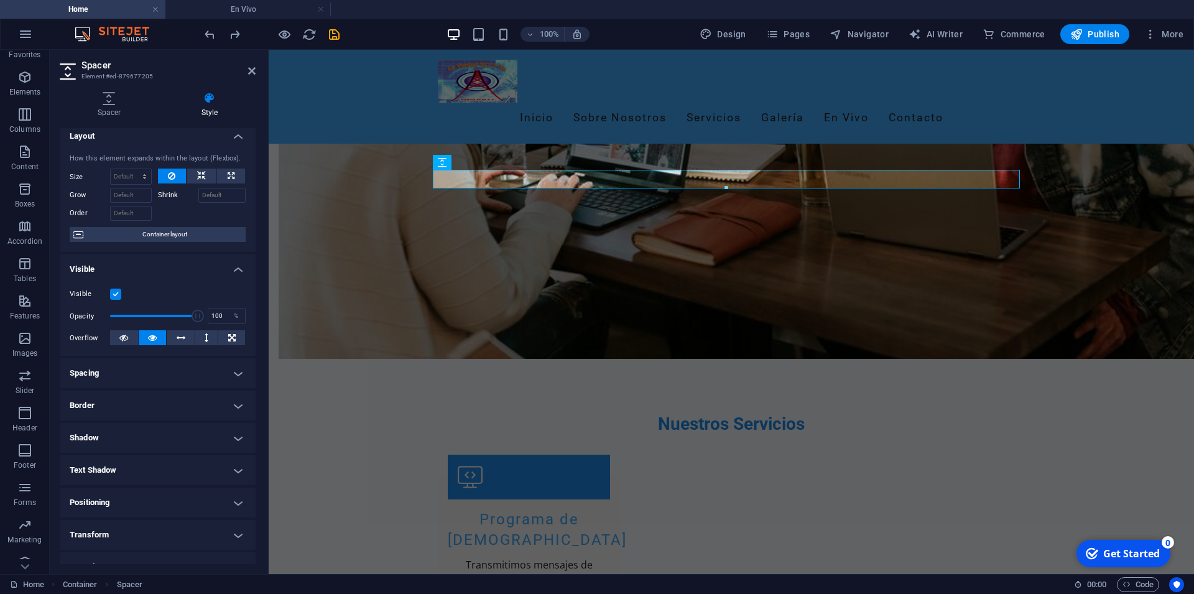
scroll to position [0, 0]
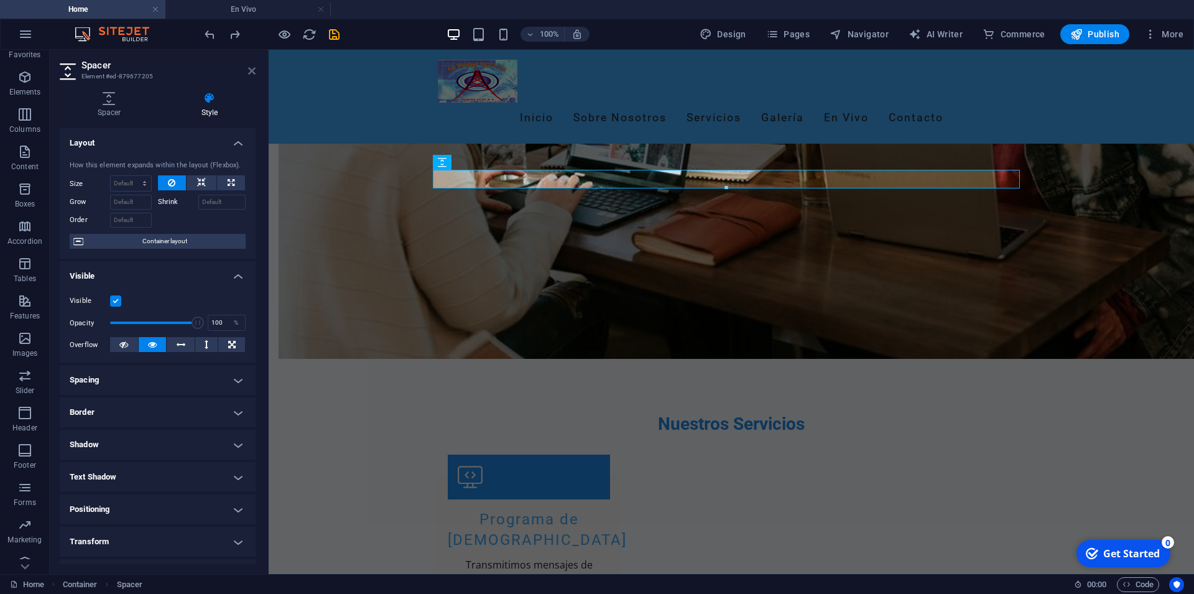
drag, startPoint x: 255, startPoint y: 67, endPoint x: 175, endPoint y: 0, distance: 103.8
click at [255, 67] on icon at bounding box center [251, 71] width 7 height 10
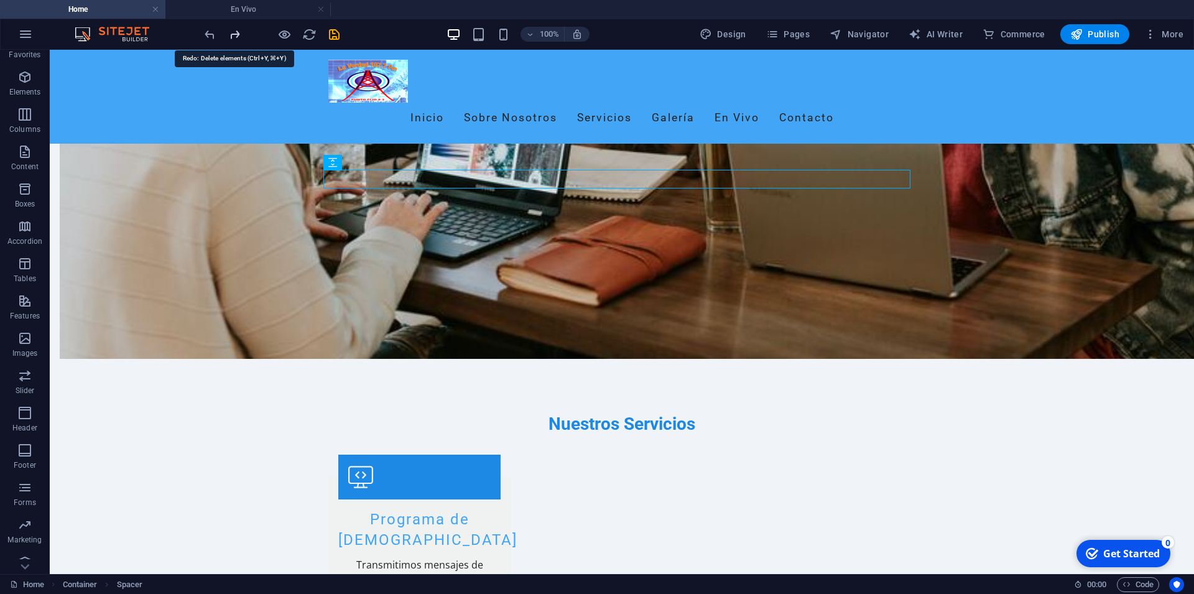
click at [232, 38] on icon "redo" at bounding box center [235, 34] width 14 height 14
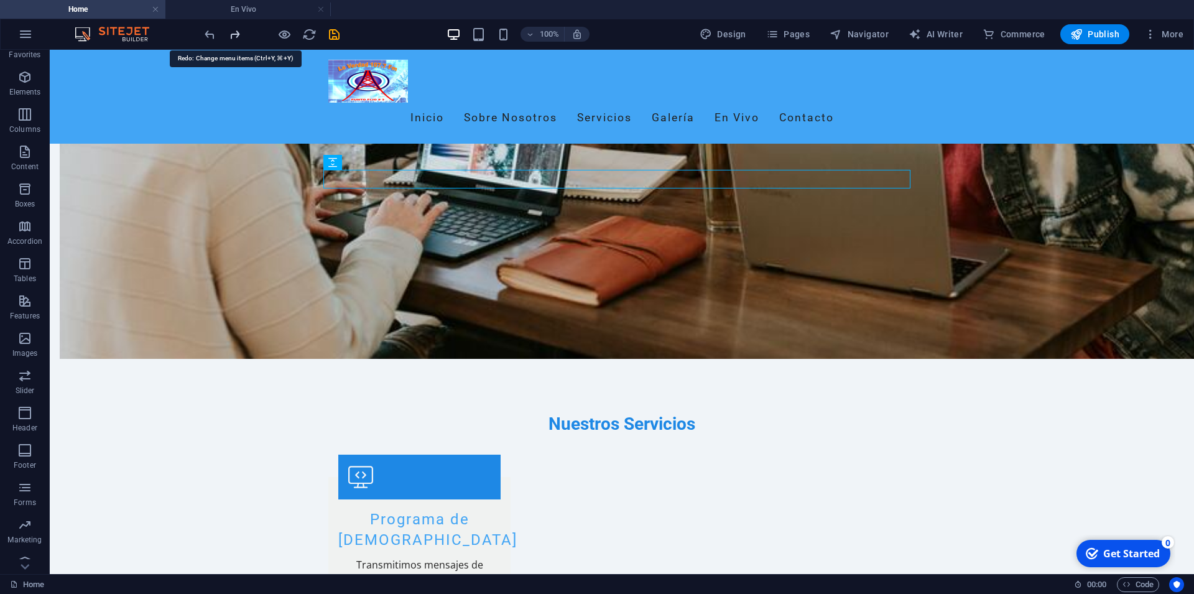
click at [232, 38] on icon "redo" at bounding box center [235, 34] width 14 height 14
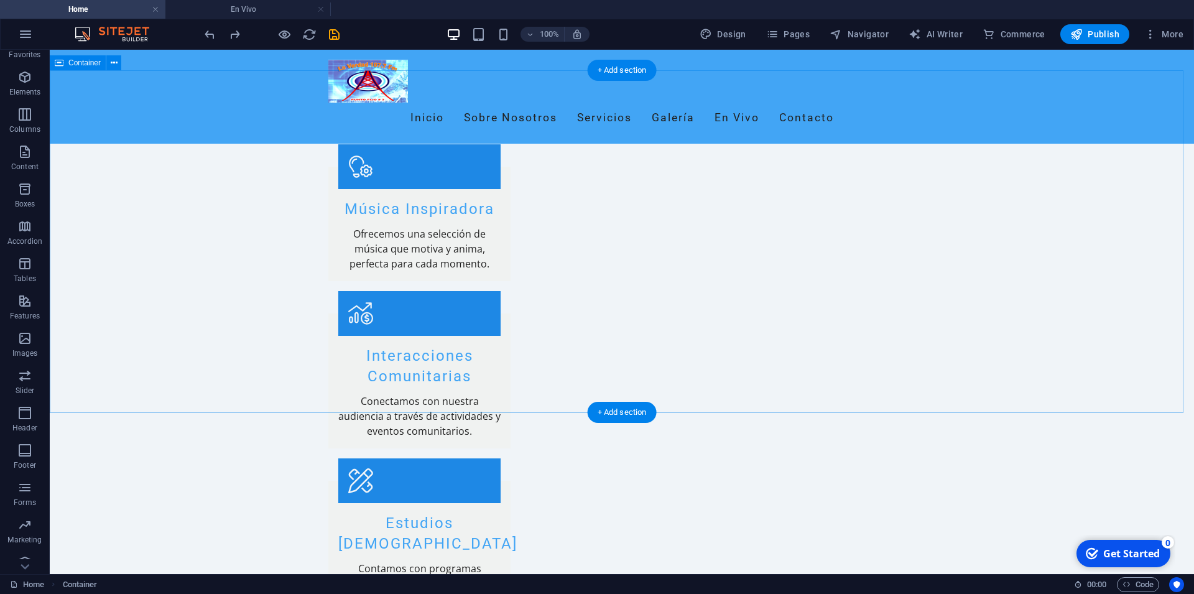
scroll to position [1727, 0]
